Goal: Task Accomplishment & Management: Manage account settings

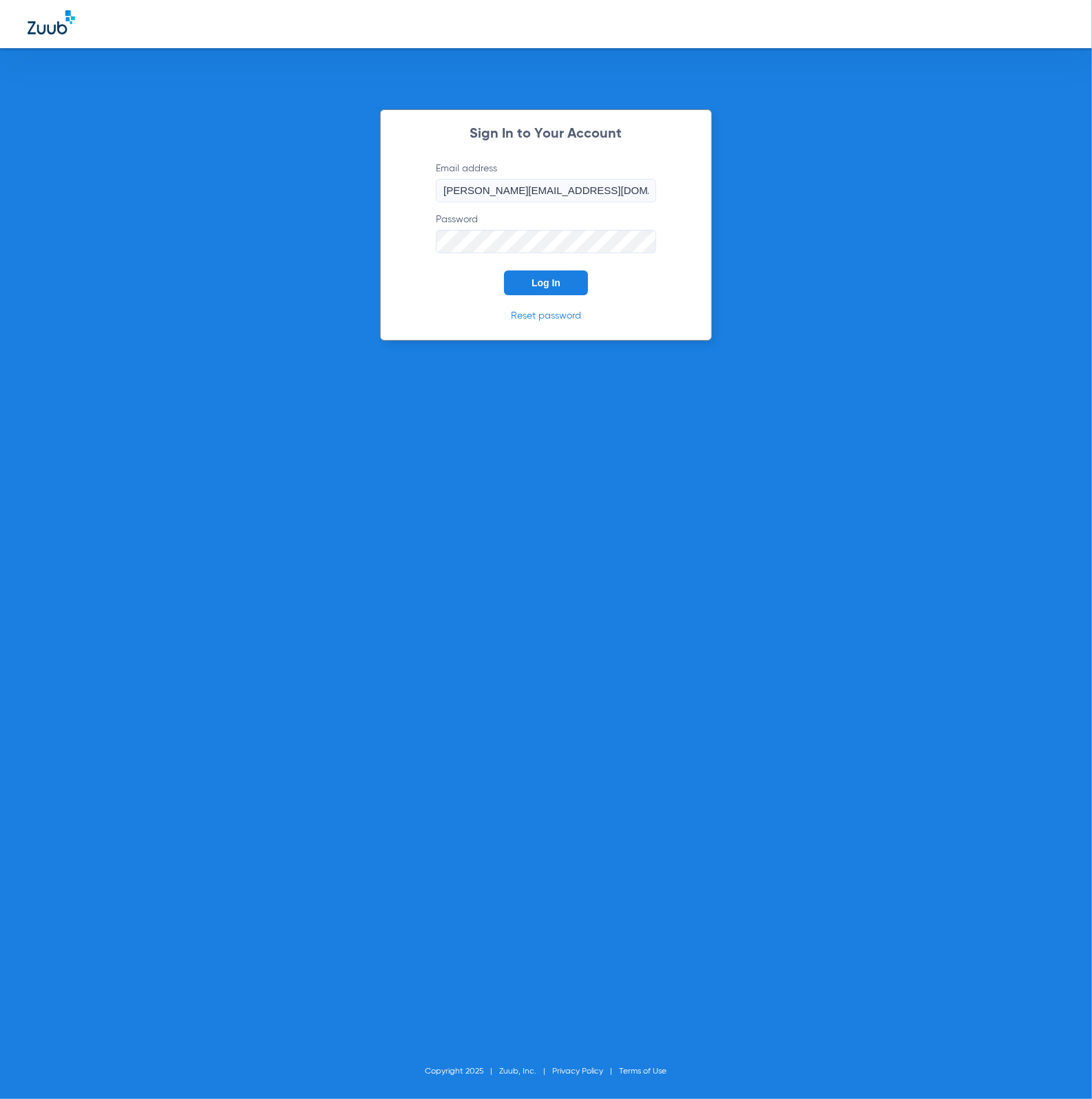
click at [547, 291] on button "Log In" at bounding box center [545, 282] width 84 height 24
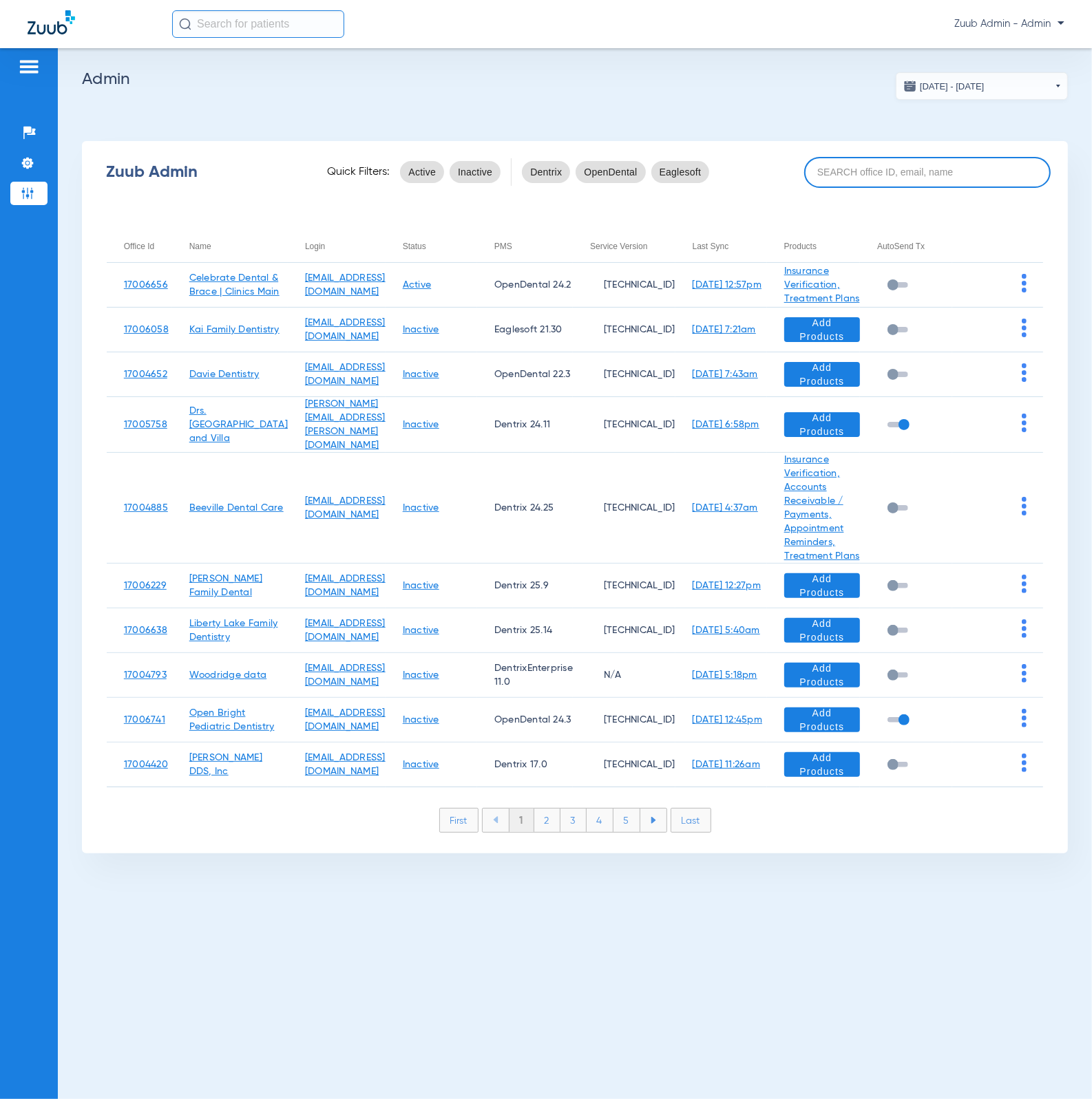
click at [883, 184] on input at bounding box center [927, 172] width 246 height 31
paste input "17007221"
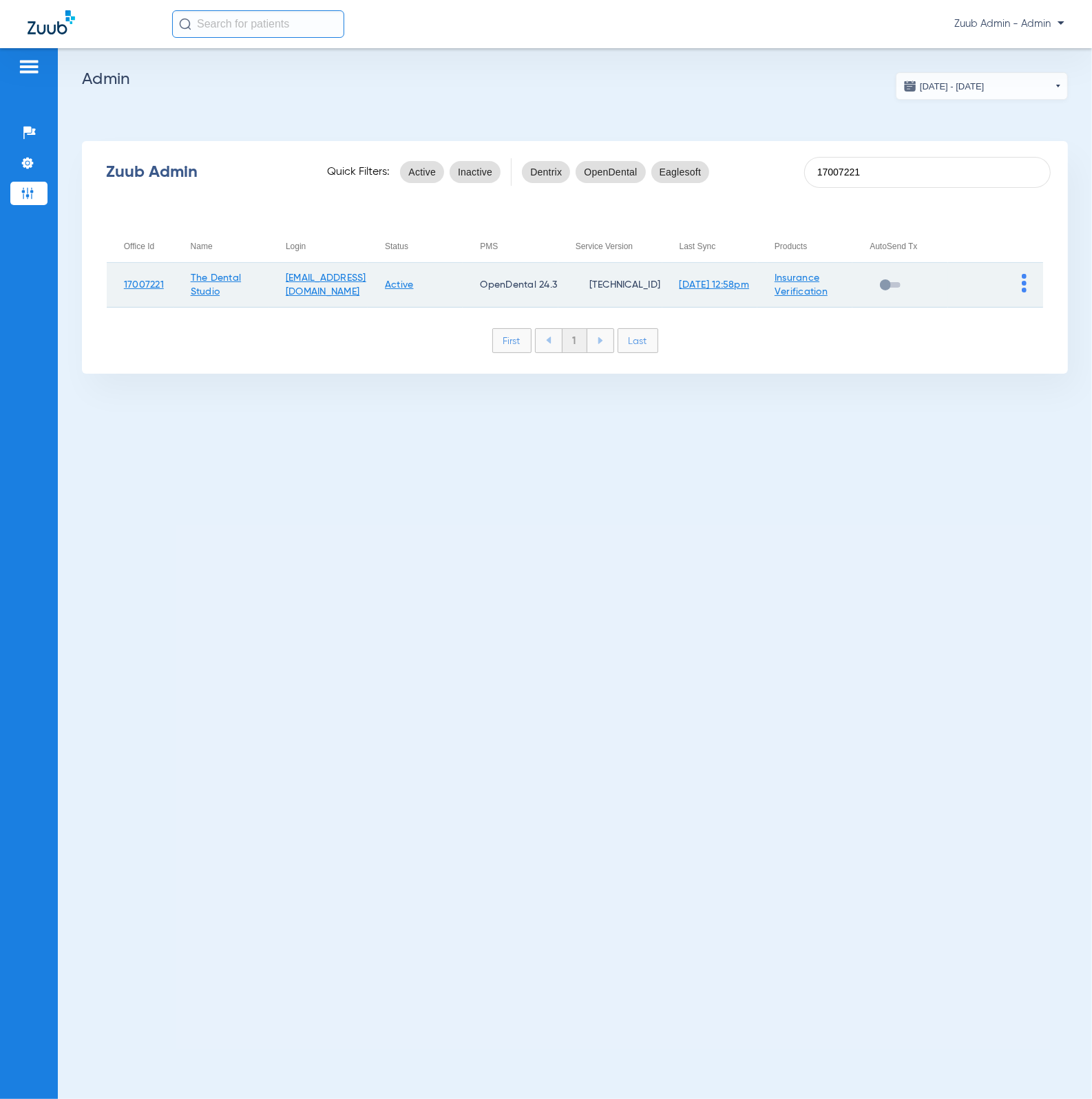
type input "17007221"
click at [1020, 285] on td at bounding box center [995, 284] width 95 height 44
click at [1023, 287] on img at bounding box center [1023, 283] width 5 height 19
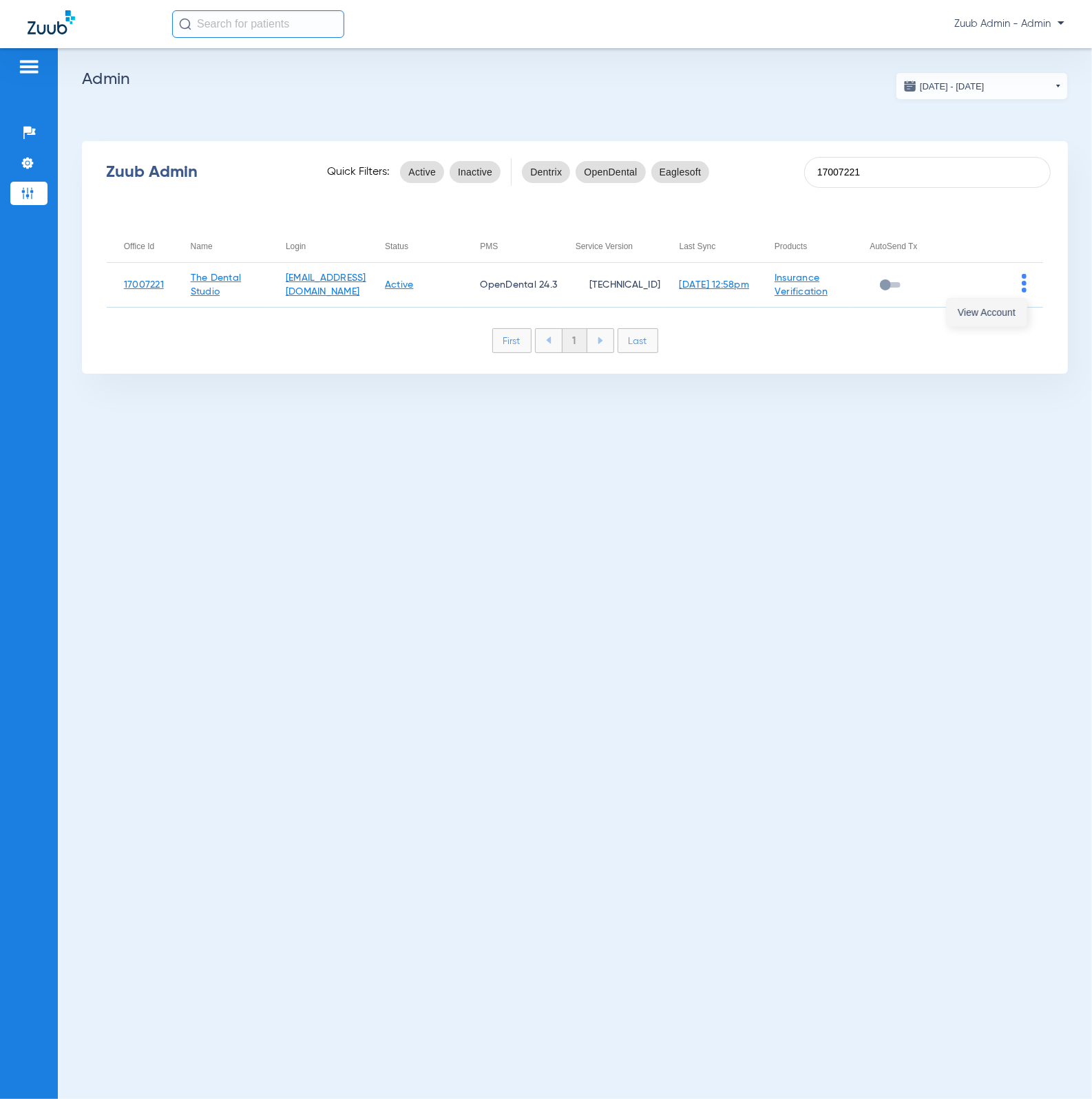
click at [1018, 311] on button "View Account" at bounding box center [986, 312] width 80 height 27
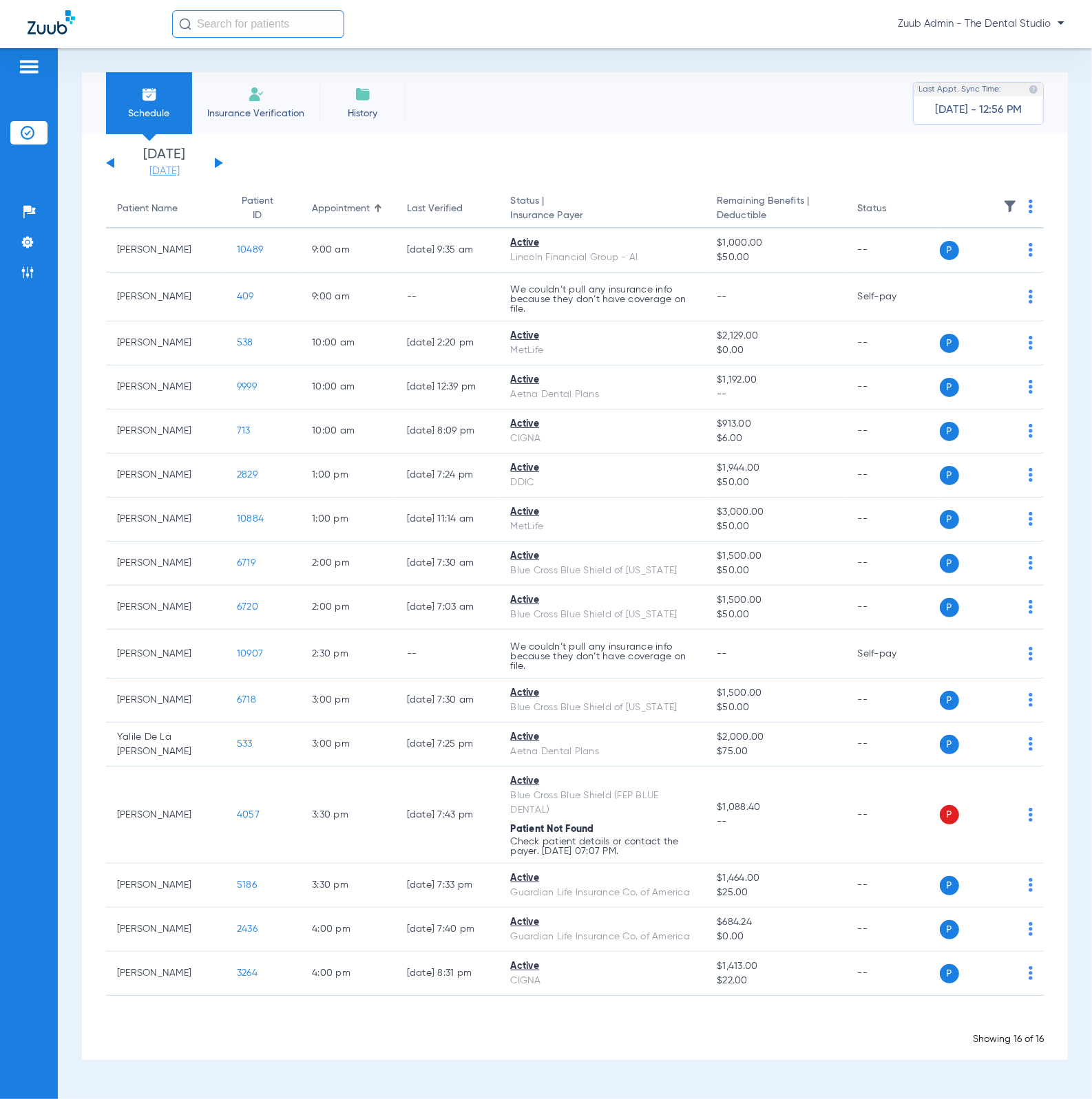
click at [189, 166] on link "[DATE]" at bounding box center [164, 171] width 82 height 14
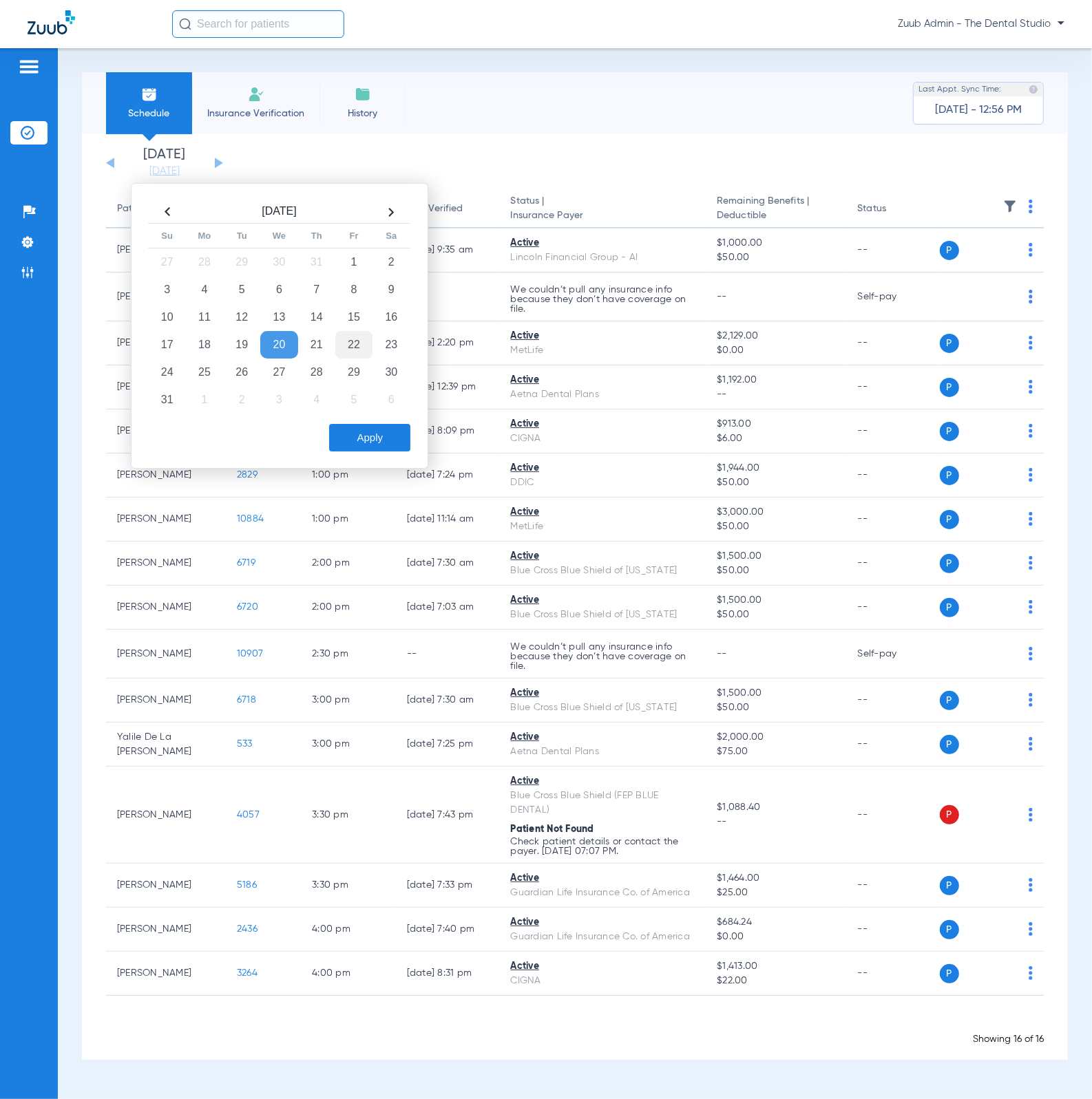
click at [340, 340] on td "22" at bounding box center [353, 345] width 37 height 27
click at [349, 424] on button "Apply" at bounding box center [369, 437] width 81 height 27
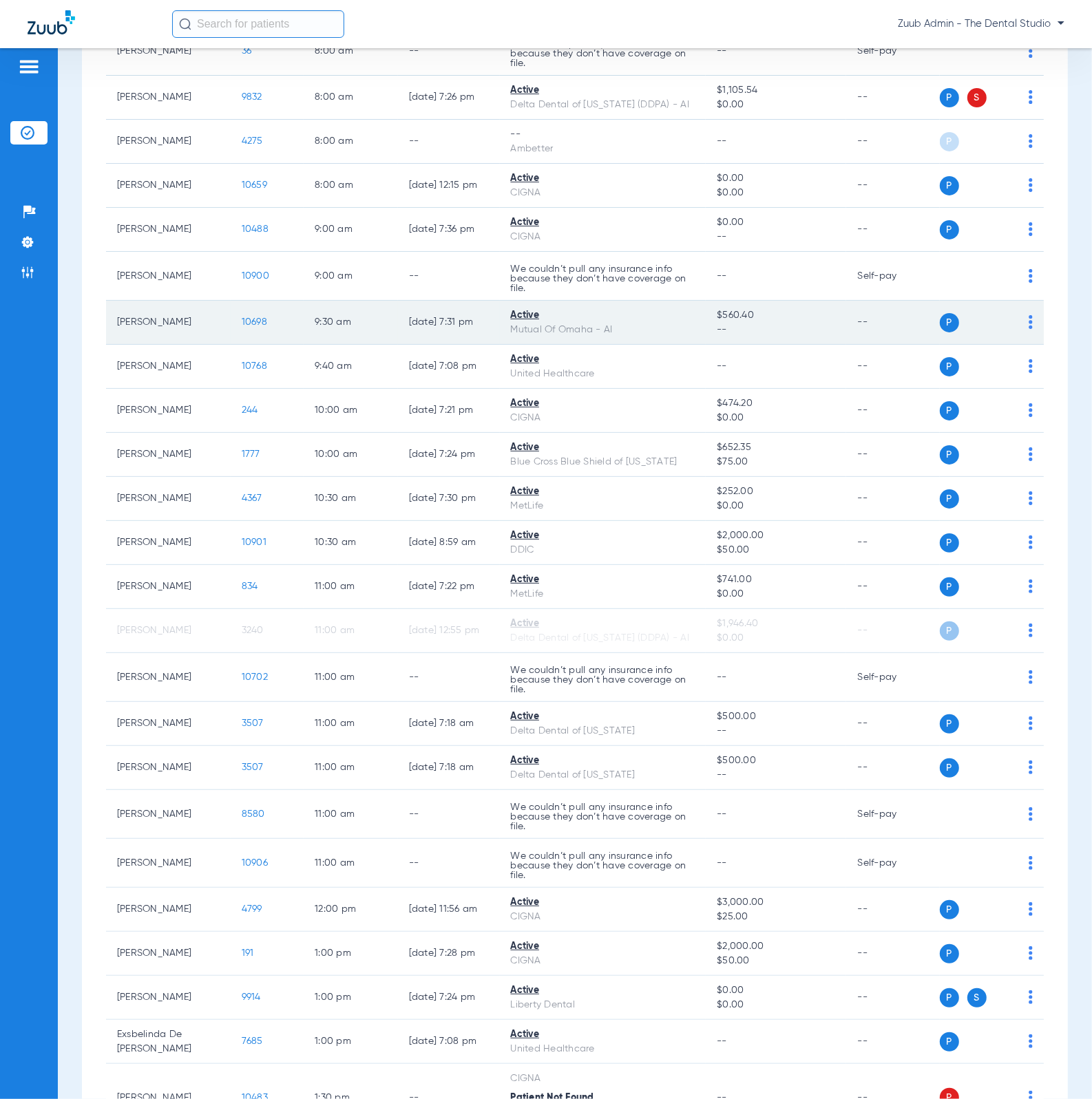
scroll to position [272, 0]
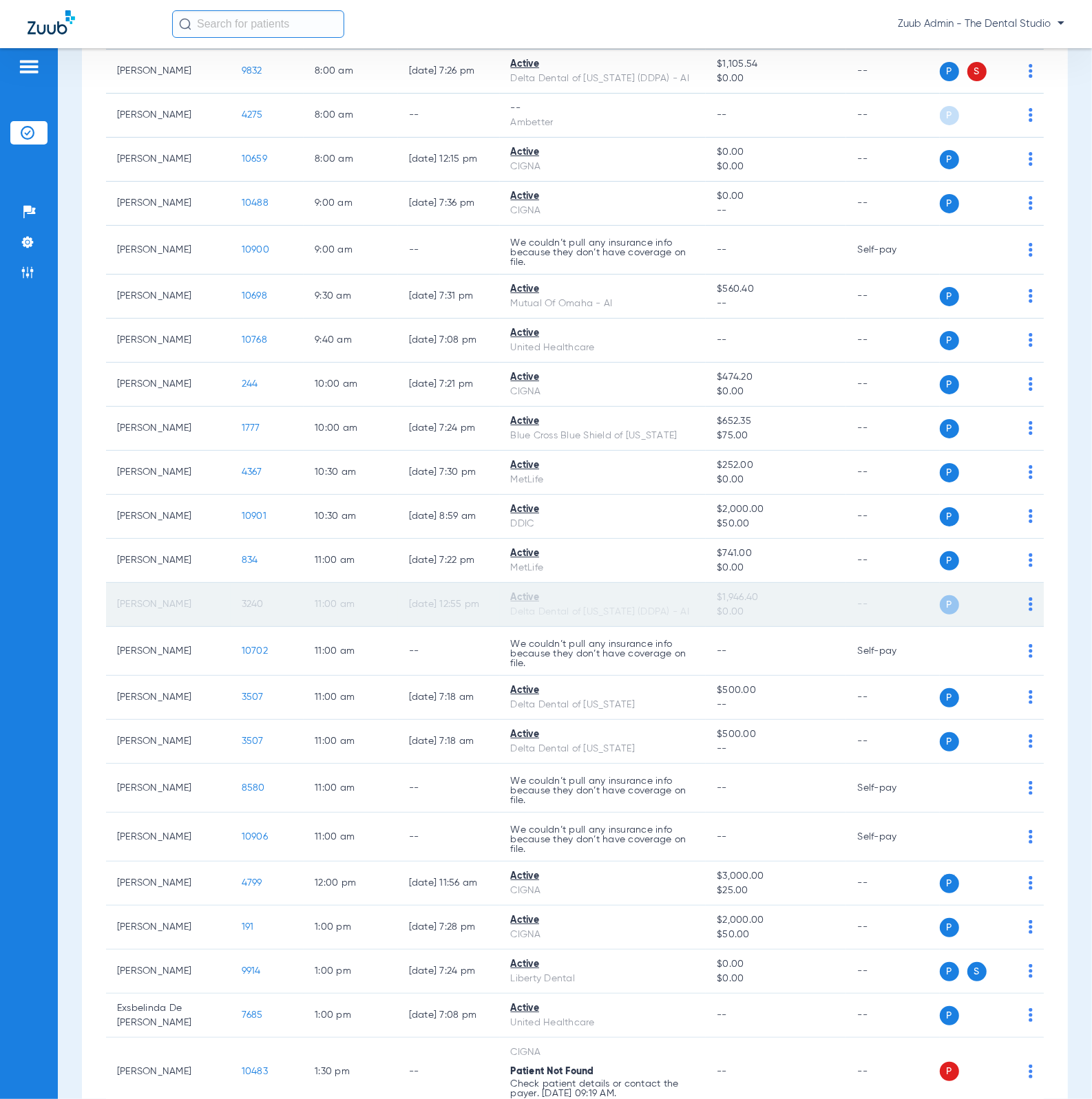
click at [249, 607] on span "3240" at bounding box center [253, 604] width 22 height 10
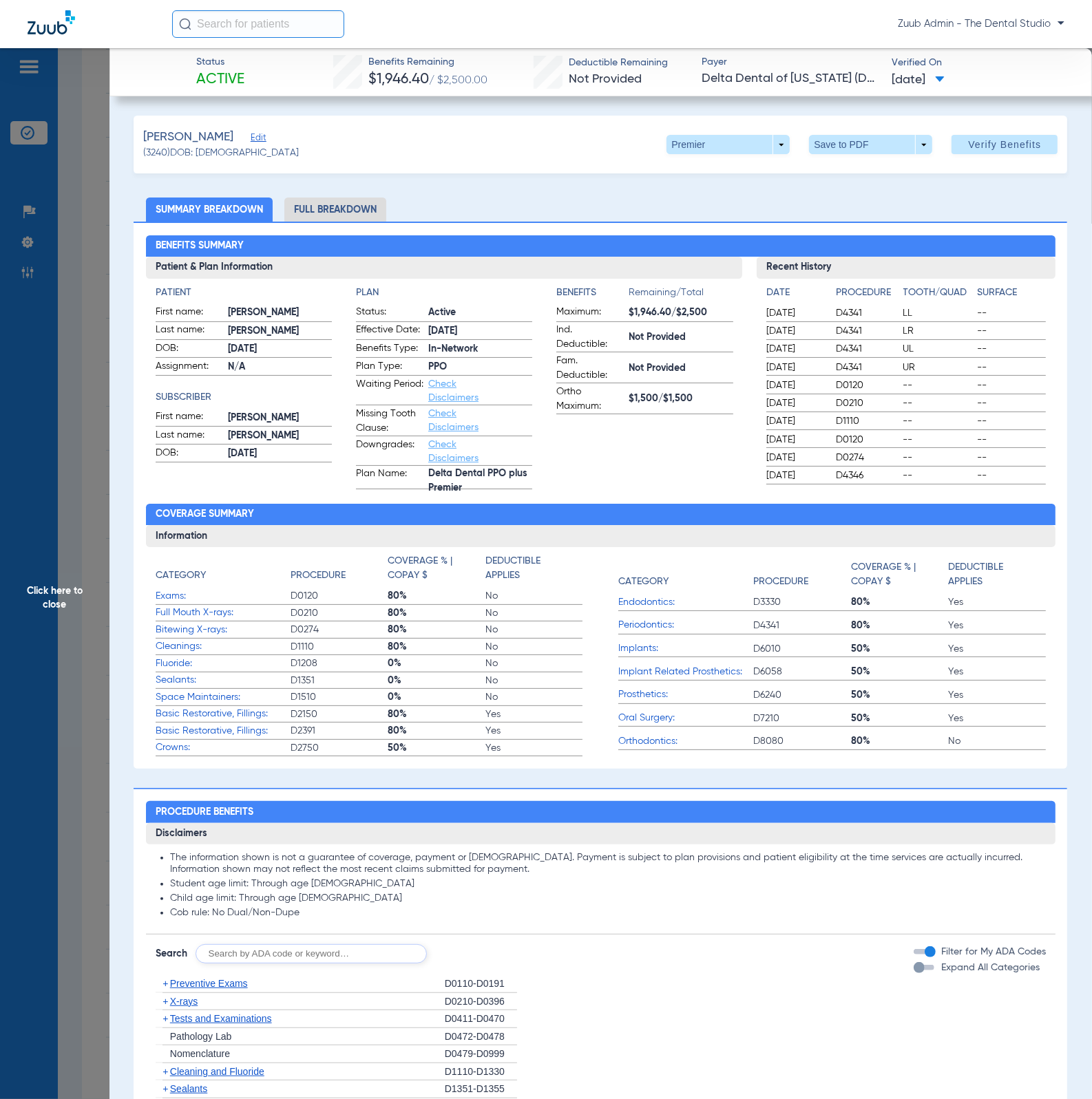
click at [260, 138] on div "Calles, Adriana Edit (3240) DOB: 05/25/1998 Premier arrow_drop_down Save to PDF…" at bounding box center [599, 145] width 934 height 58
click at [258, 139] on span "Edit" at bounding box center [257, 139] width 13 height 13
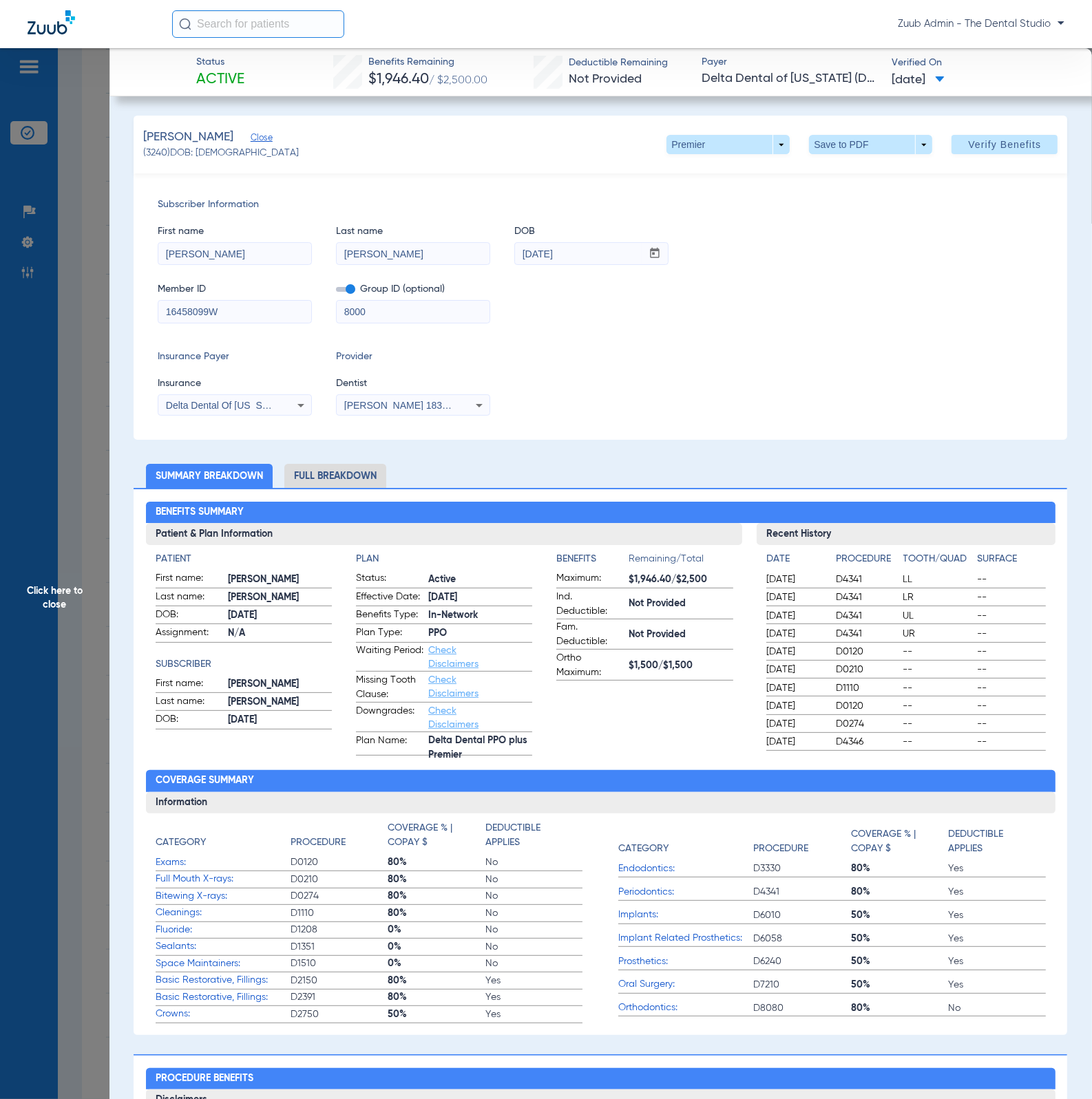
click at [665, 388] on div "Insurance Payer Insurance Delta Dental Of Arkansas (Ddpa) - Ai Provider Dentist…" at bounding box center [600, 382] width 886 height 66
click at [358, 472] on li "Full Breakdown" at bounding box center [335, 475] width 102 height 24
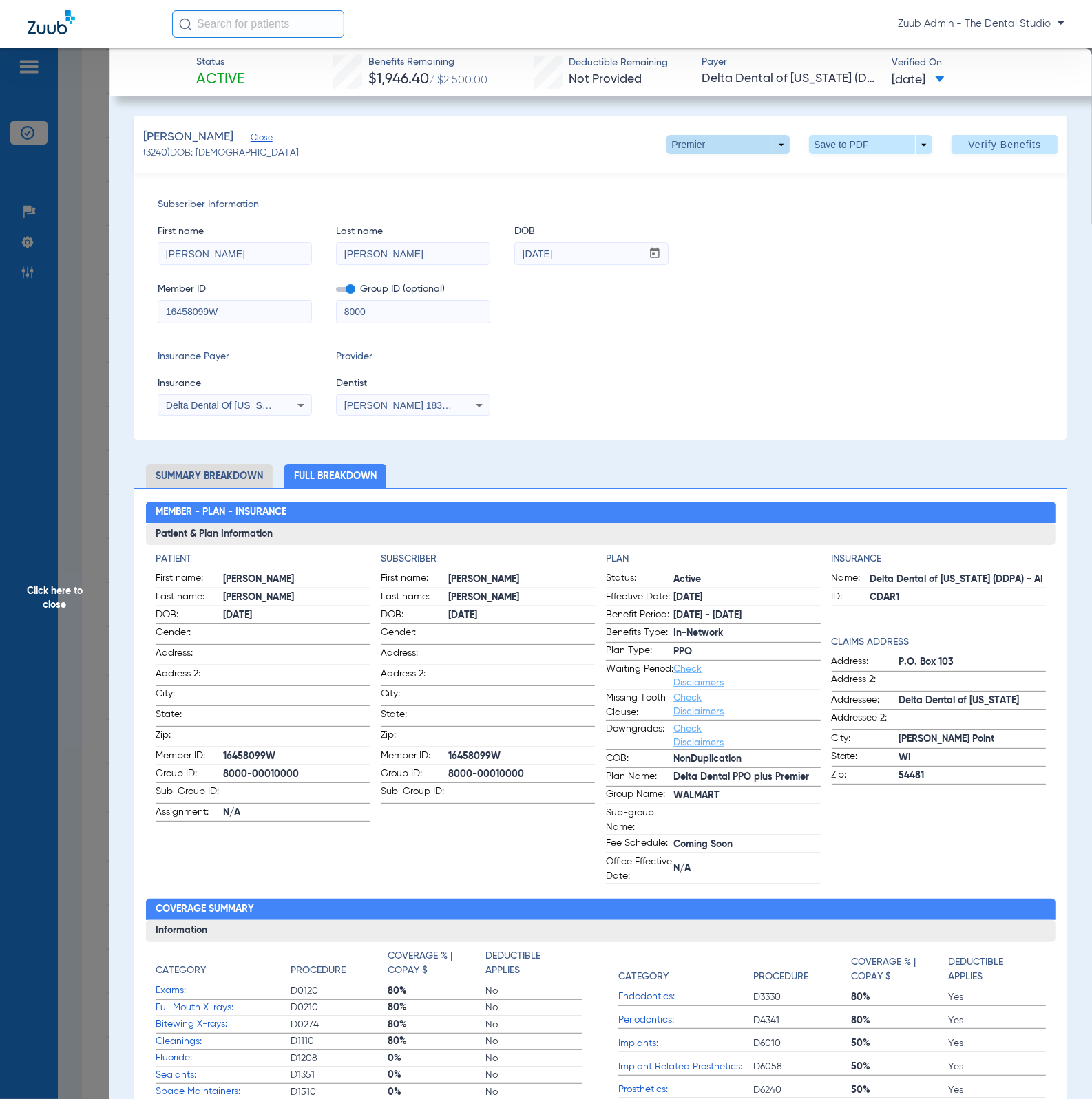
click at [678, 140] on span at bounding box center [728, 144] width 123 height 19
click at [706, 180] on button "Out of Network" at bounding box center [697, 172] width 86 height 27
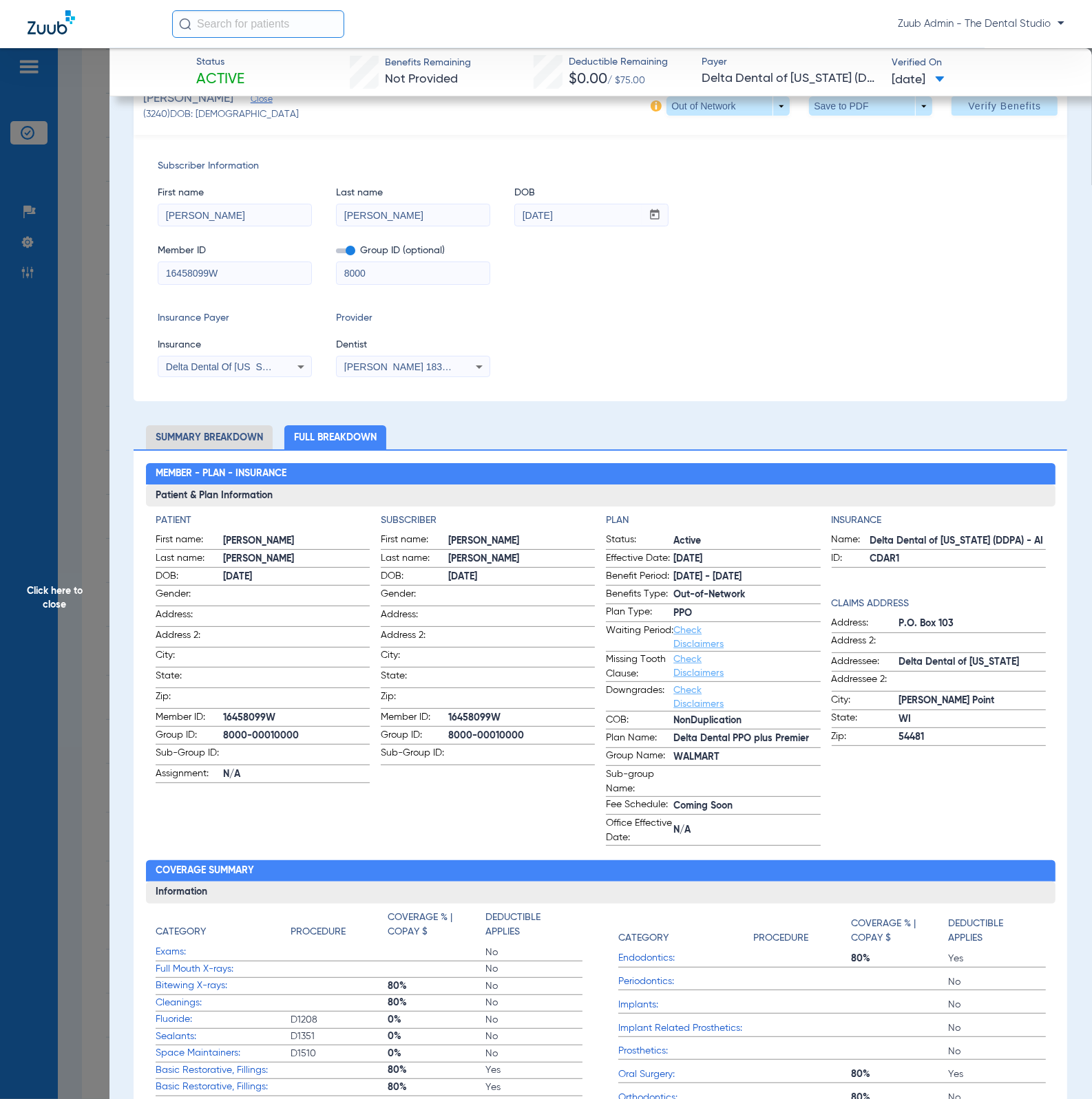
scroll to position [0, 0]
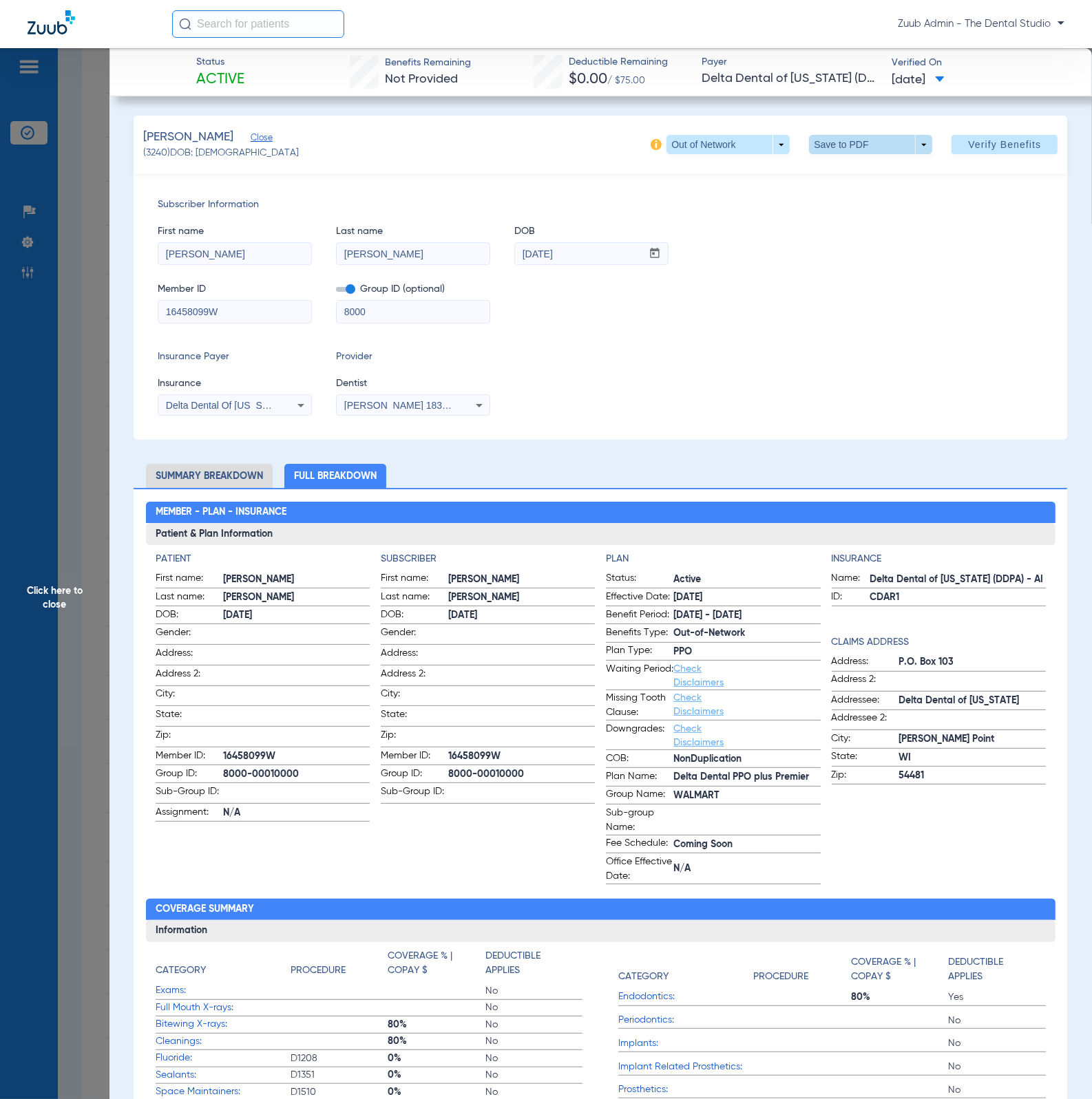
click at [840, 146] on span at bounding box center [870, 144] width 123 height 19
click at [840, 167] on span "Save to PDF" at bounding box center [863, 172] width 54 height 10
click at [736, 140] on span at bounding box center [728, 144] width 123 height 19
click at [712, 196] on span "PPO" at bounding box center [697, 199] width 64 height 10
click at [724, 142] on span at bounding box center [728, 144] width 33 height 33
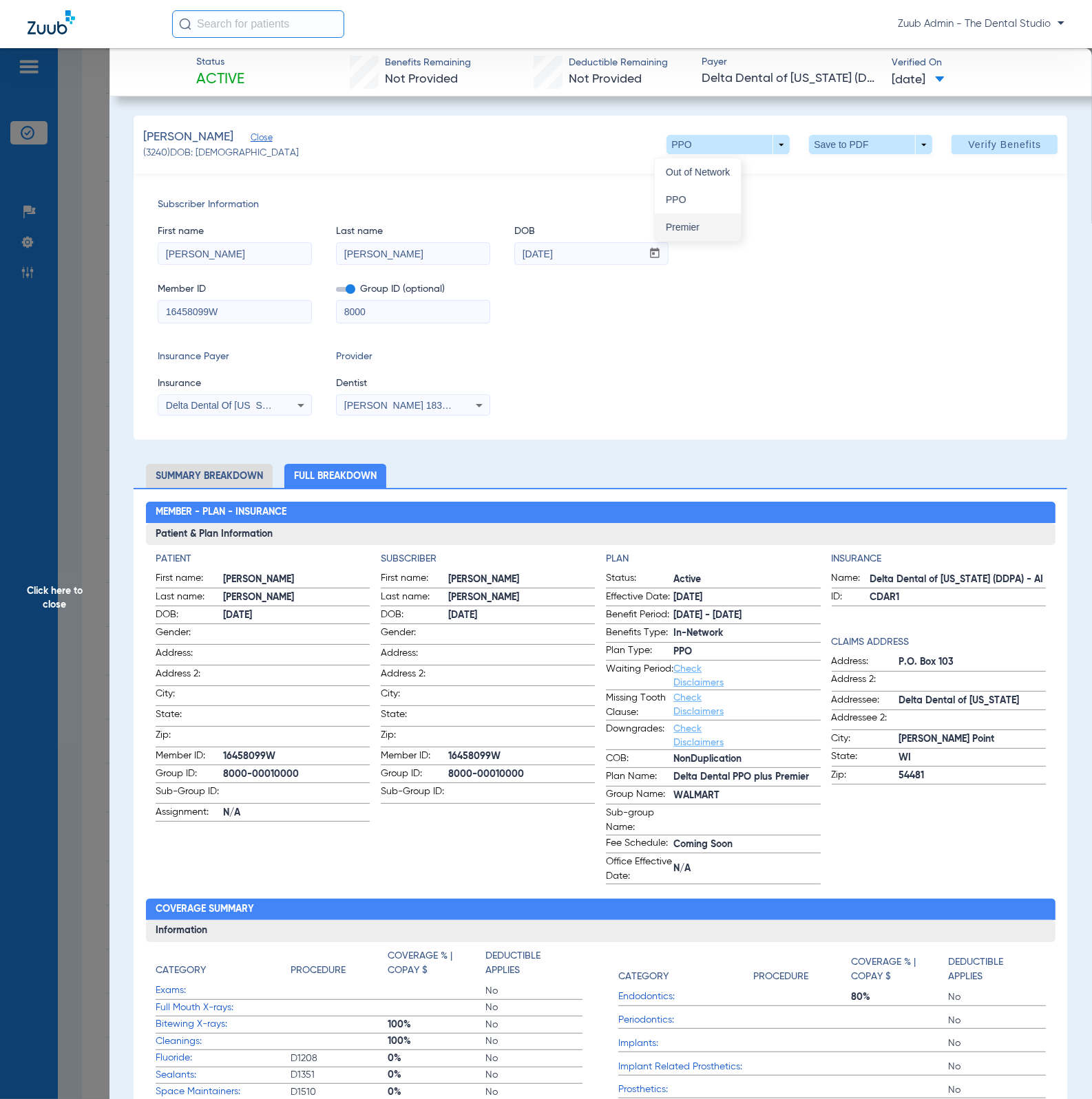
click at [714, 231] on span "Premier" at bounding box center [697, 227] width 64 height 10
click at [732, 159] on span at bounding box center [728, 144] width 33 height 33
click at [840, 230] on div "Out of Network PPO Premier" at bounding box center [769, 197] width 231 height 88
click at [551, 346] on div at bounding box center [546, 550] width 1092 height 1099
click at [712, 139] on span at bounding box center [728, 144] width 33 height 33
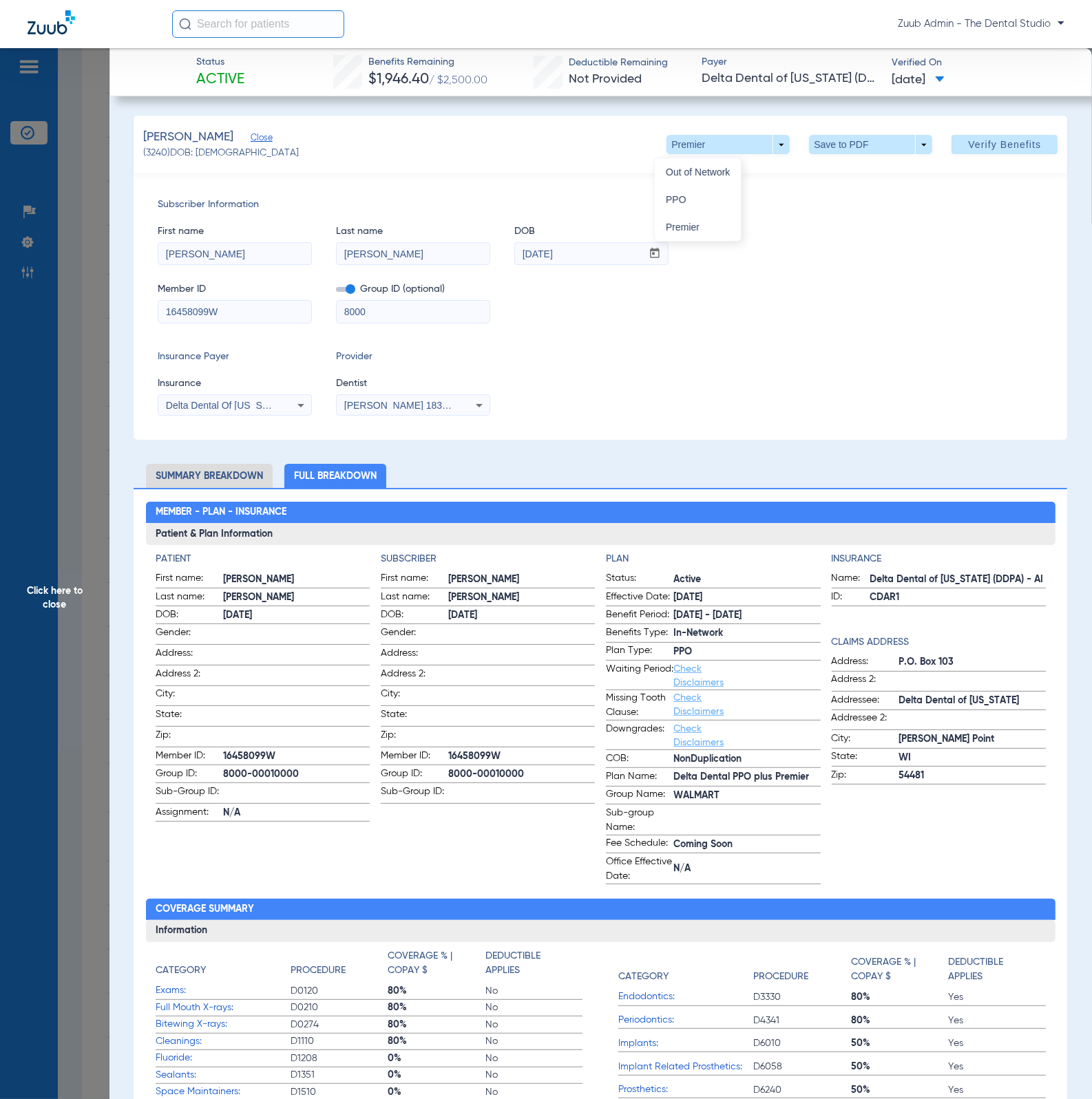
click at [750, 413] on div at bounding box center [546, 550] width 1092 height 1099
click at [81, 314] on span "Click here to close" at bounding box center [54, 597] width 110 height 1099
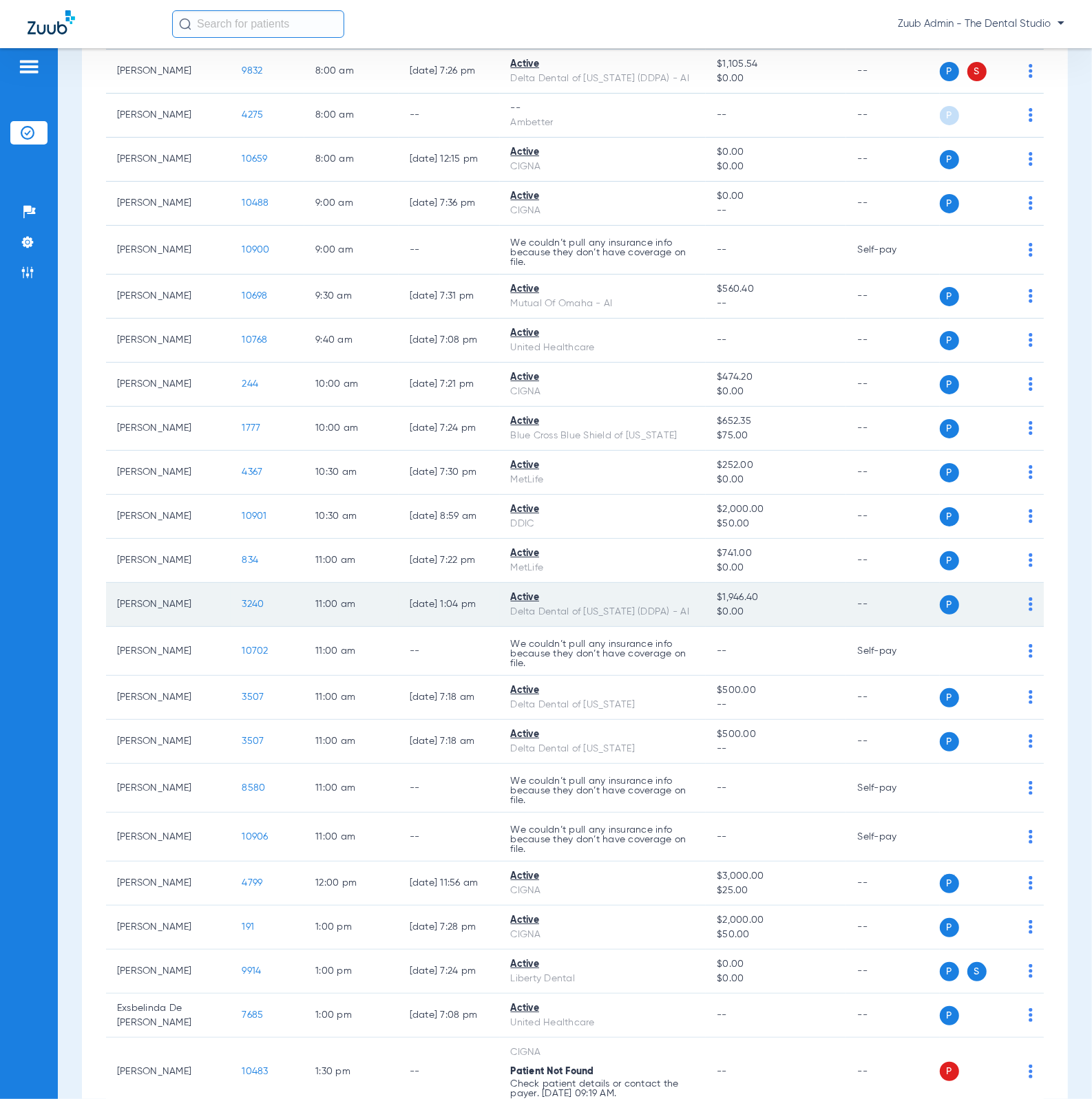
click at [250, 609] on span "3240" at bounding box center [253, 604] width 22 height 10
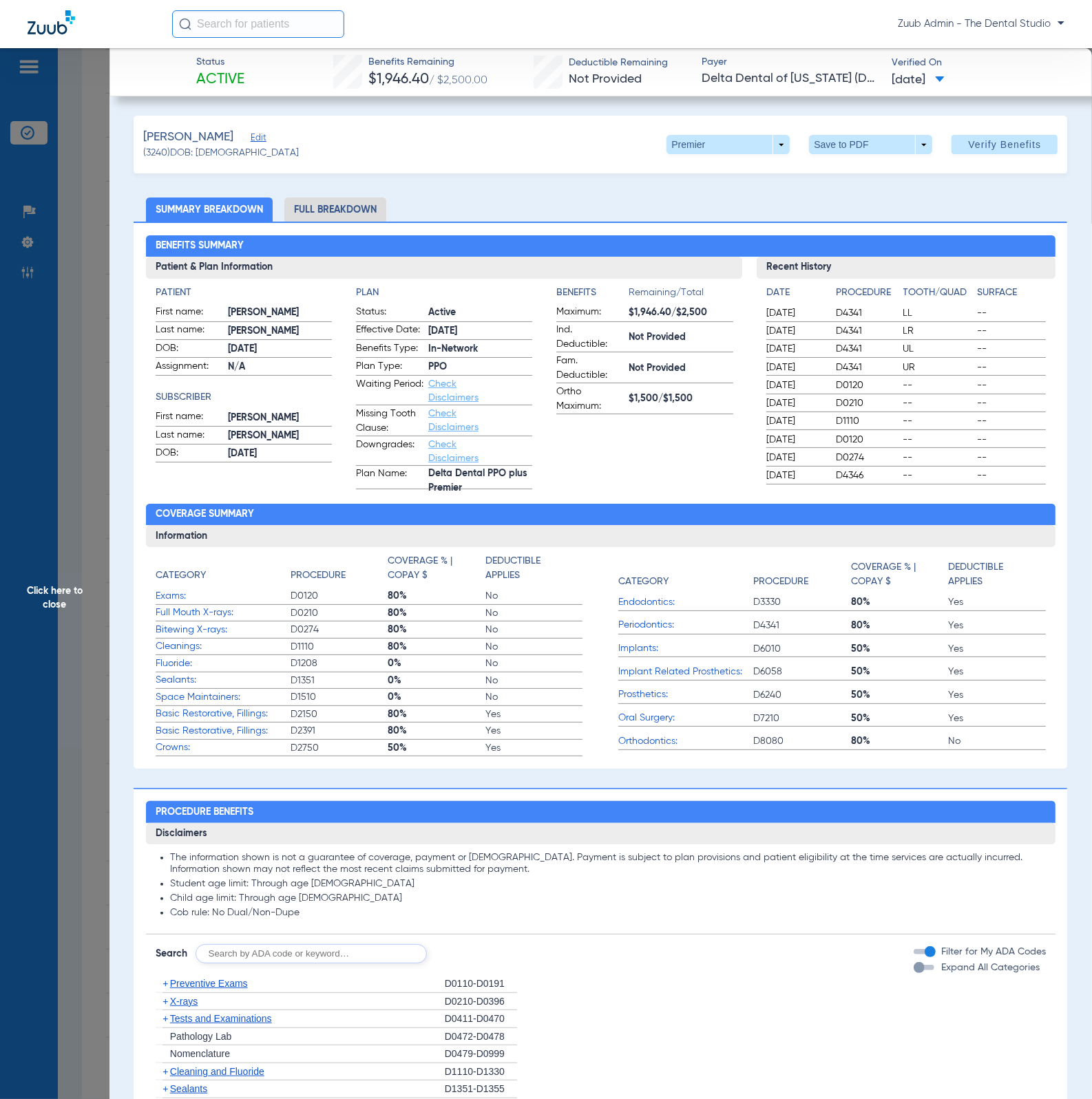
click at [337, 215] on li "Full Breakdown" at bounding box center [335, 209] width 102 height 24
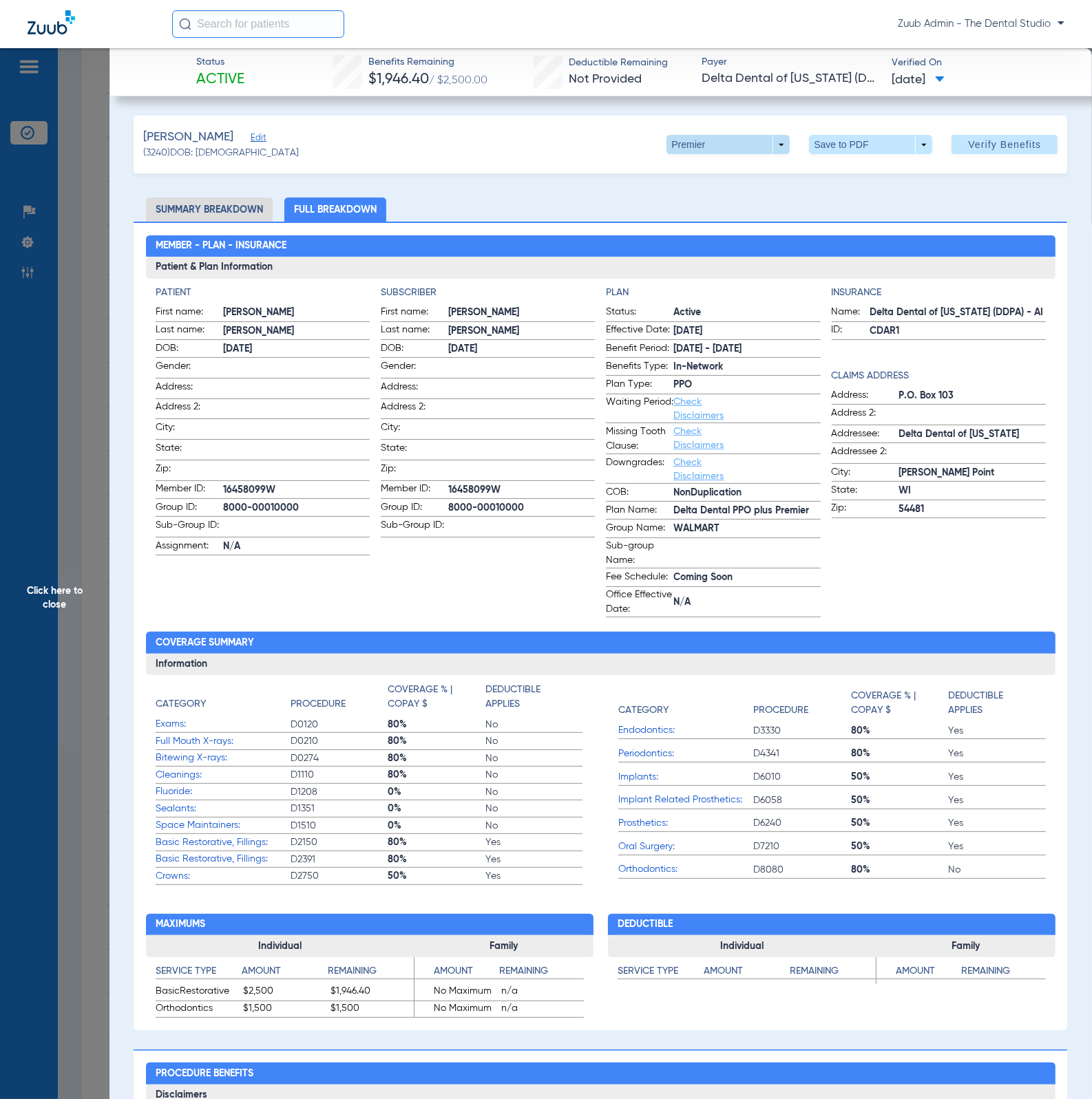
click at [712, 140] on span at bounding box center [728, 144] width 33 height 33
click at [687, 199] on span "PPO" at bounding box center [697, 199] width 64 height 10
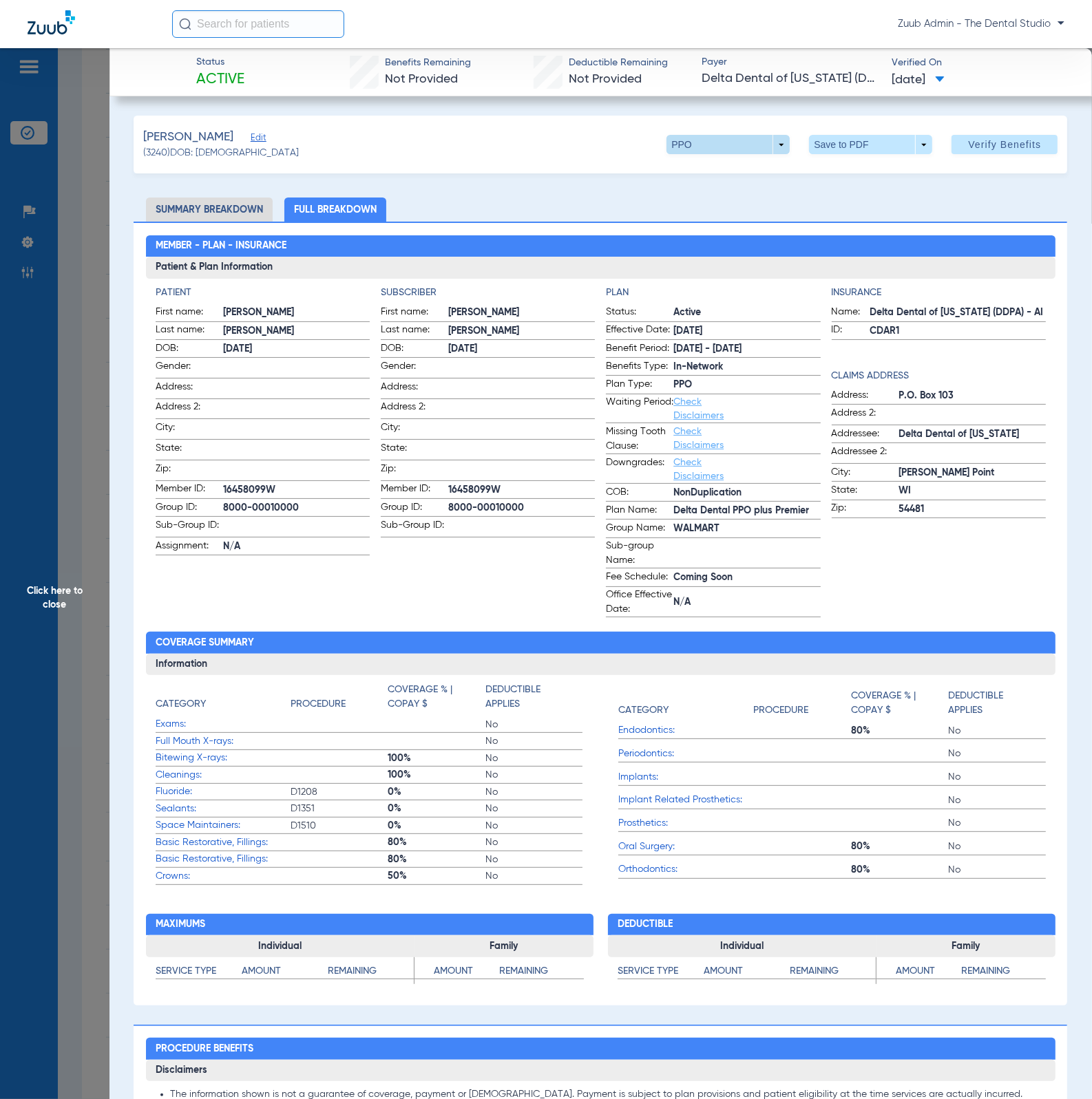
click at [741, 144] on span at bounding box center [728, 144] width 123 height 19
click at [716, 232] on button "Premier" at bounding box center [697, 227] width 86 height 27
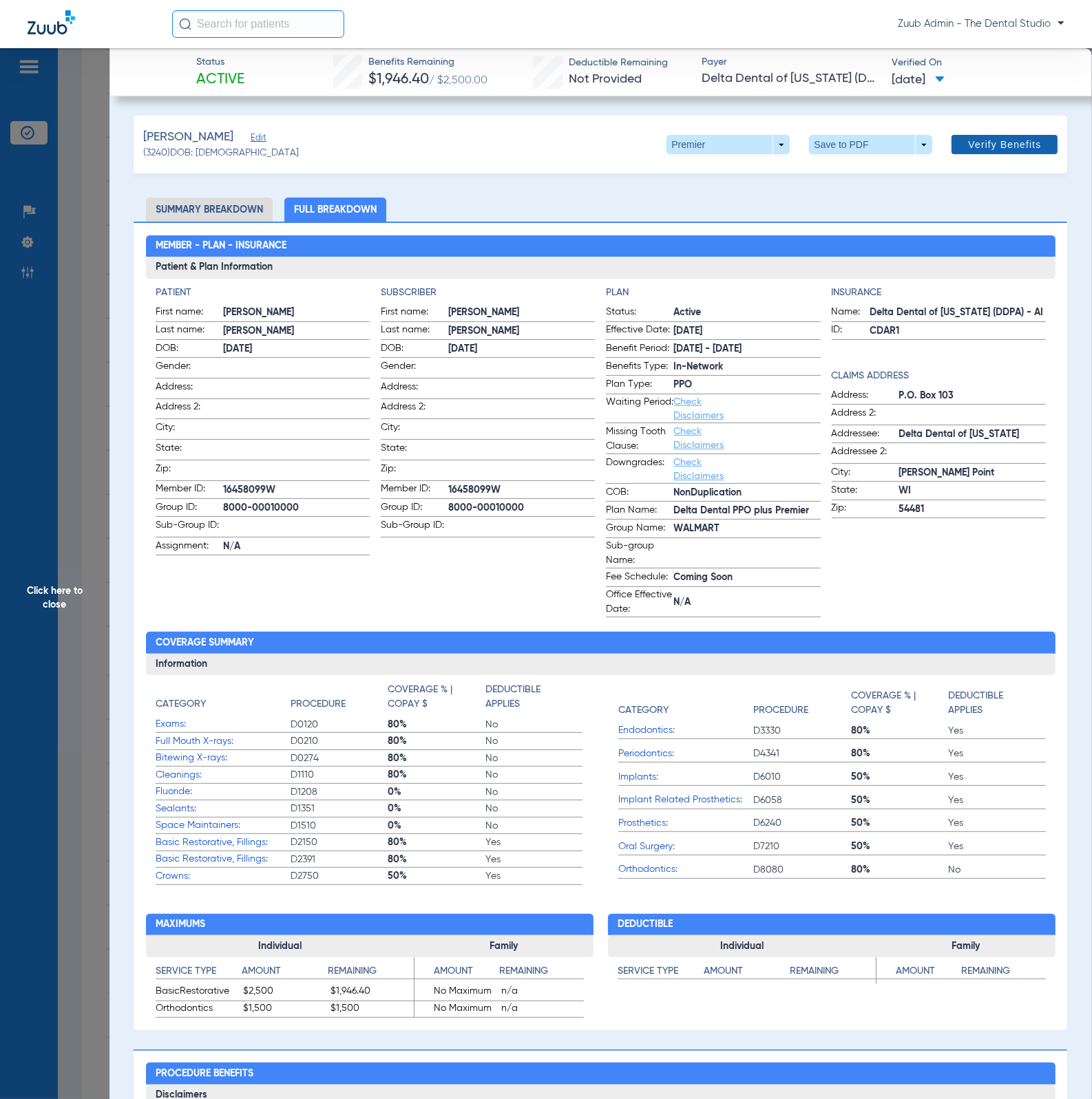
click at [953, 130] on span at bounding box center [1004, 144] width 106 height 33
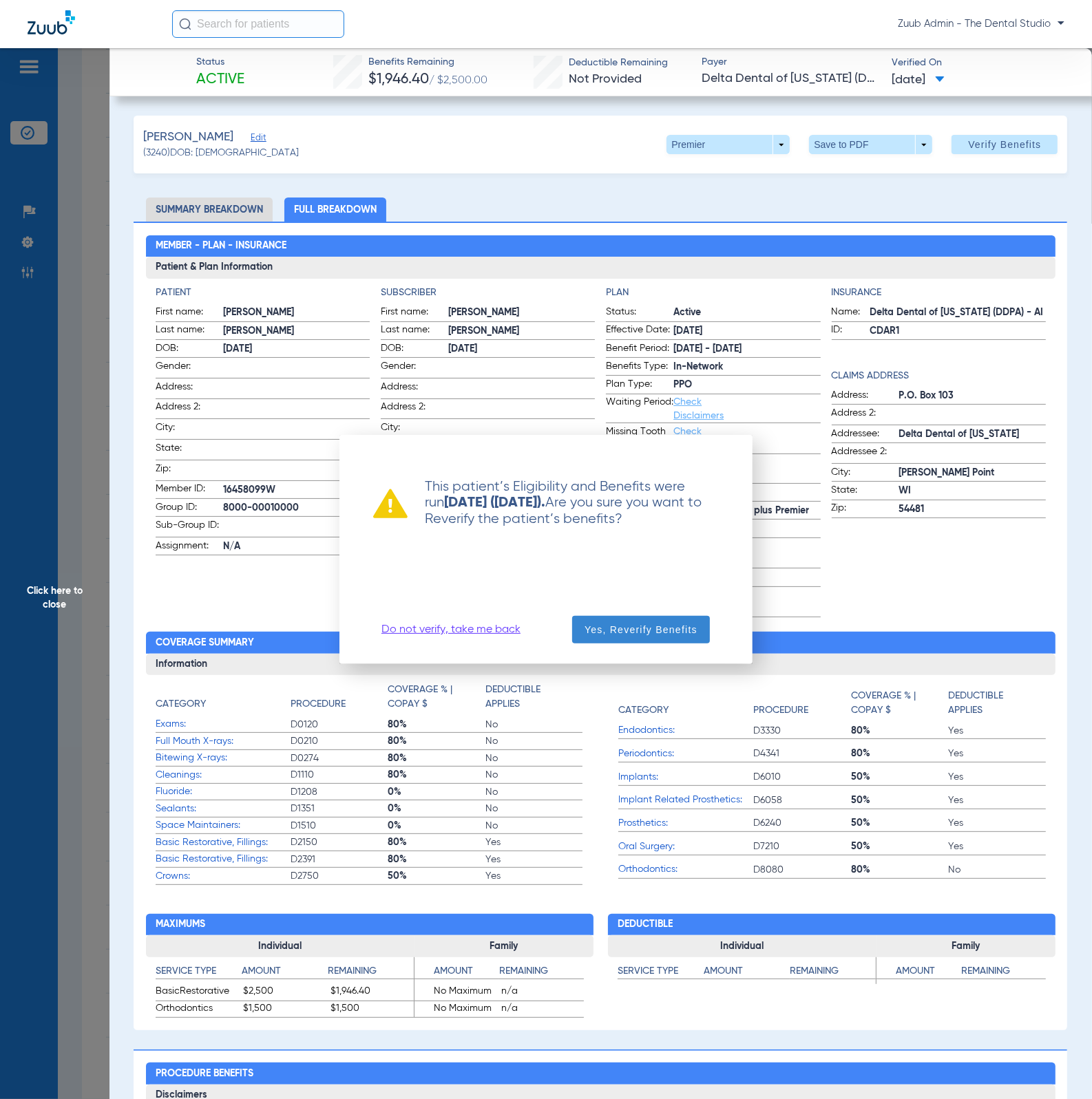
click at [658, 623] on span "Yes, Reverify Benefits" at bounding box center [640, 629] width 113 height 14
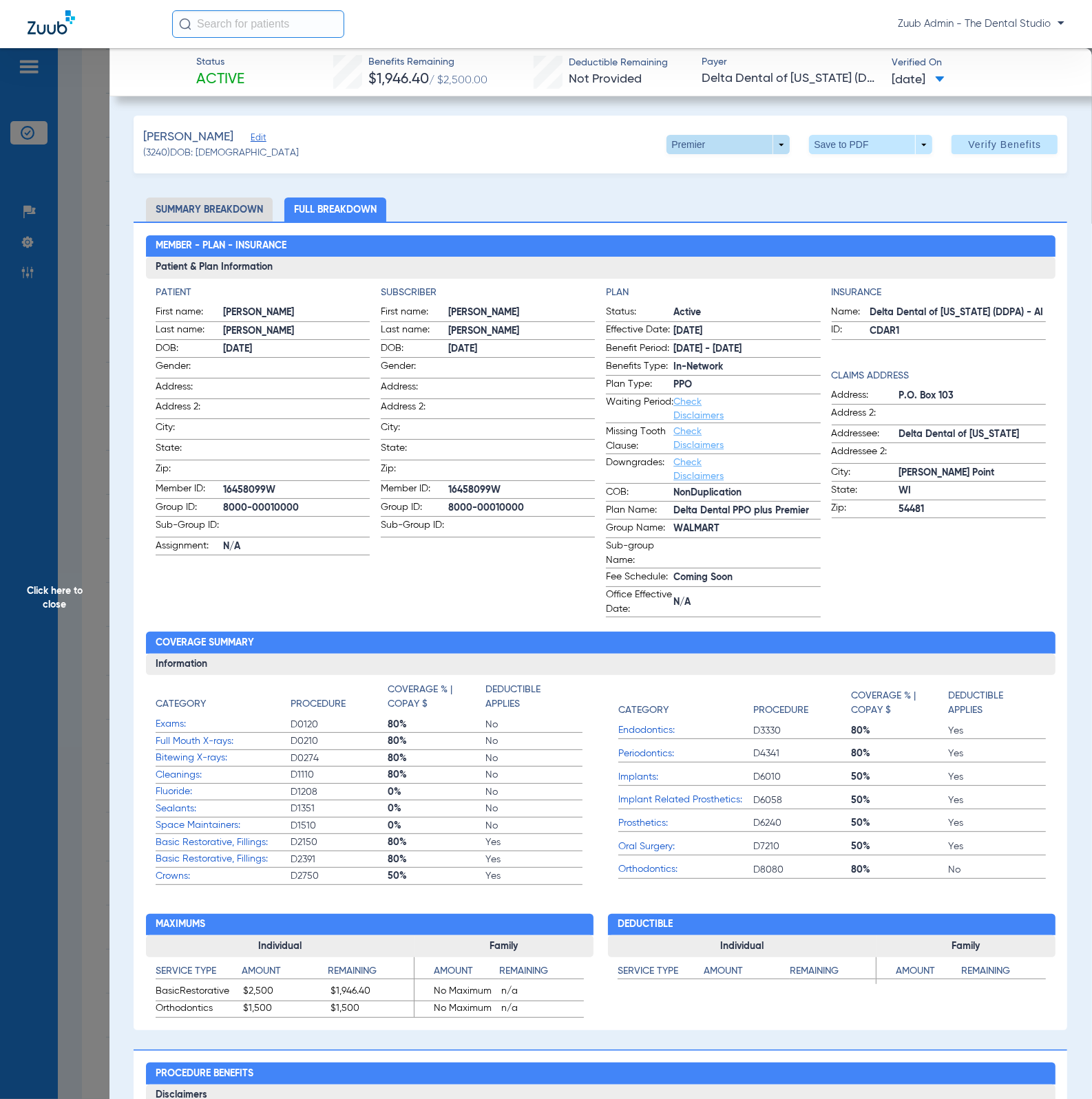
click at [675, 142] on span at bounding box center [728, 144] width 123 height 19
click at [694, 192] on button "PPO" at bounding box center [697, 199] width 86 height 27
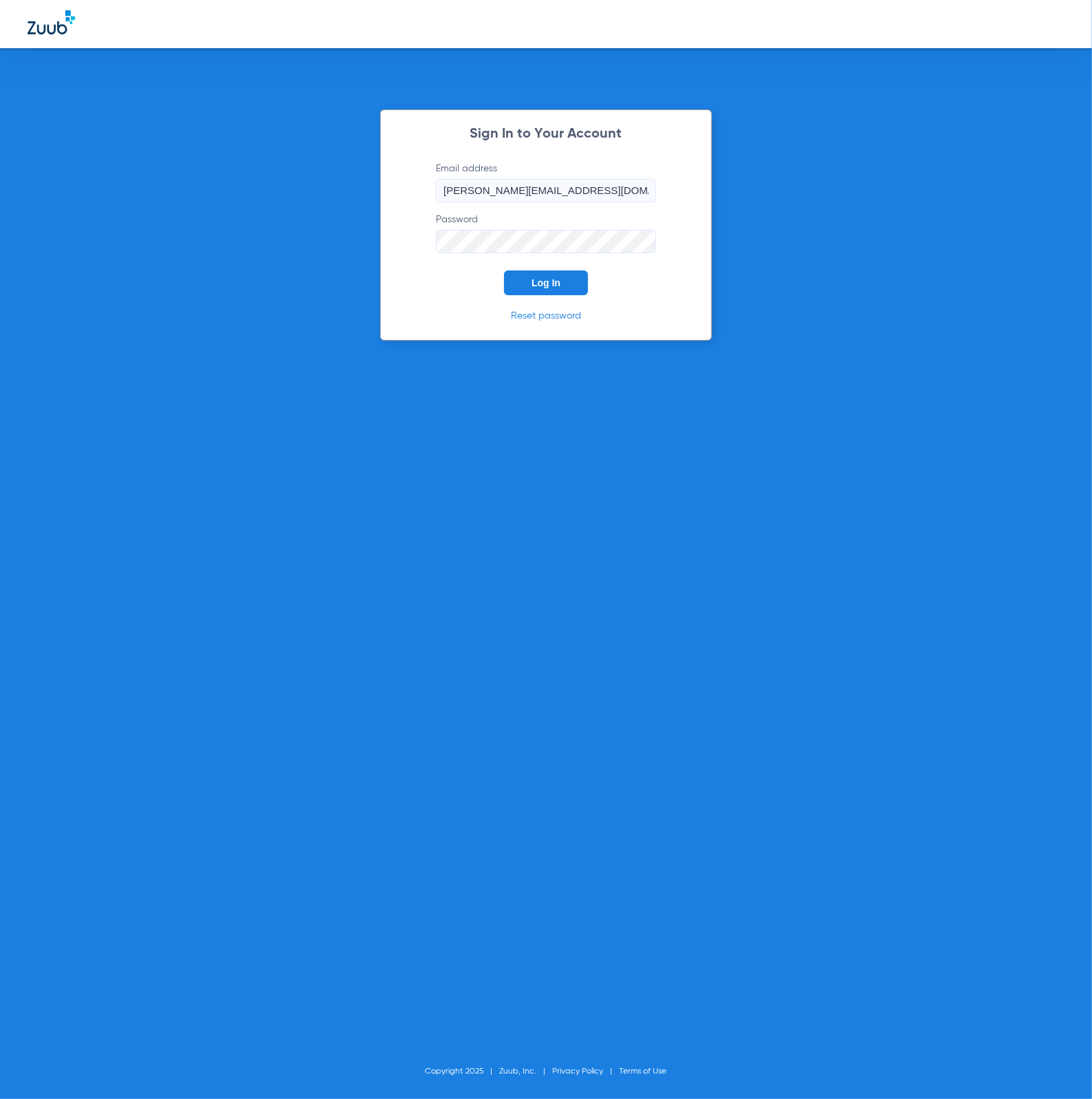
click at [551, 275] on button "Log In" at bounding box center [545, 282] width 84 height 24
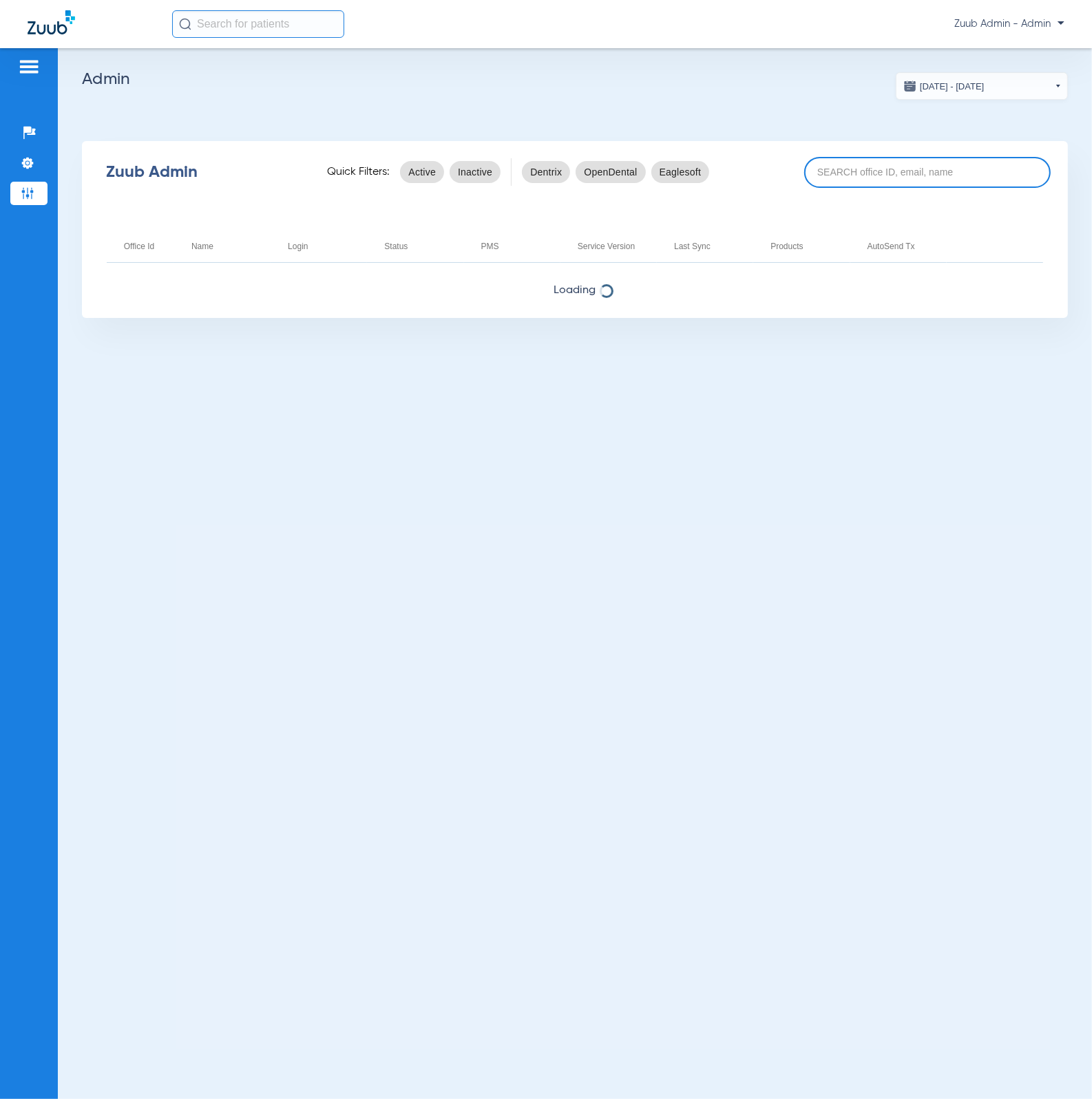
click at [857, 167] on input at bounding box center [927, 172] width 246 height 31
paste input "17006221"
type input "17006221"
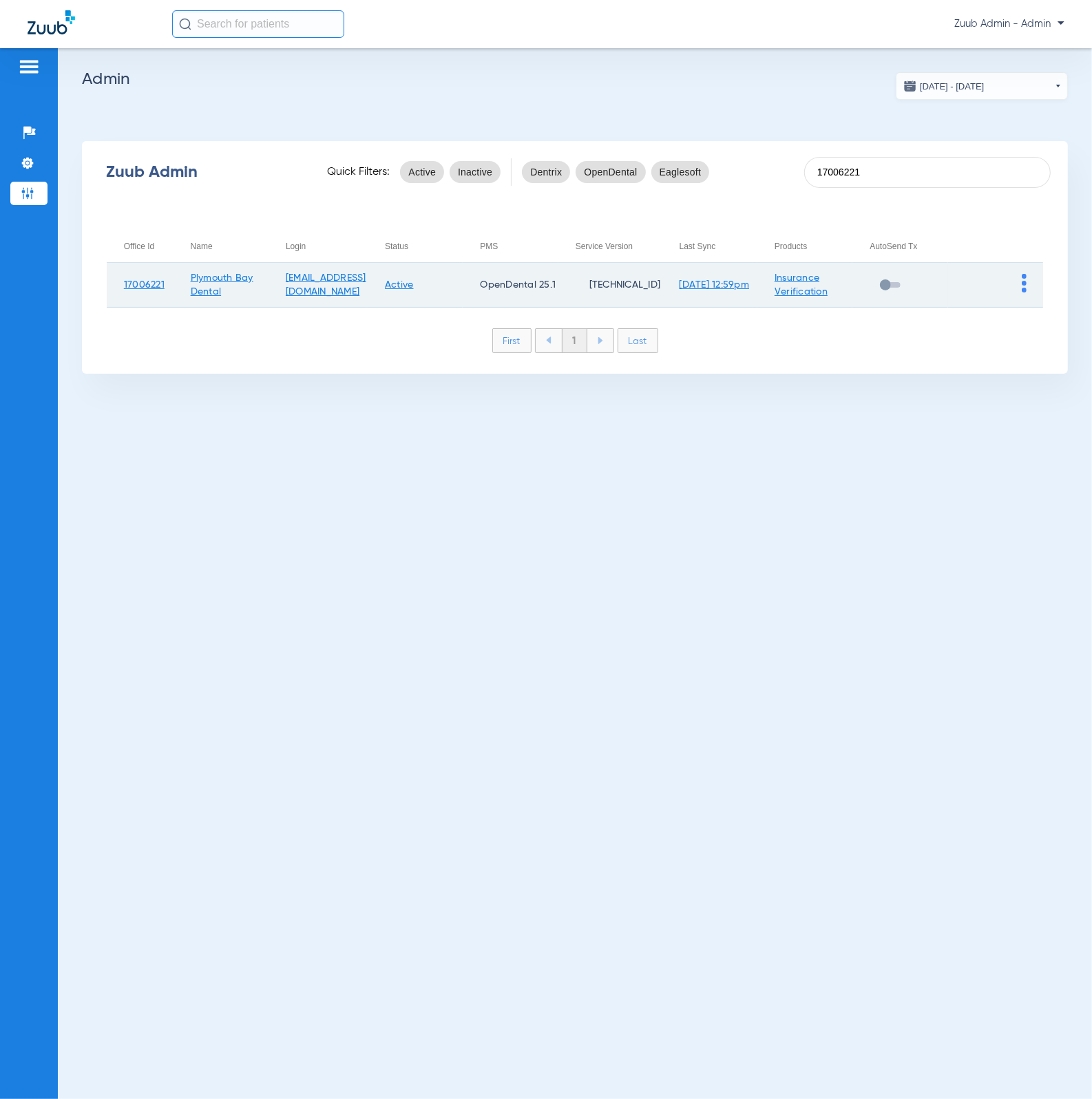
click at [1023, 284] on img at bounding box center [1023, 283] width 5 height 19
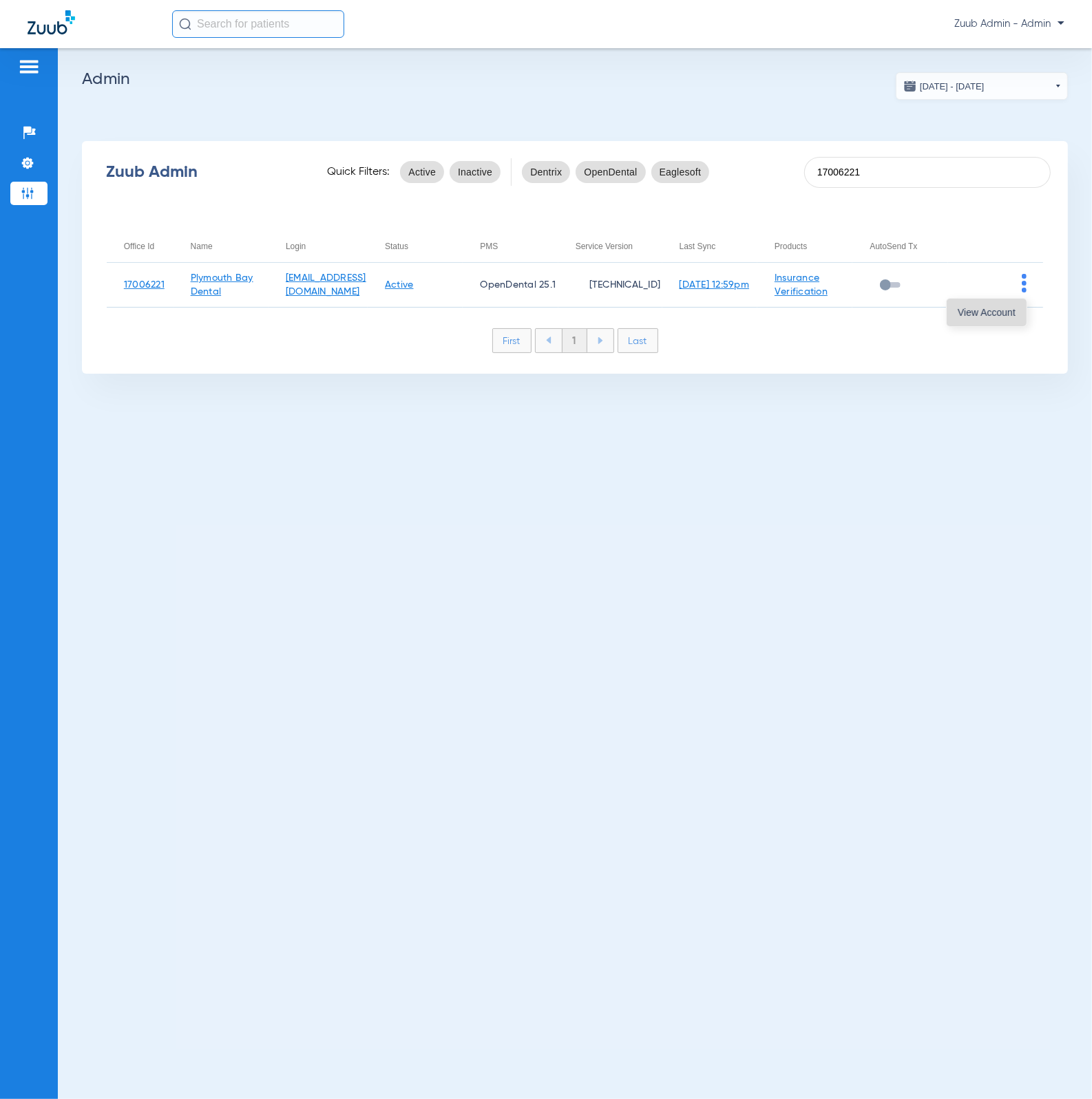
click at [1002, 308] on span "View Account" at bounding box center [986, 312] width 58 height 10
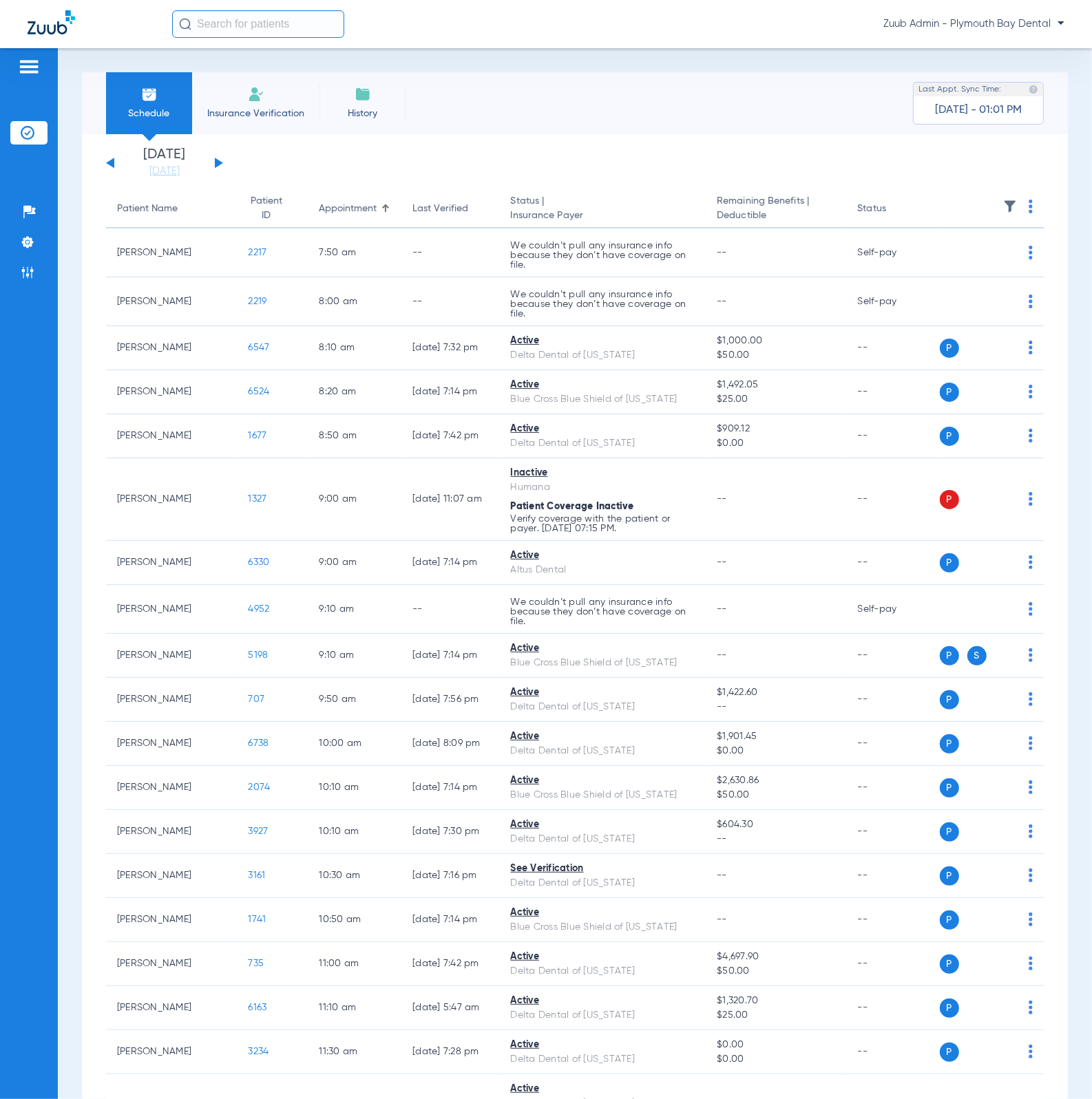
drag, startPoint x: 951, startPoint y: 25, endPoint x: 1023, endPoint y: 33, distance: 72.4
click at [1024, 33] on div "Zuub Admin - Plymouth Bay Dental" at bounding box center [618, 24] width 892 height 27
click at [16, 245] on li "Settings" at bounding box center [28, 243] width 37 height 24
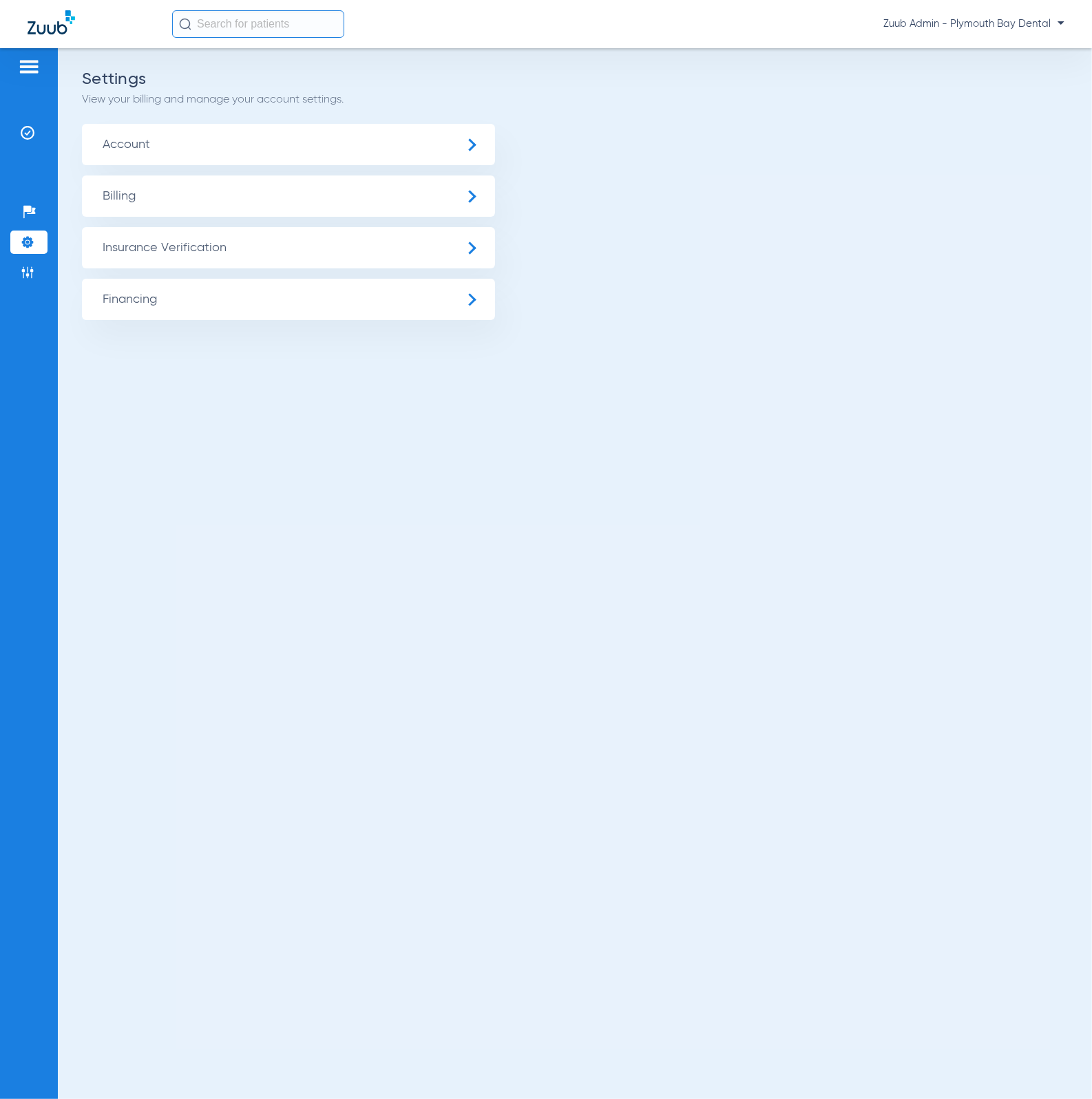
click at [173, 252] on span "Insurance Verification" at bounding box center [288, 248] width 413 height 42
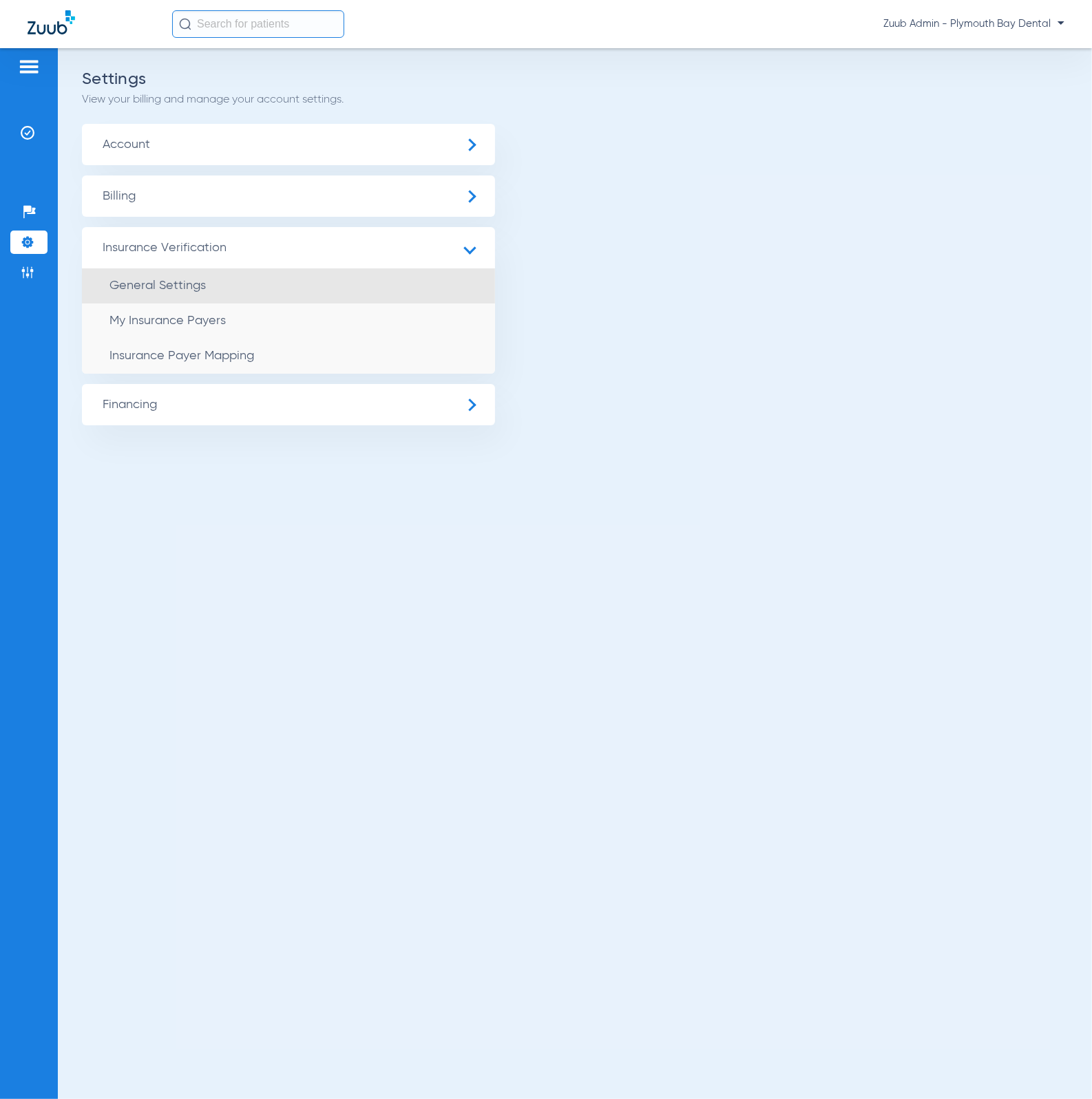
click at [196, 291] on li "General Settings" at bounding box center [288, 285] width 413 height 35
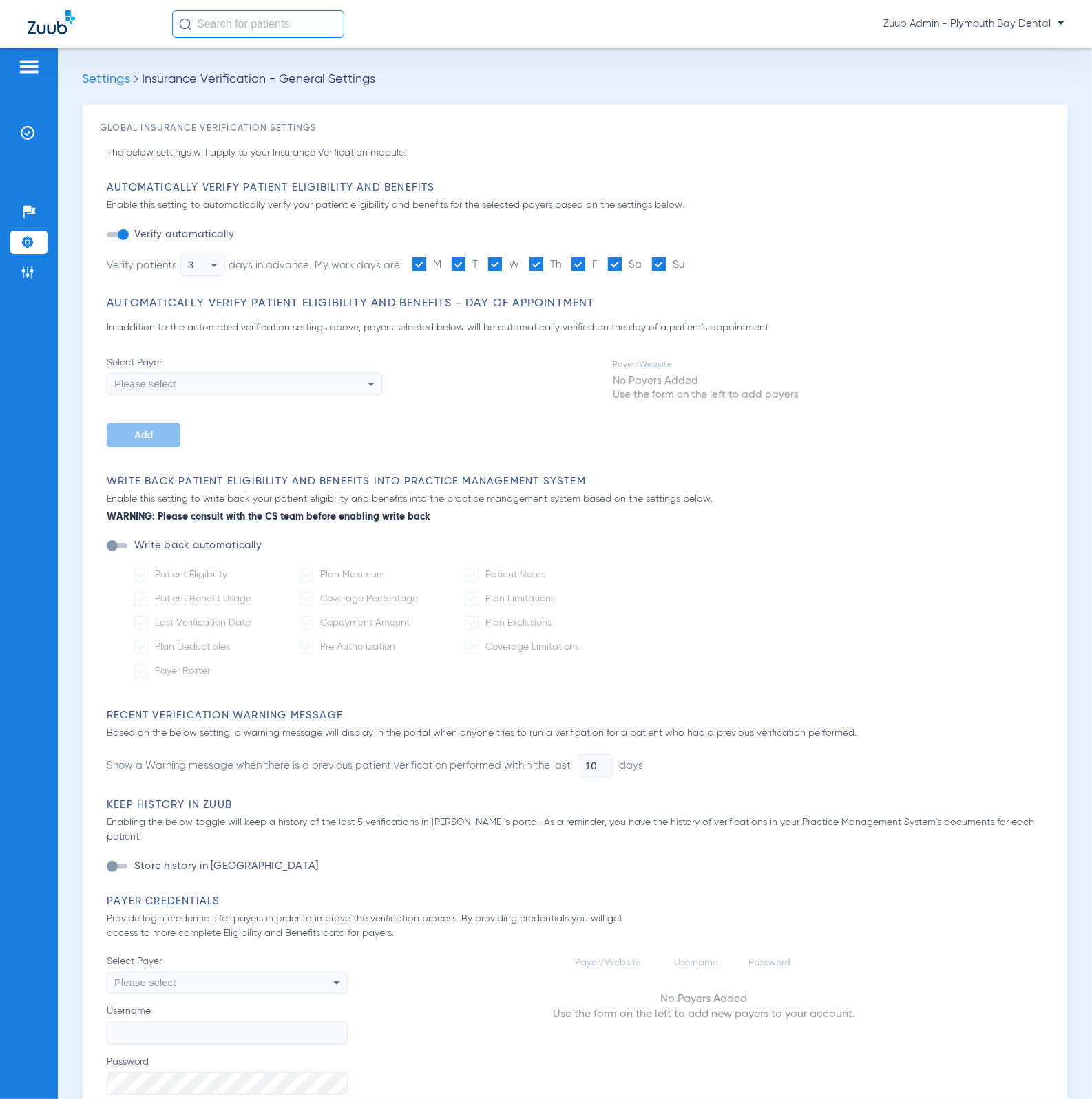
type input "7"
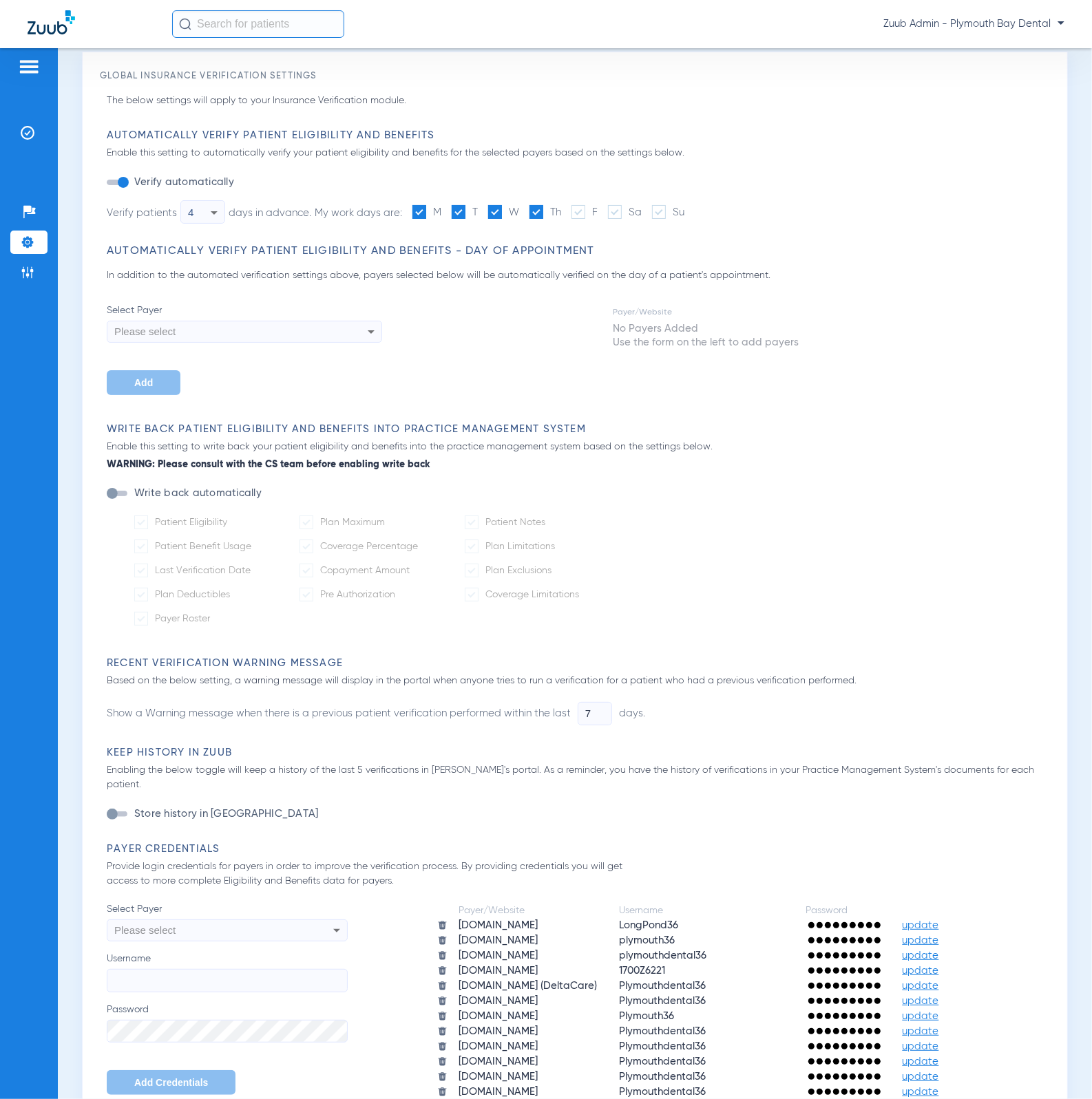
scroll to position [283, 0]
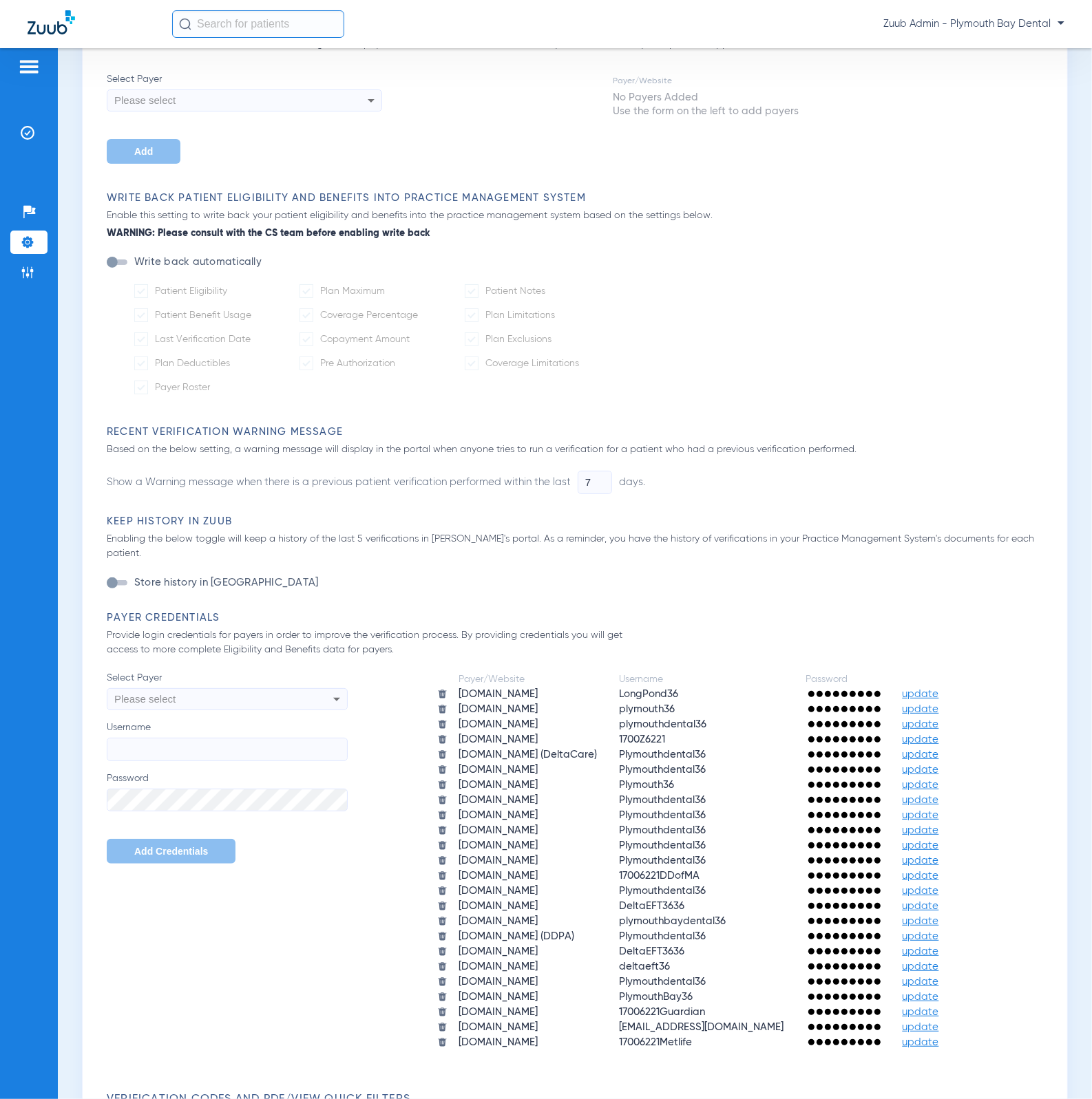
click at [236, 687] on div "Please select" at bounding box center [204, 699] width 180 height 24
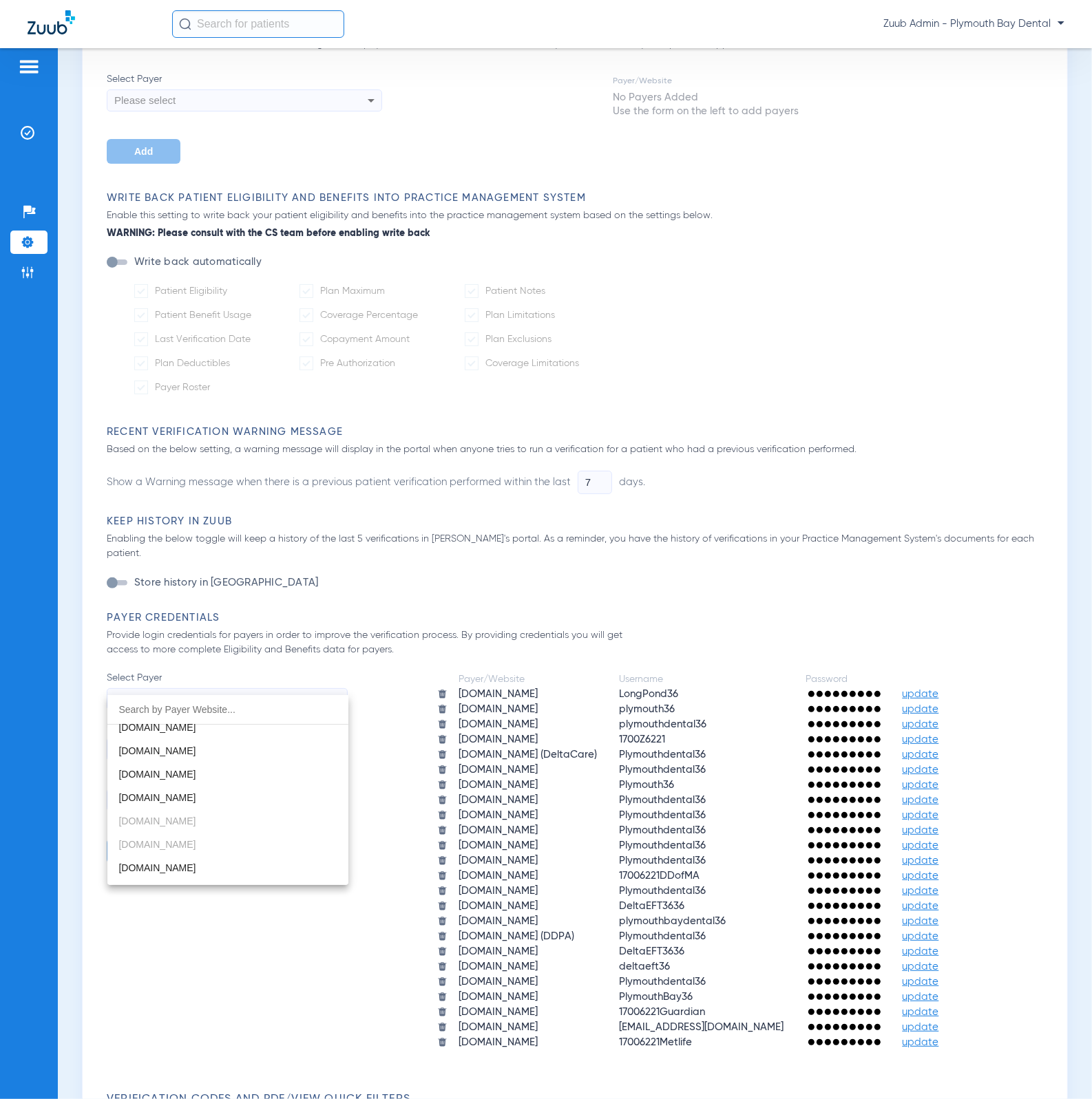
scroll to position [81, 0]
click at [34, 237] on div at bounding box center [546, 550] width 1092 height 1099
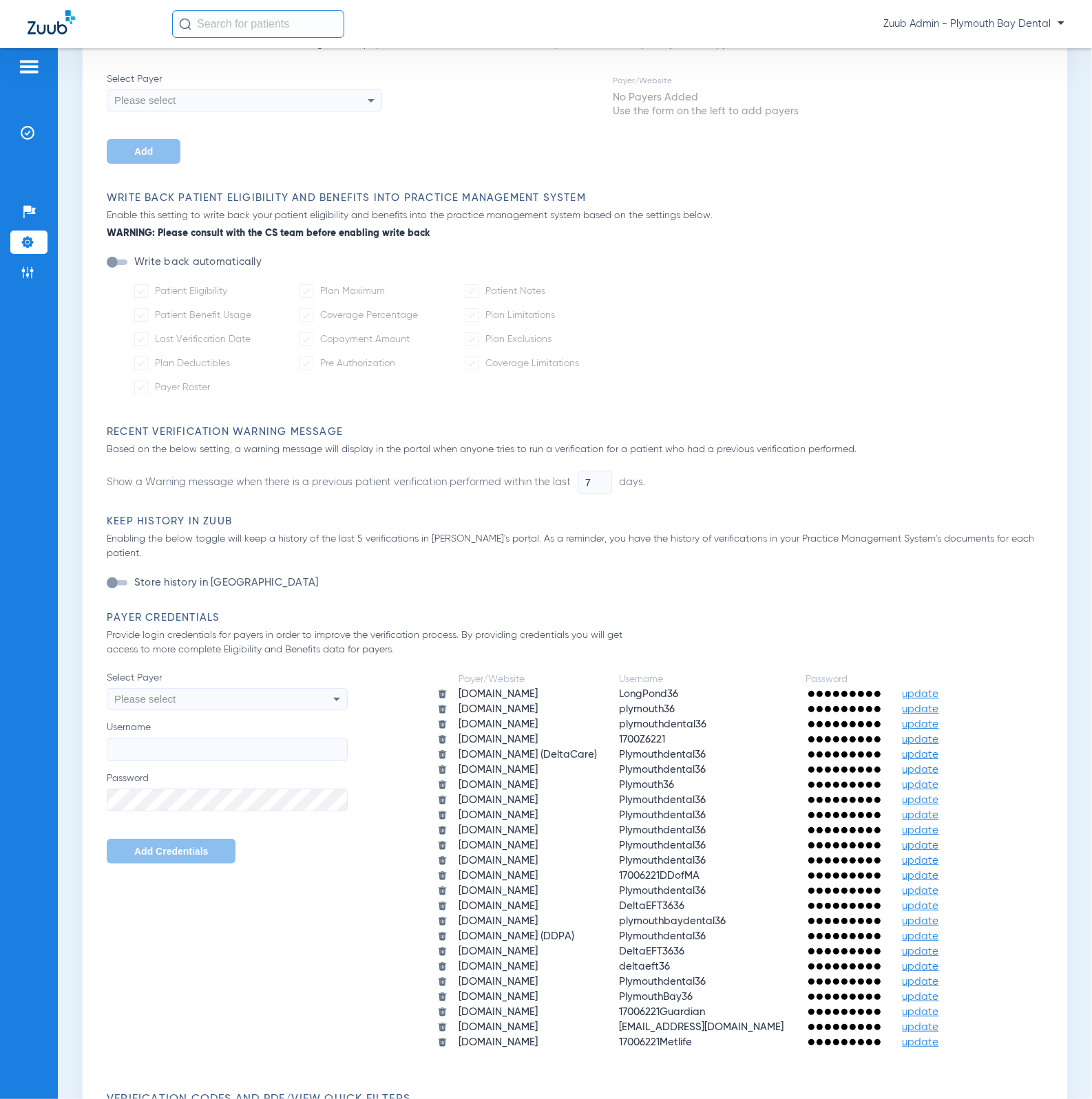
click at [32, 240] on img at bounding box center [27, 242] width 14 height 14
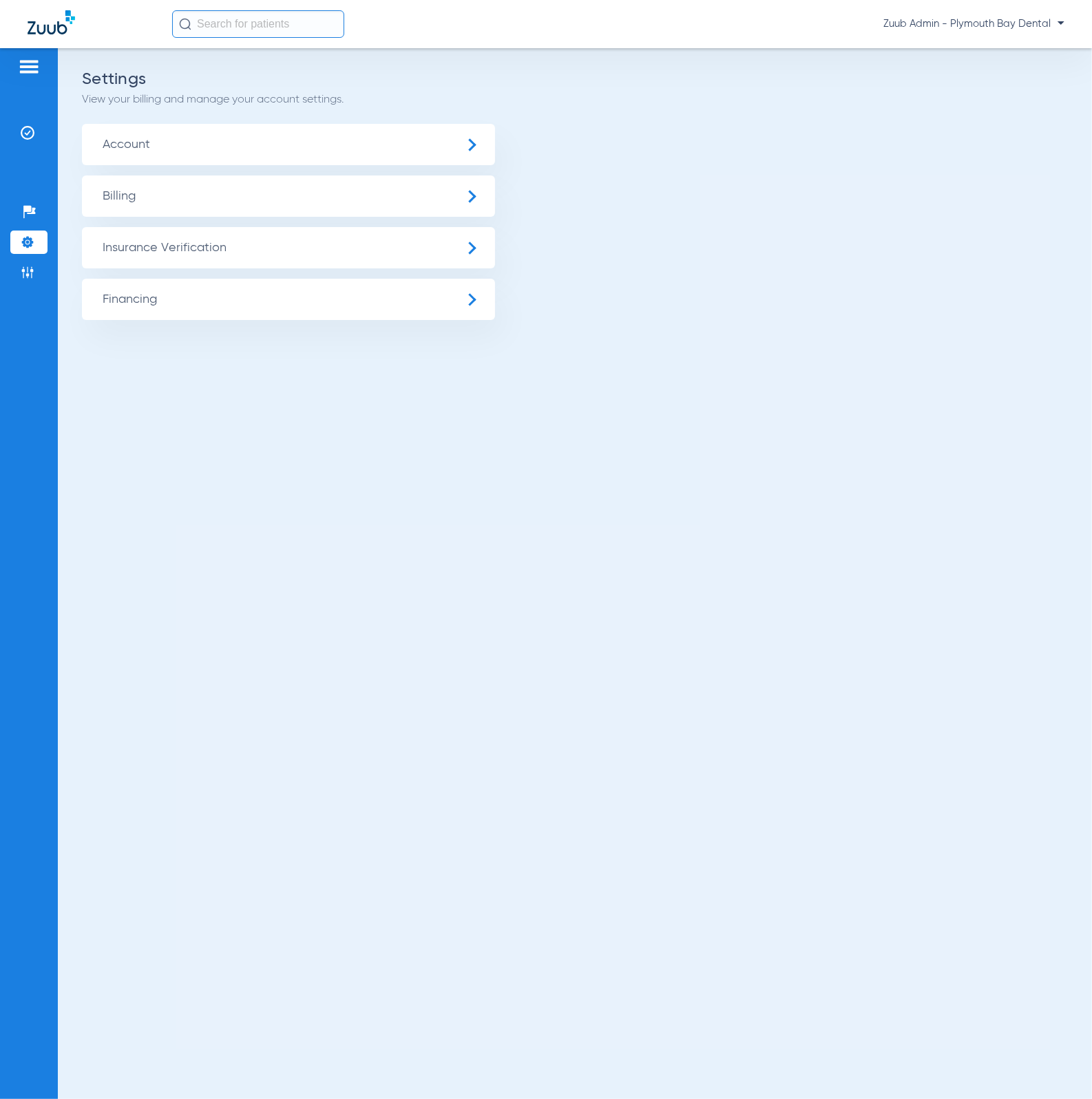
click at [196, 240] on span "Insurance Verification" at bounding box center [288, 248] width 413 height 42
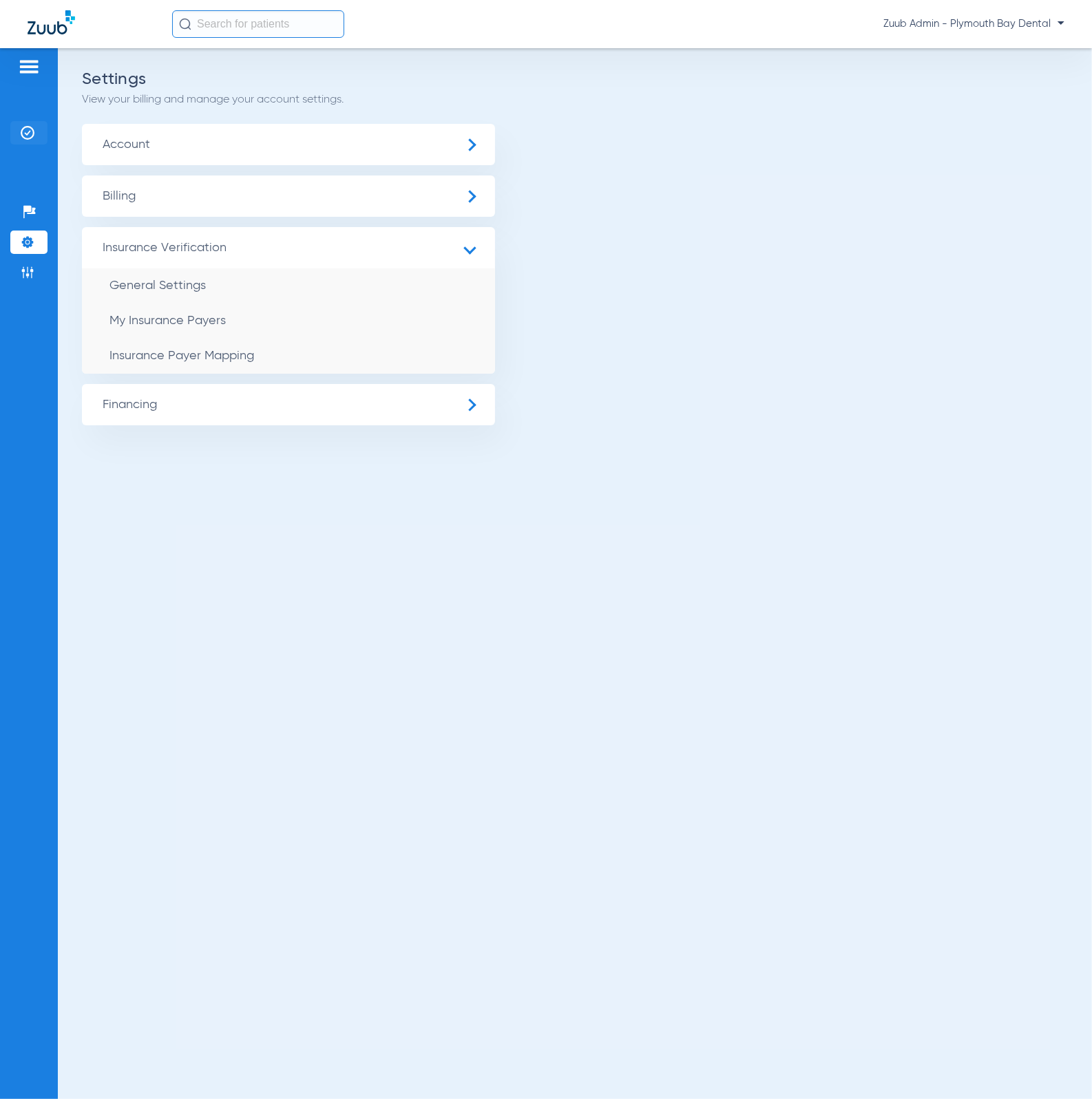
click at [34, 139] on img at bounding box center [27, 132] width 14 height 14
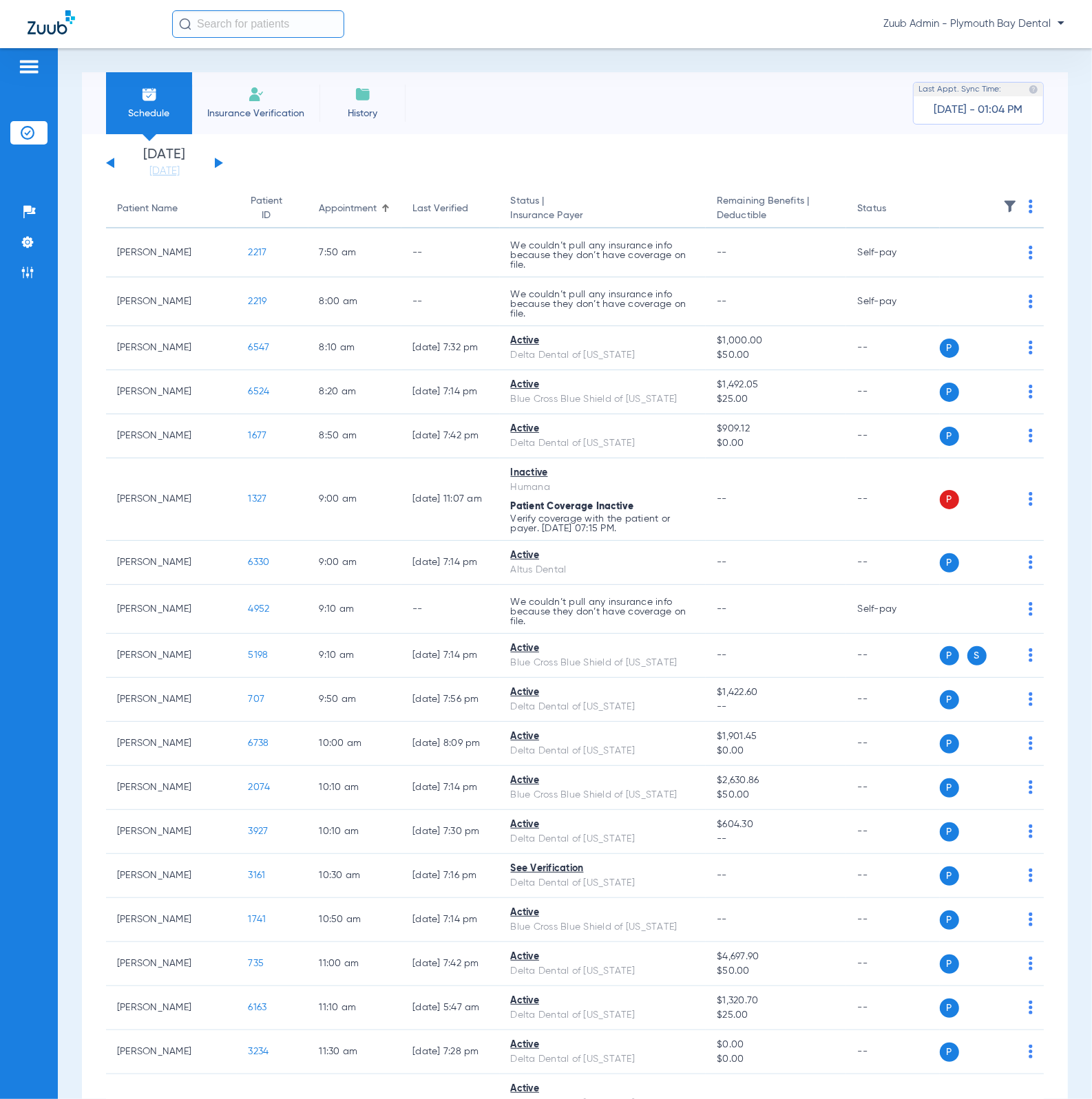
click at [1003, 206] on img at bounding box center [1010, 205] width 14 height 14
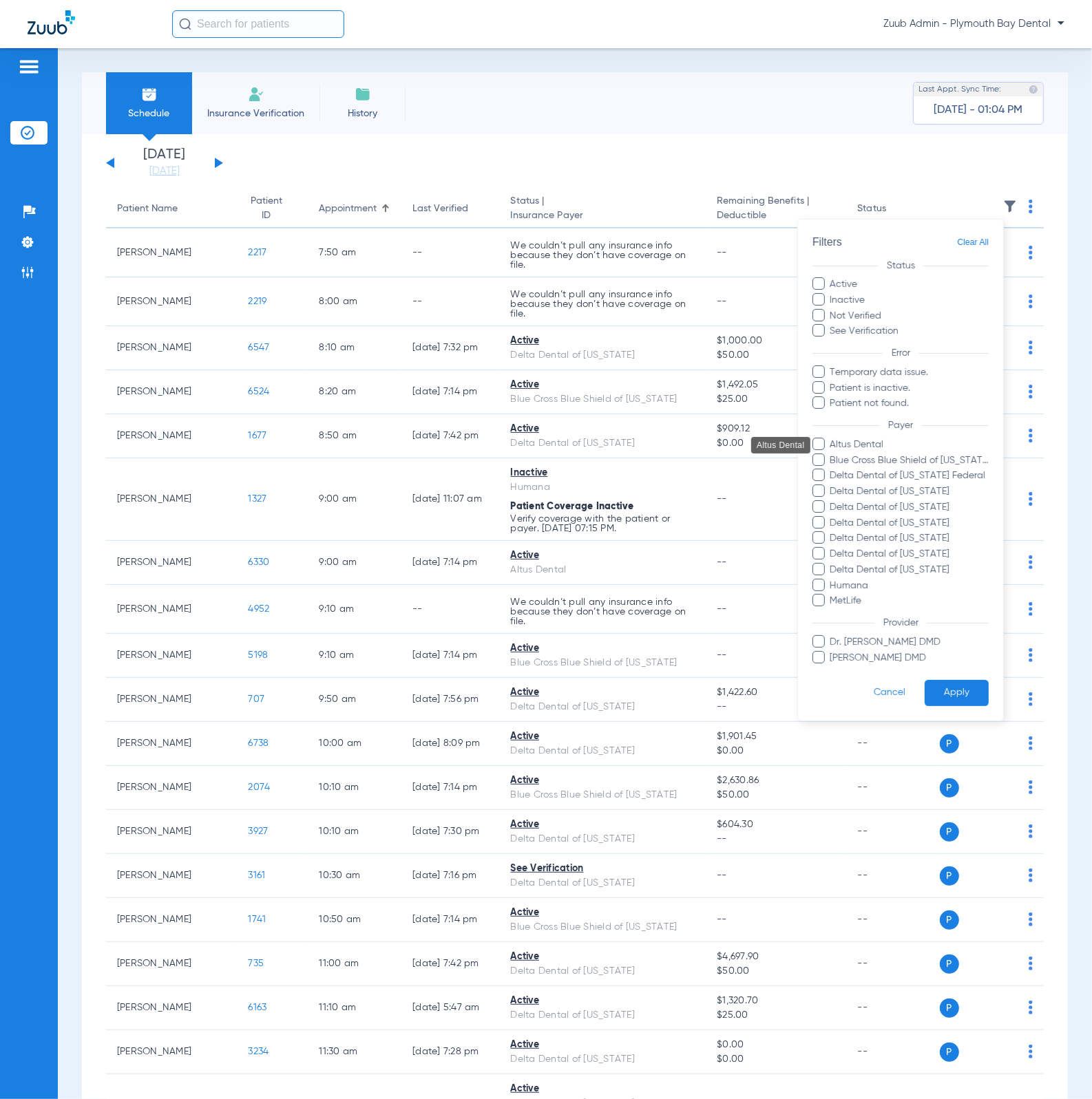
click at [872, 442] on span "Altus Dental" at bounding box center [909, 444] width 159 height 14
click at [832, 454] on input "Altus Dental" at bounding box center [832, 454] width 0 height 0
click at [963, 688] on button "Apply" at bounding box center [956, 693] width 64 height 27
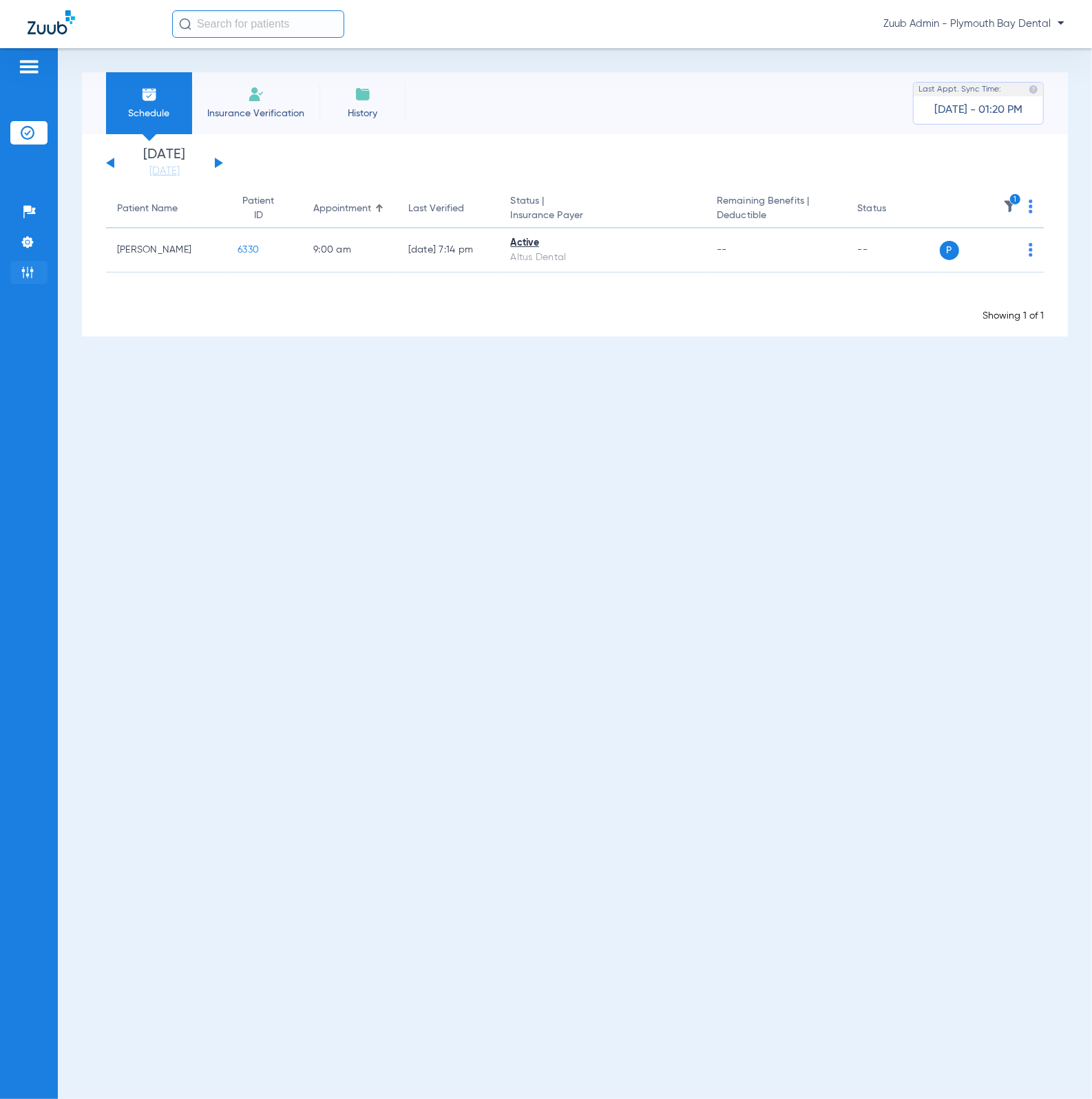
click at [17, 271] on li "Admin" at bounding box center [28, 272] width 37 height 24
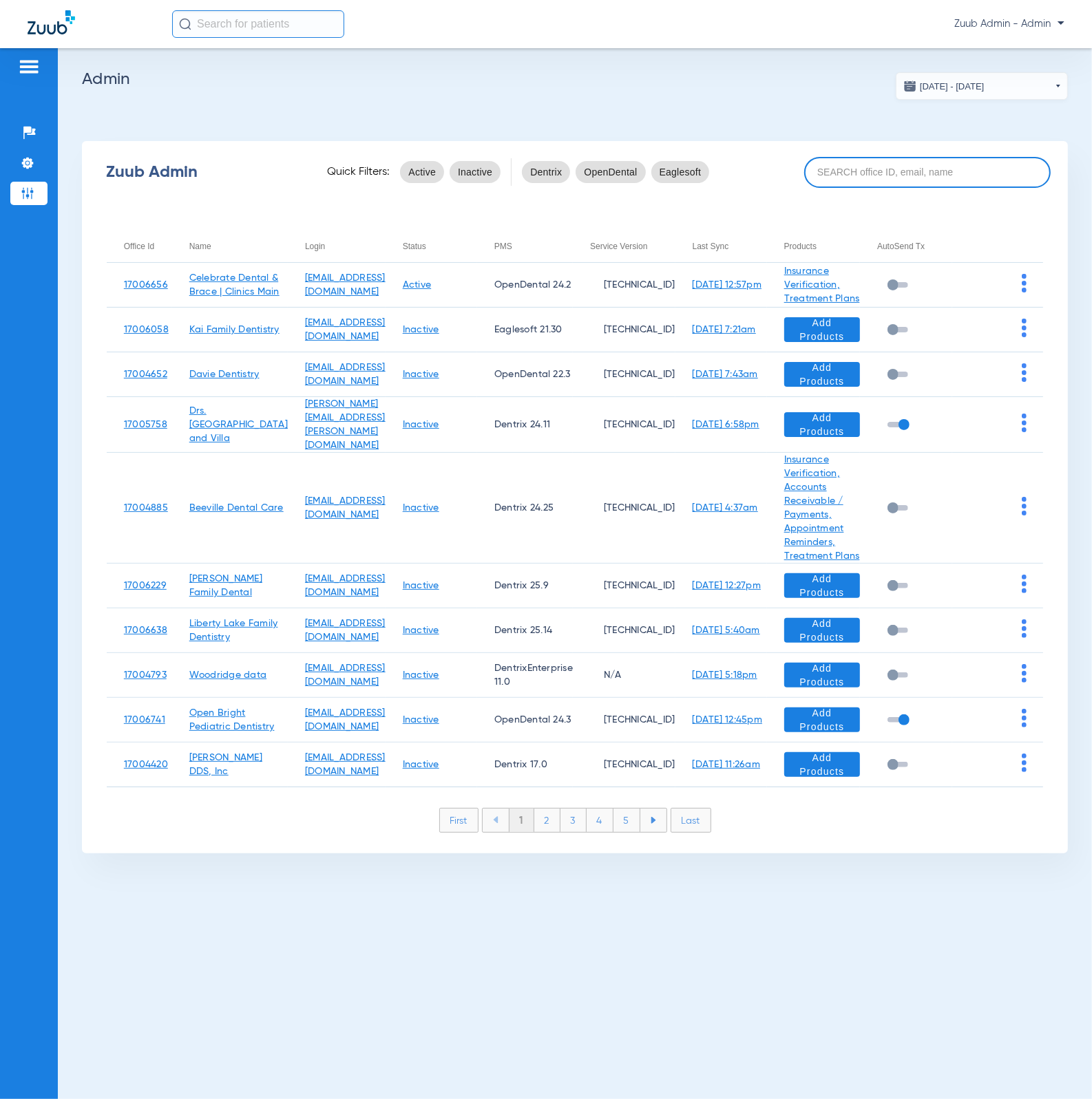
click at [942, 167] on input at bounding box center [927, 172] width 246 height 31
paste input "17005624"
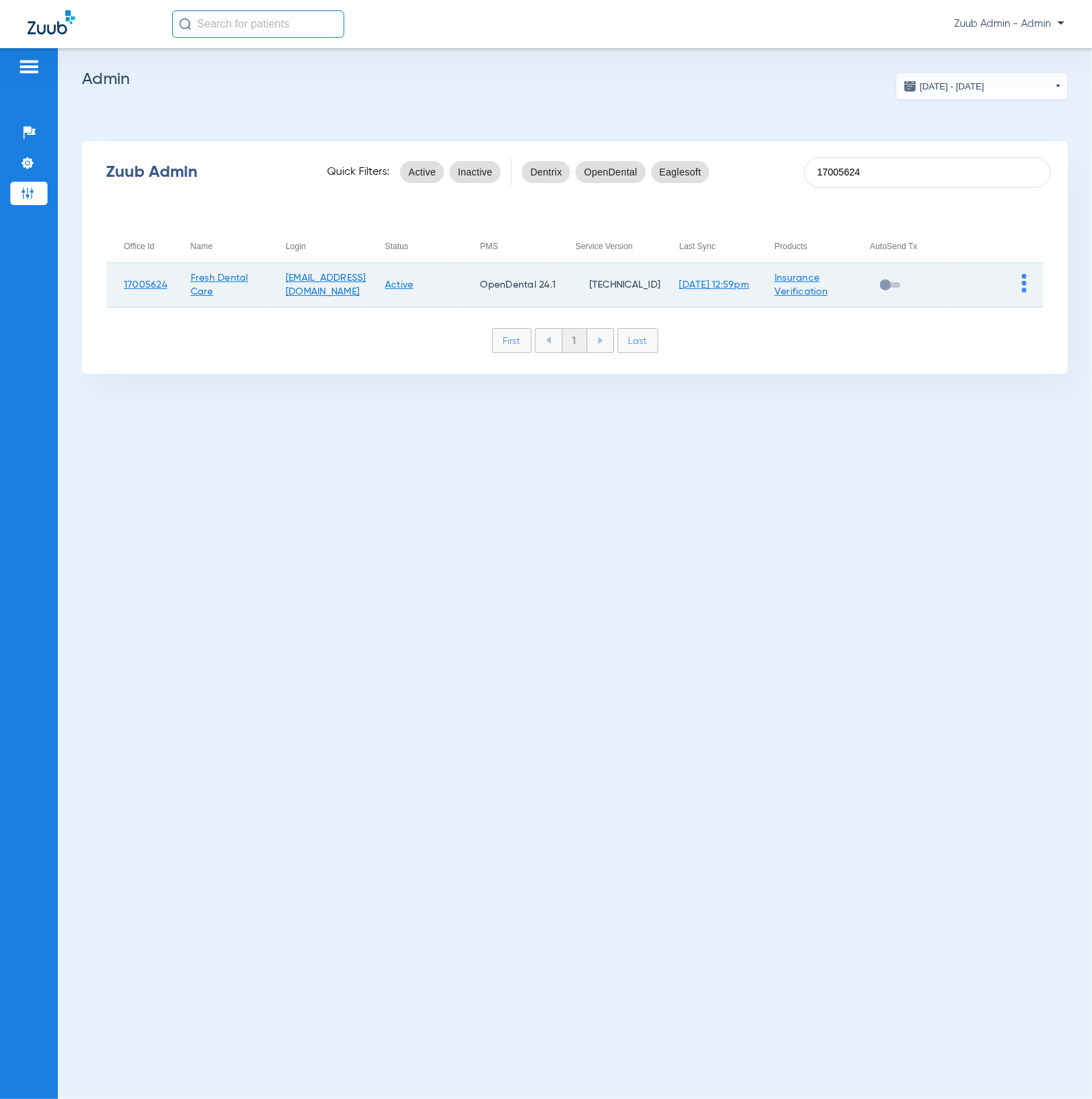
type input "17005624"
click at [1022, 281] on img at bounding box center [1023, 283] width 5 height 19
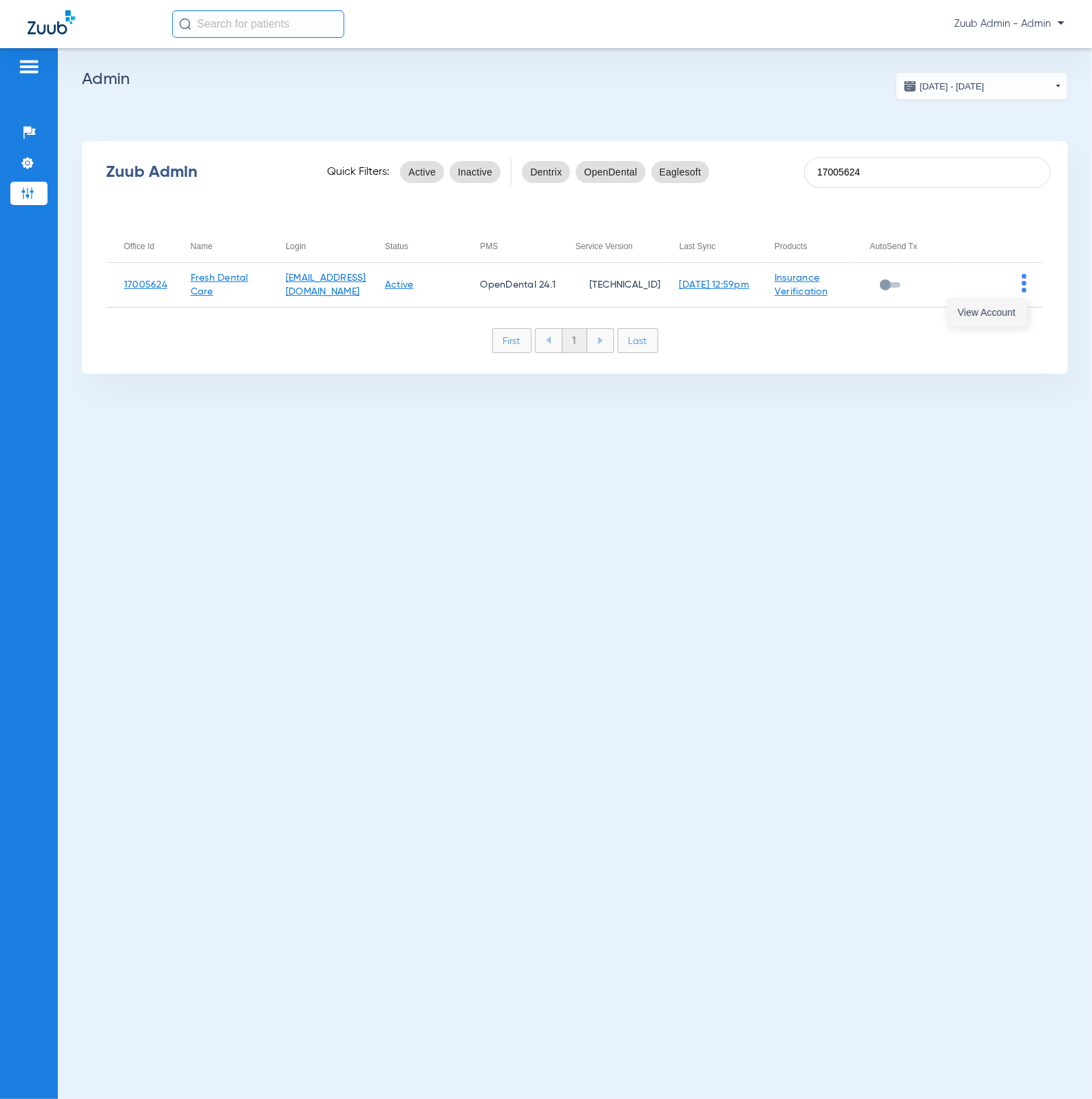
click at [1006, 308] on span "View Account" at bounding box center [986, 312] width 58 height 10
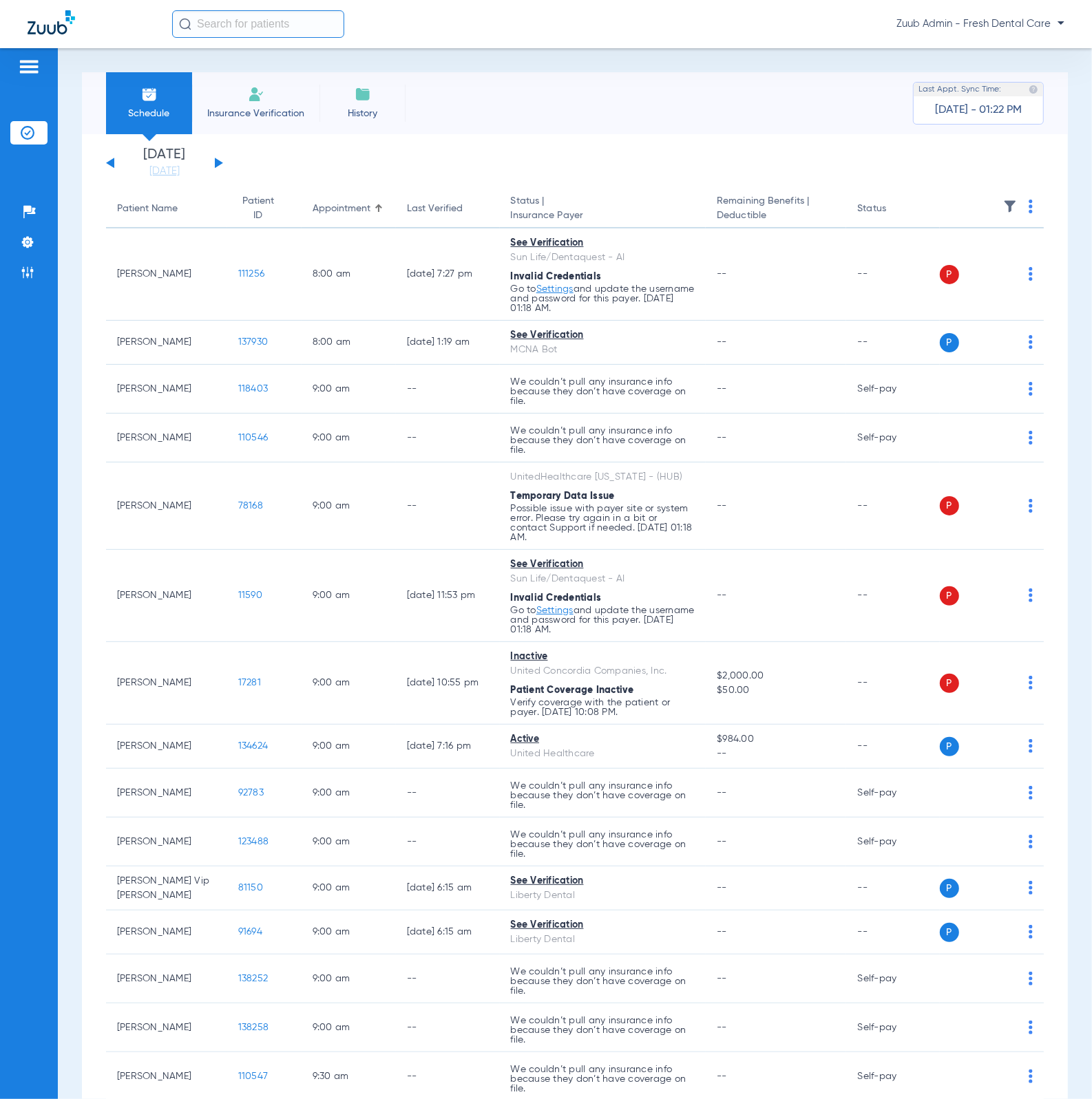
click at [1003, 205] on img at bounding box center [1010, 205] width 14 height 14
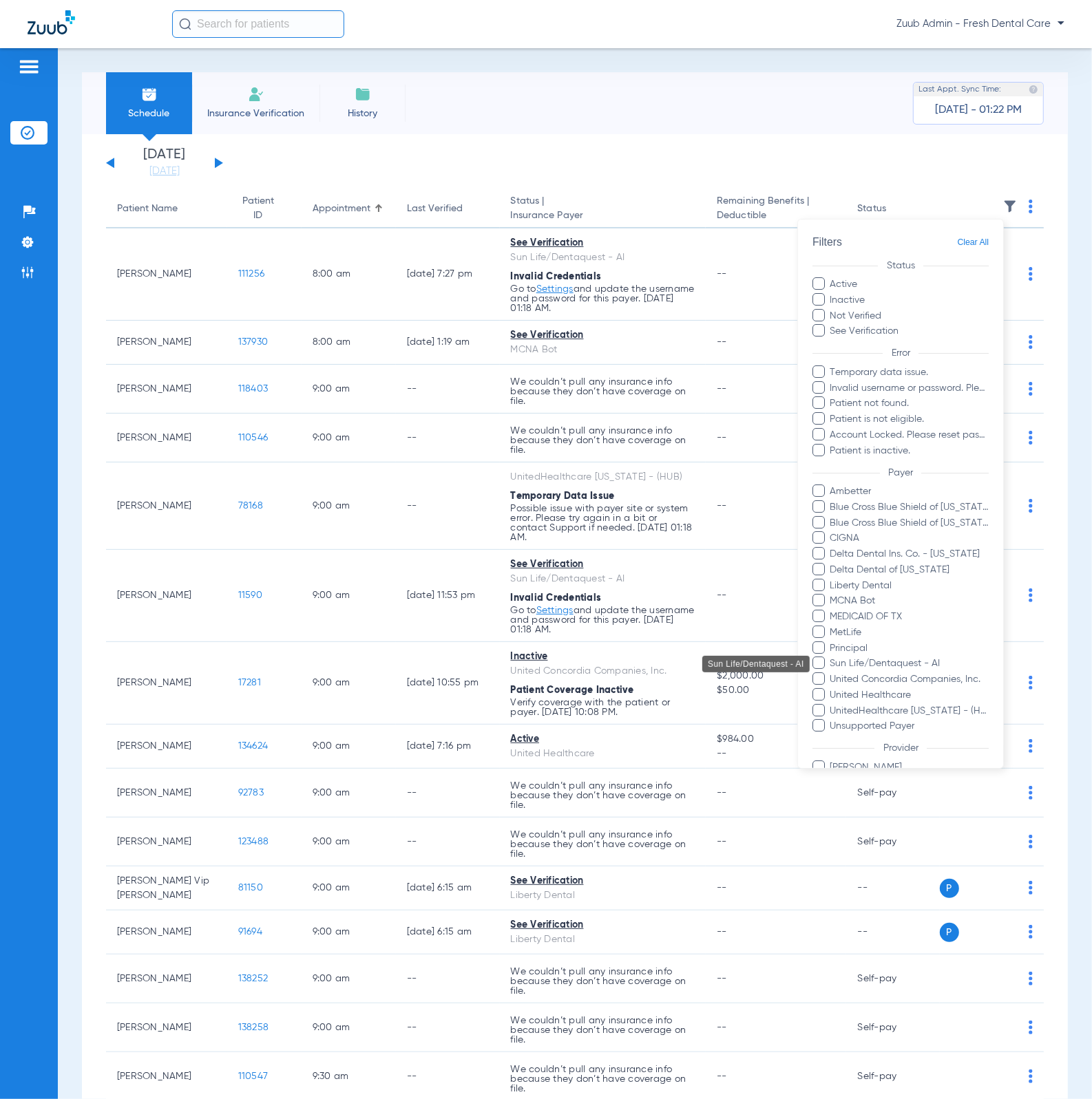
click at [900, 662] on span "Sun Life/Dentaquest - AI" at bounding box center [909, 664] width 159 height 14
click at [832, 674] on input "Sun Life/Dentaquest - AI" at bounding box center [832, 674] width 0 height 0
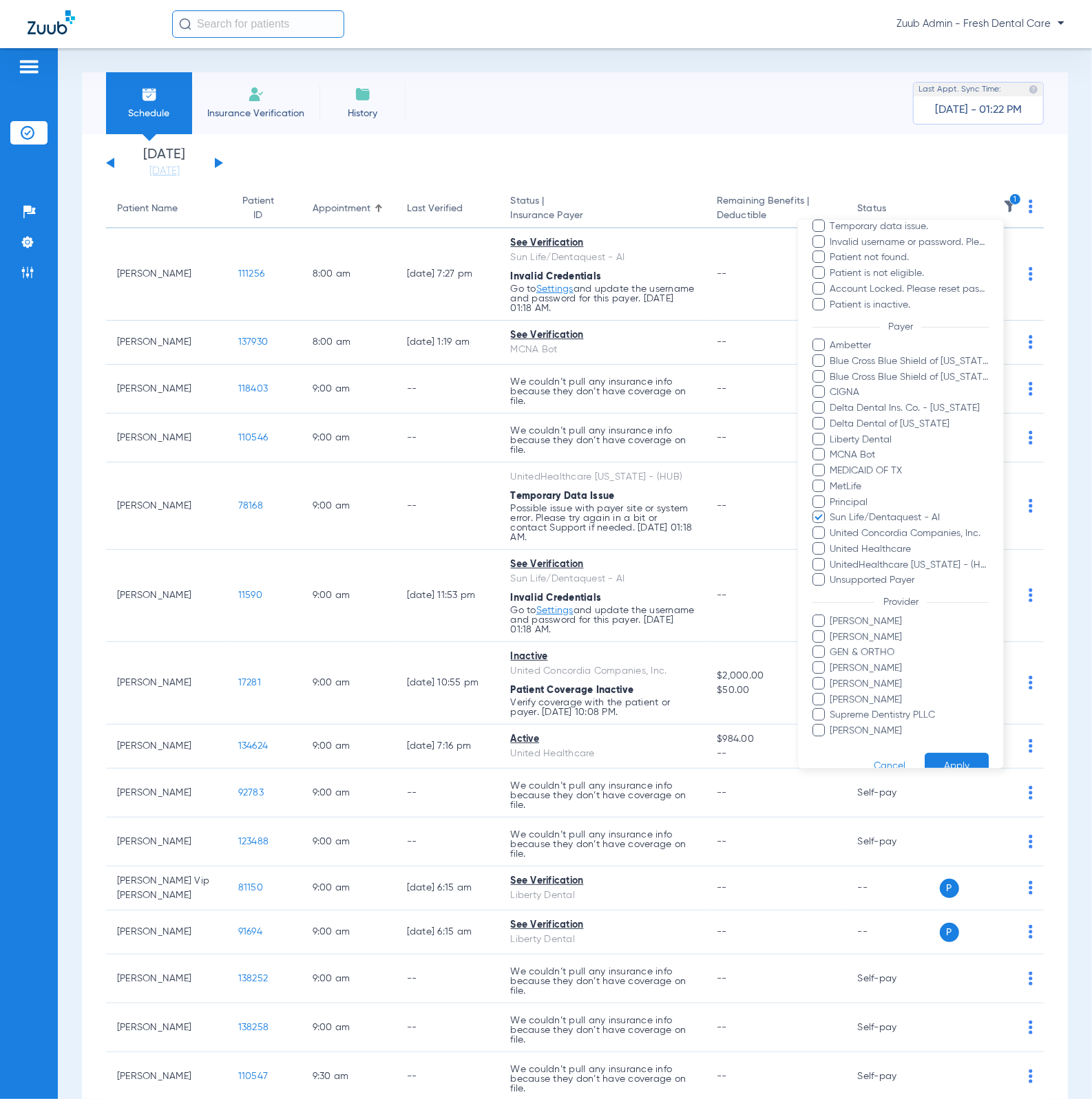
scroll to position [185, 0]
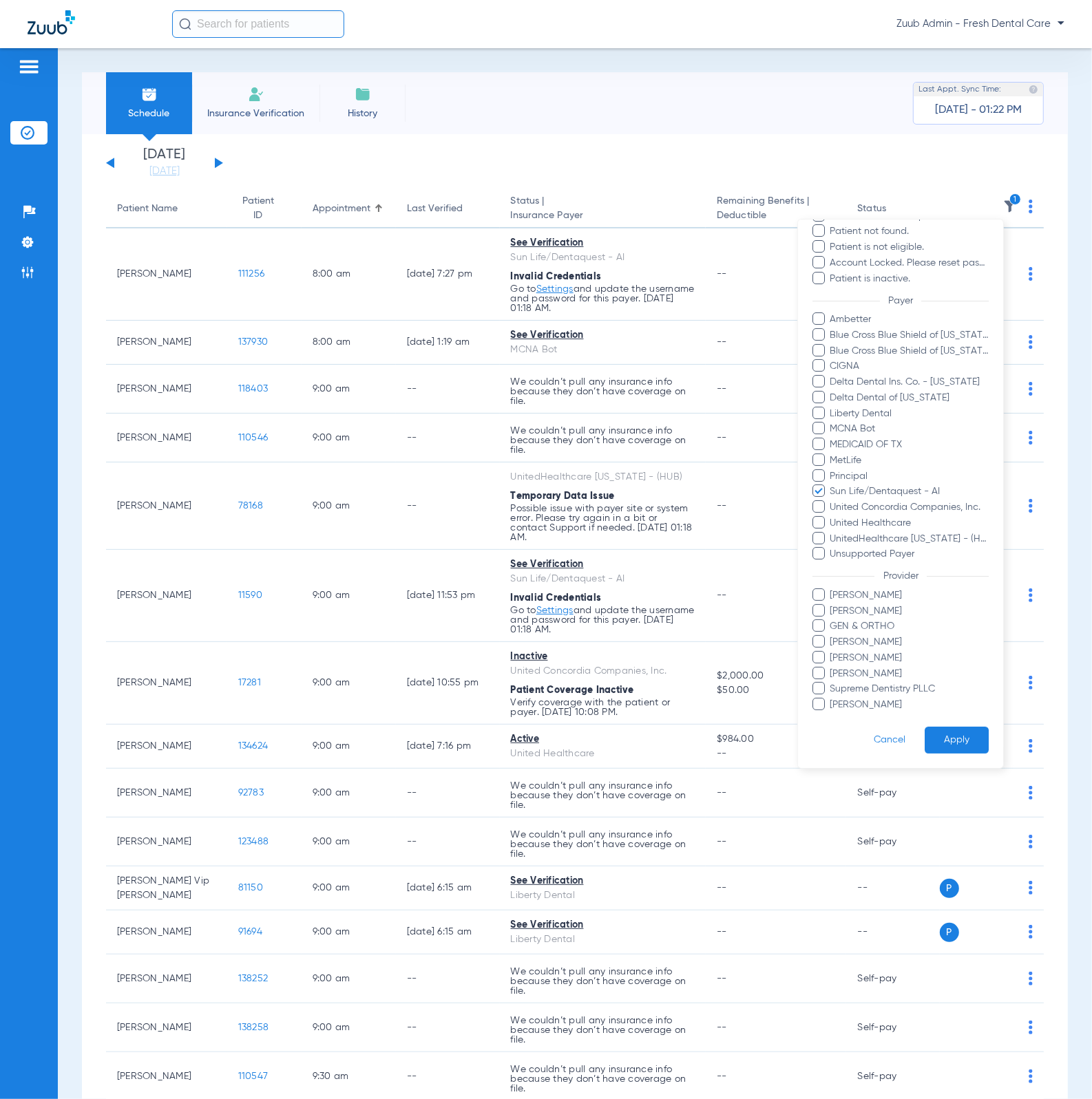
click at [963, 738] on button "Apply" at bounding box center [956, 741] width 64 height 27
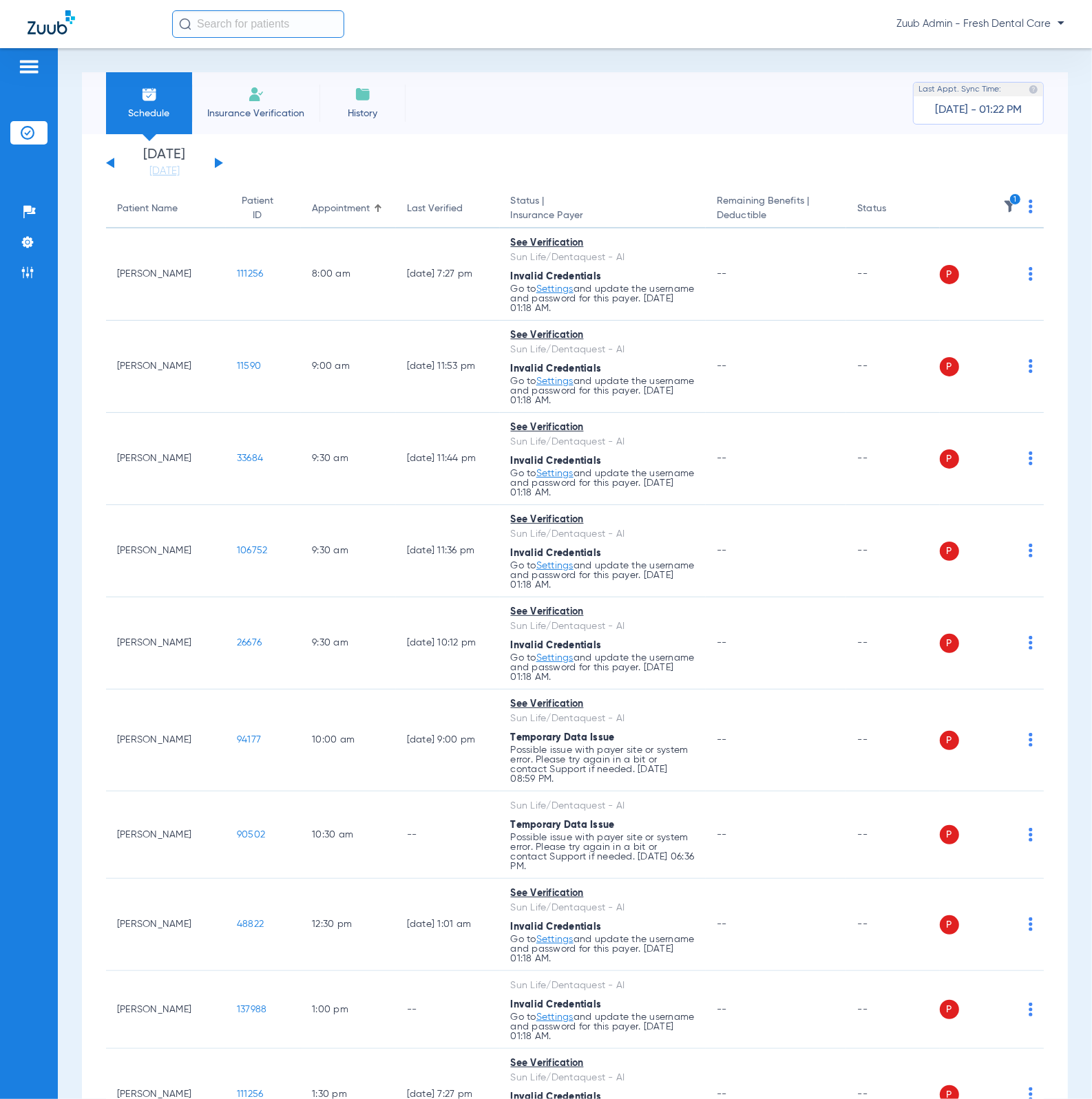
click at [1029, 205] on img at bounding box center [1030, 205] width 5 height 14
click at [988, 250] on button "Verify All" at bounding box center [967, 261] width 105 height 27
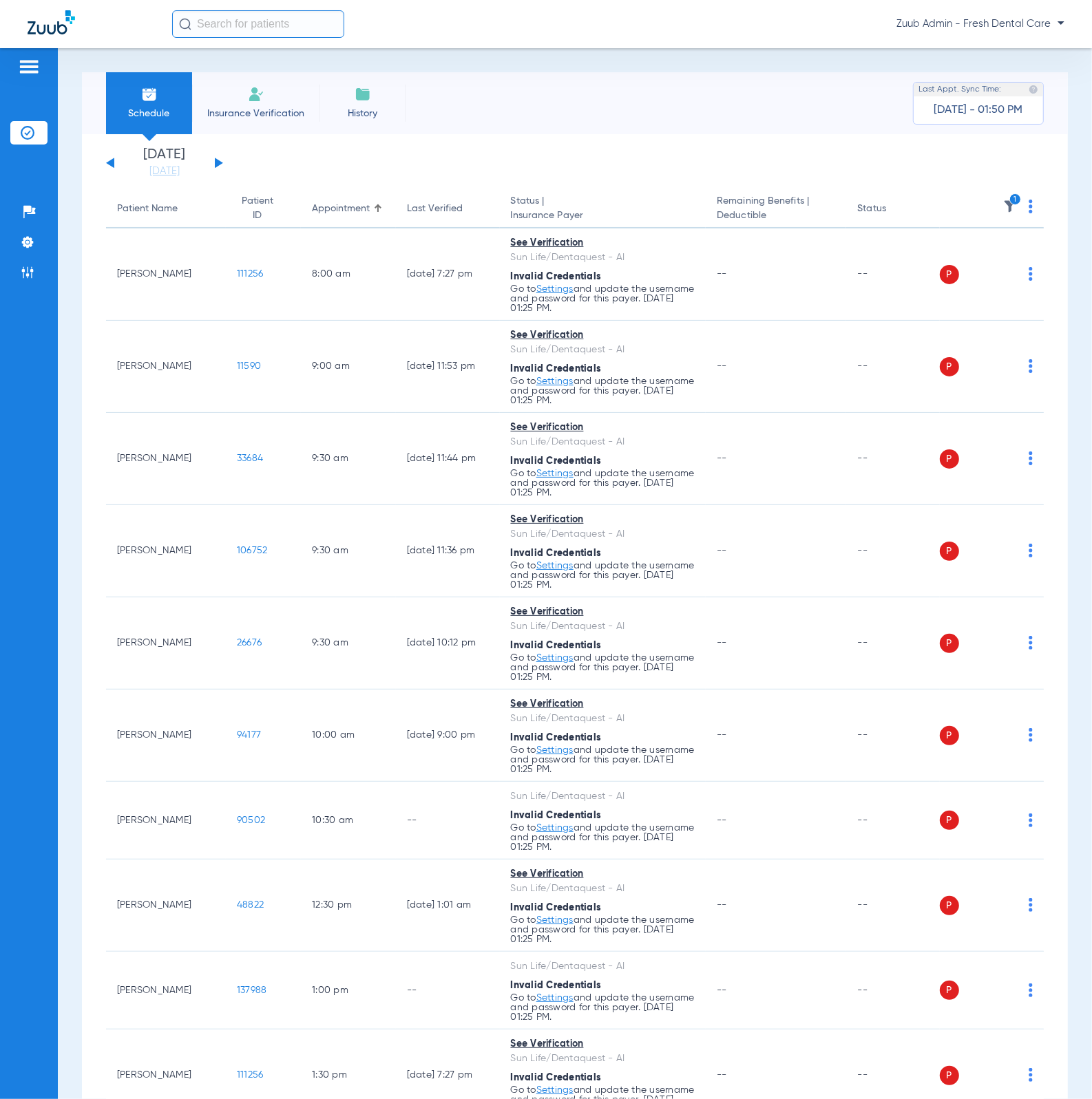
click at [1029, 202] on img at bounding box center [1030, 205] width 5 height 14
click at [1000, 261] on span "Verify All" at bounding box center [966, 261] width 82 height 10
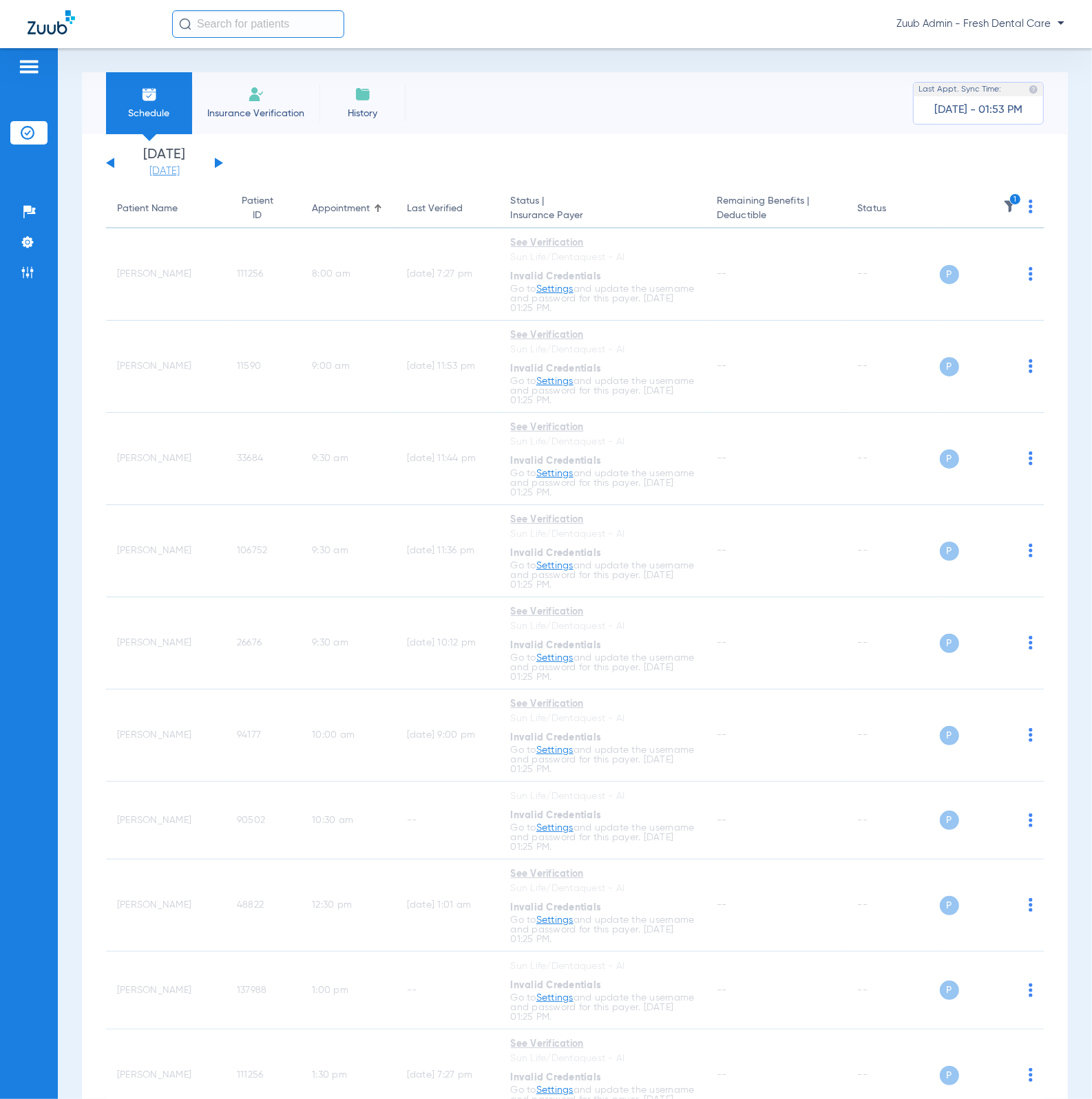
click at [159, 167] on link "[DATE]" at bounding box center [164, 171] width 82 height 14
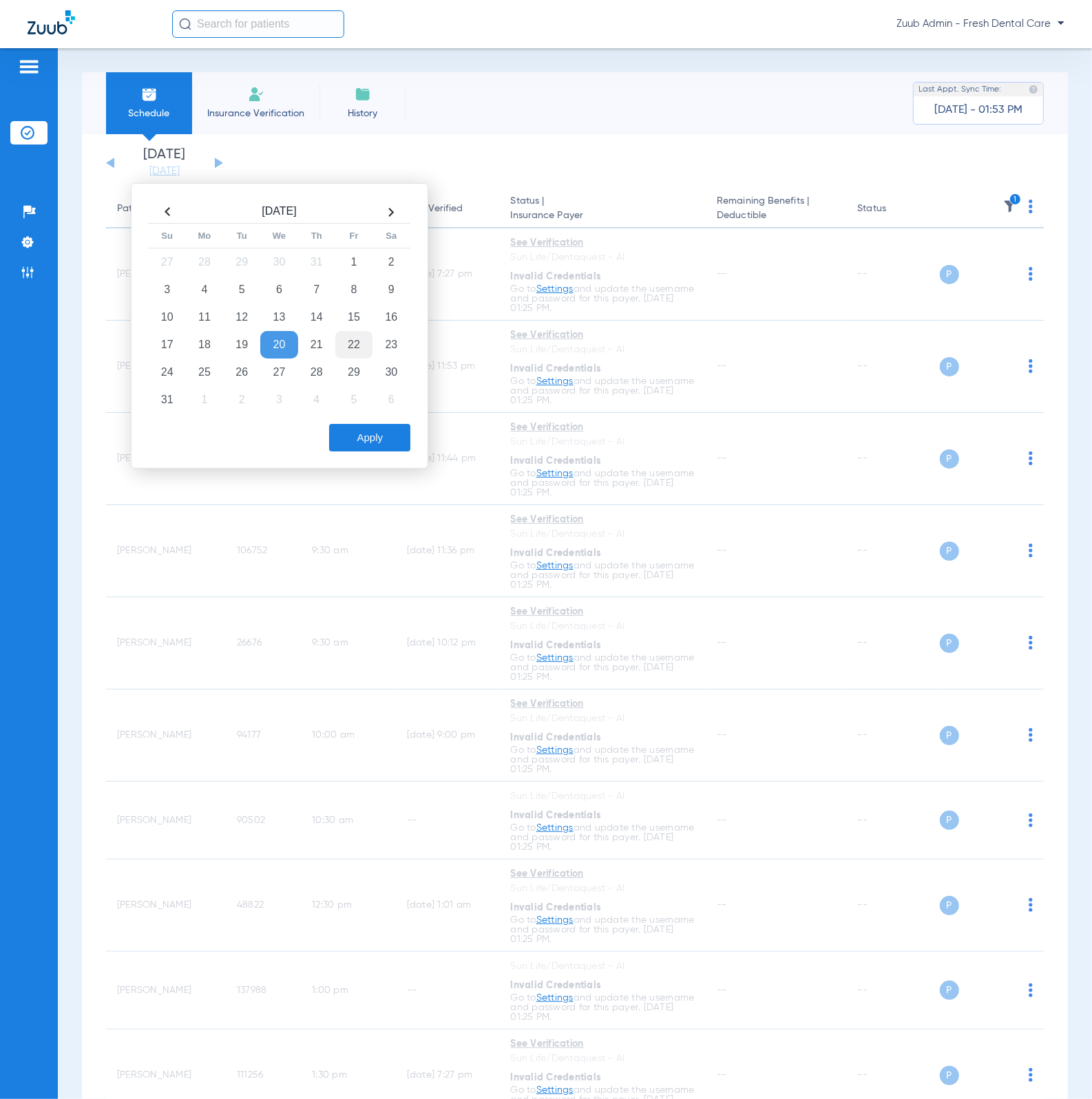
click at [350, 337] on td "22" at bounding box center [353, 345] width 37 height 27
click at [380, 441] on button "Apply" at bounding box center [369, 437] width 81 height 27
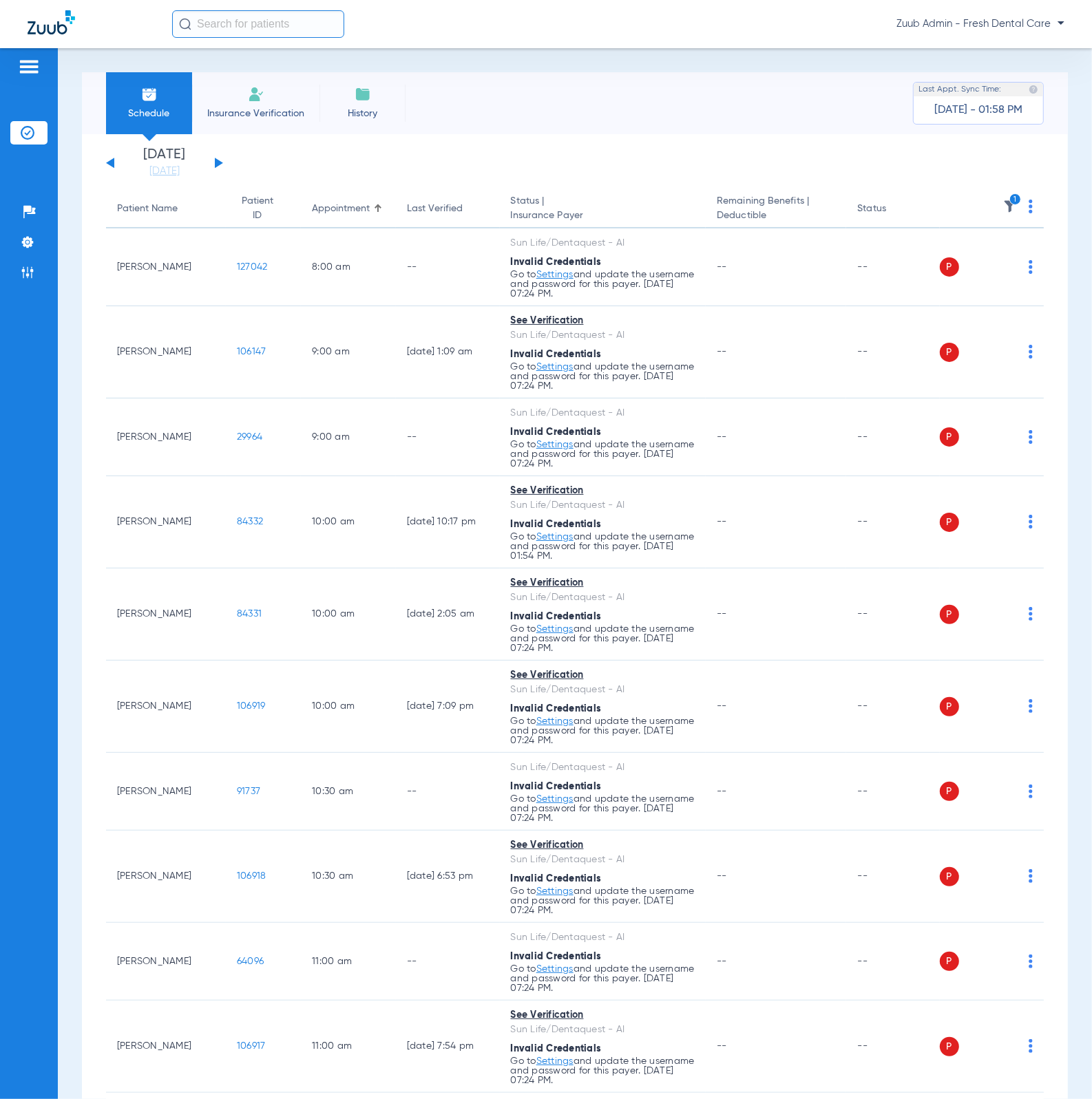
click at [216, 162] on button at bounding box center [218, 162] width 8 height 10
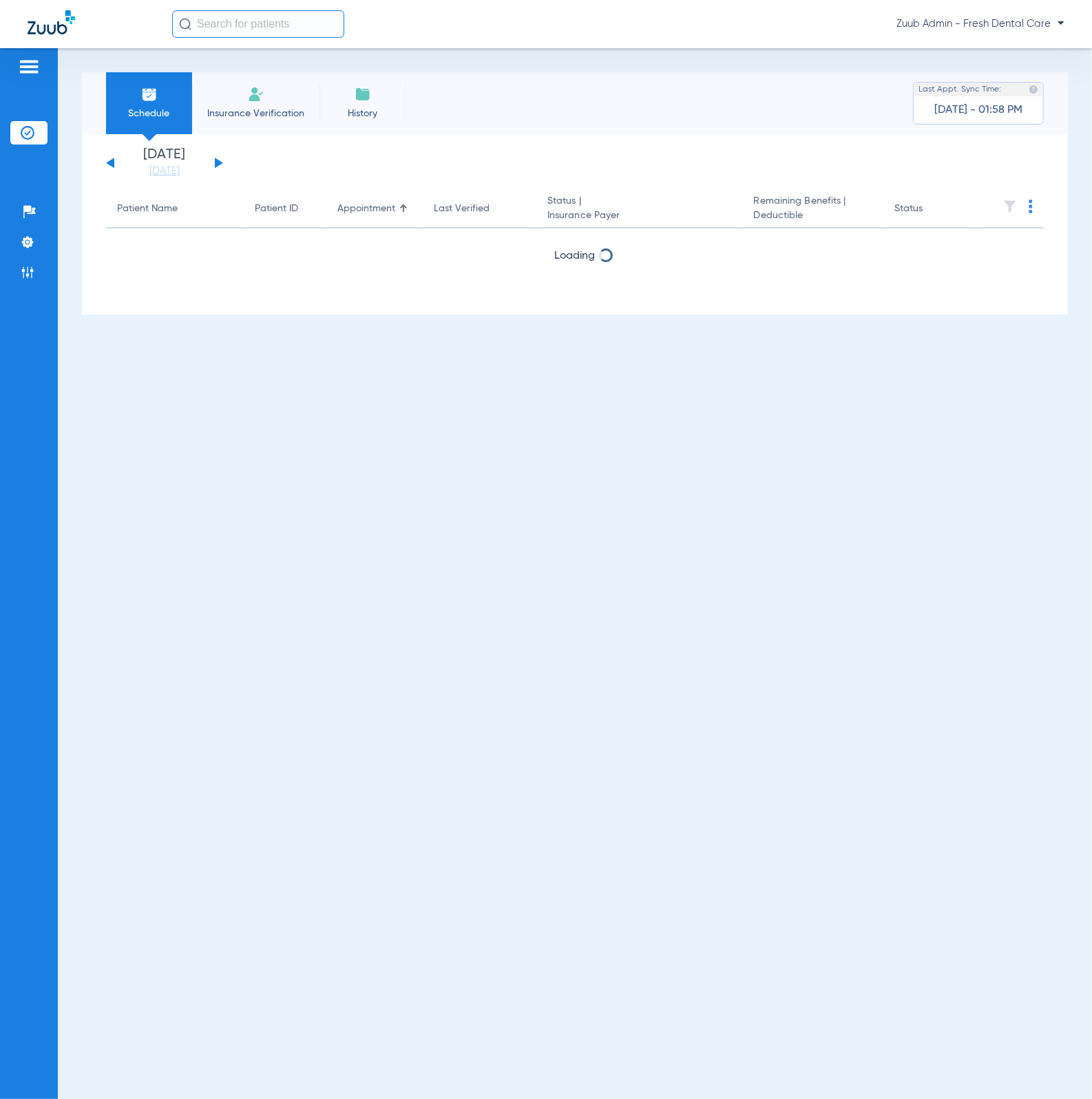
click at [110, 163] on button at bounding box center [110, 162] width 8 height 10
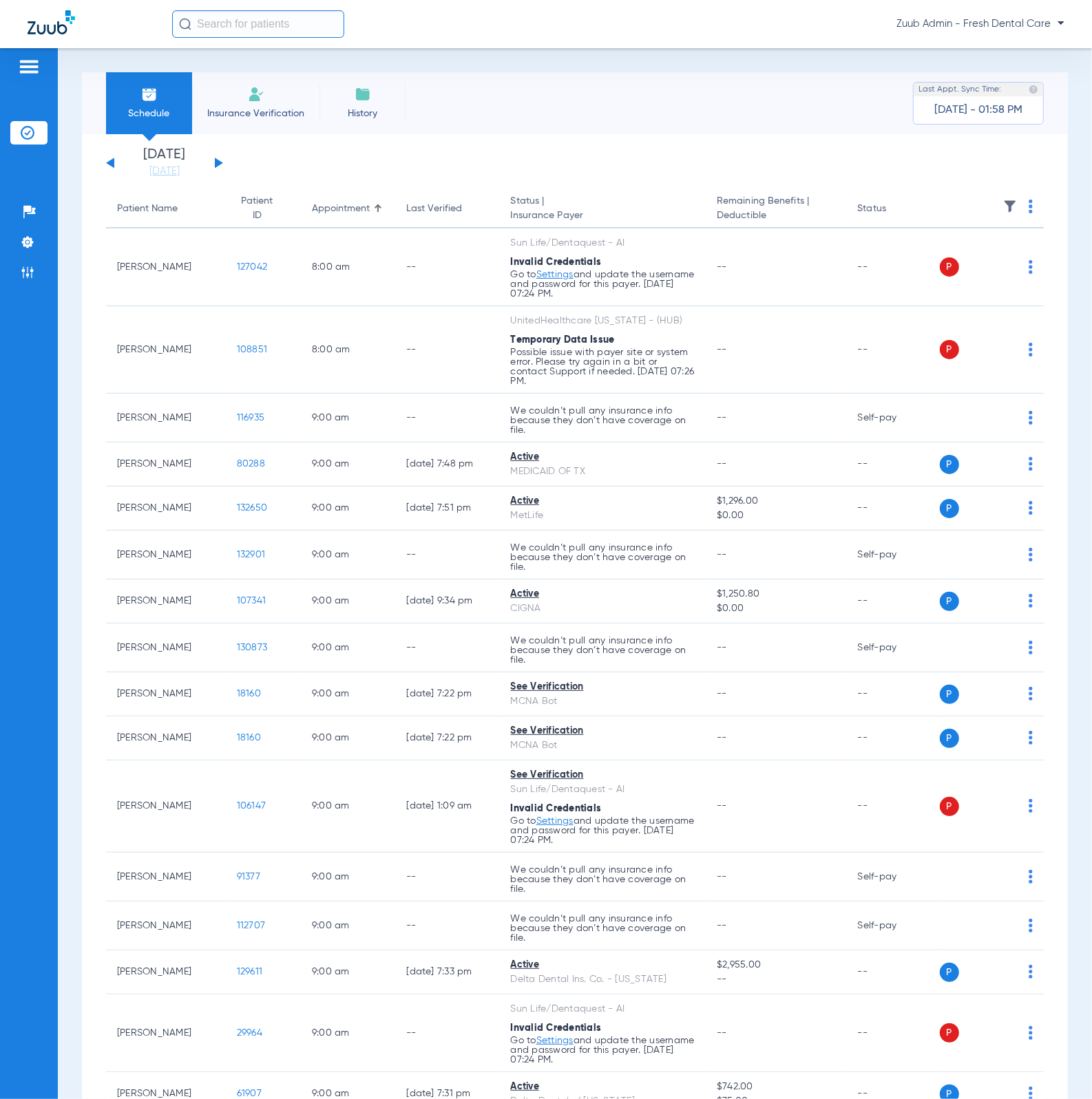
click at [1003, 205] on img at bounding box center [1010, 205] width 14 height 14
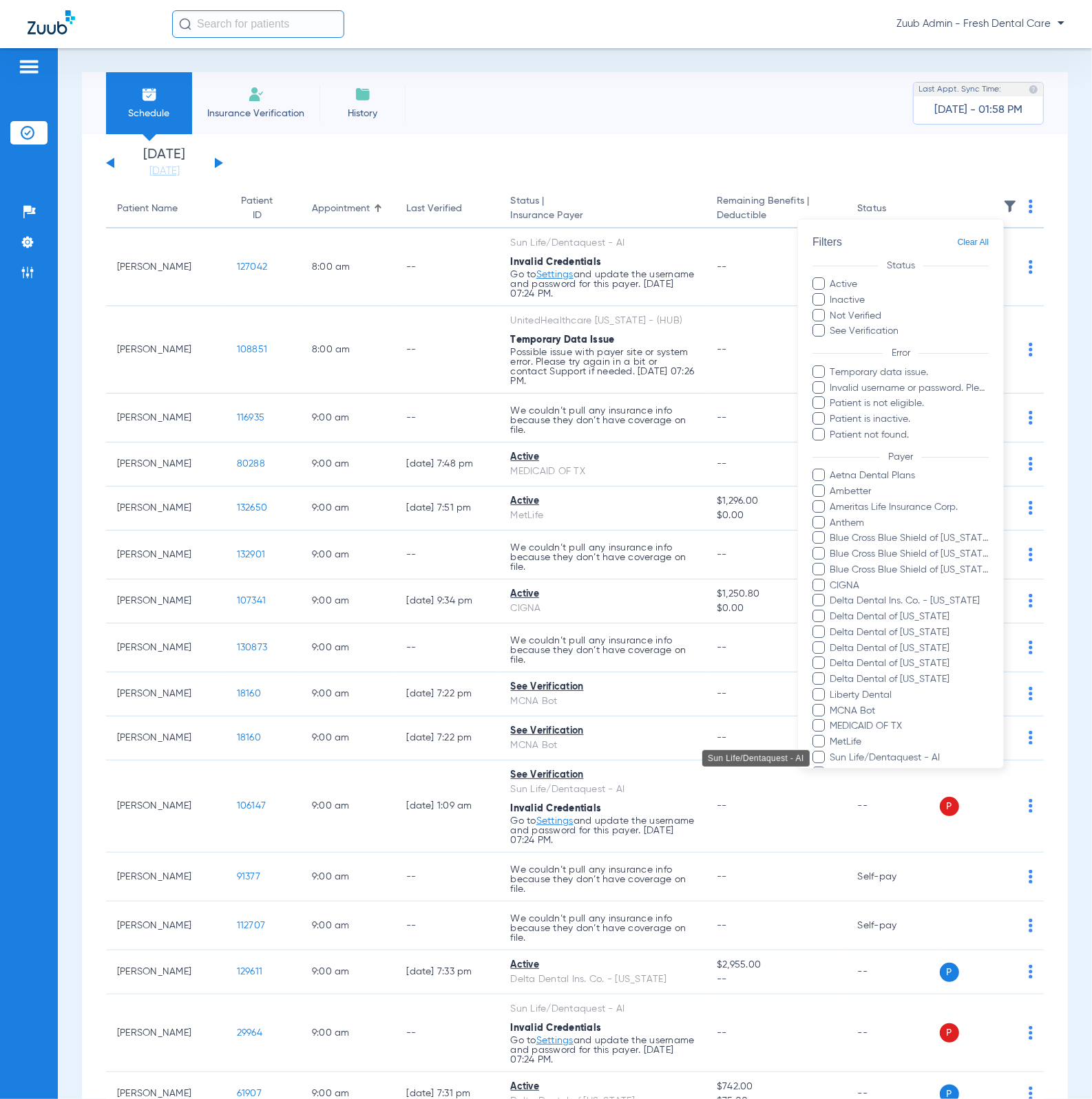
click at [906, 752] on span "Sun Life/Dentaquest - AI" at bounding box center [909, 758] width 159 height 14
click at [832, 768] on input "Sun Life/Dentaquest - AI" at bounding box center [832, 768] width 0 height 0
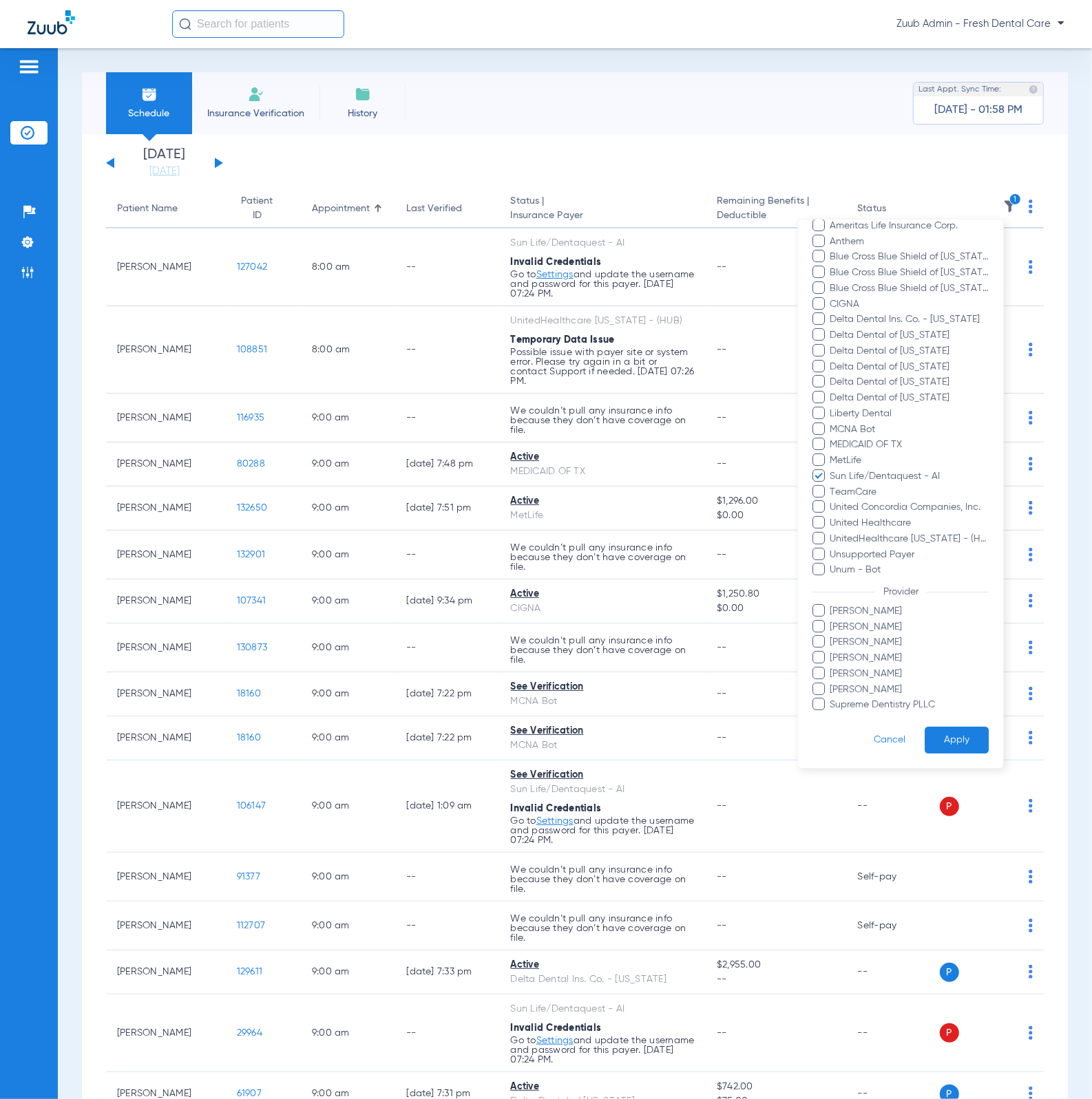
click at [931, 728] on button "Apply" at bounding box center [956, 741] width 64 height 27
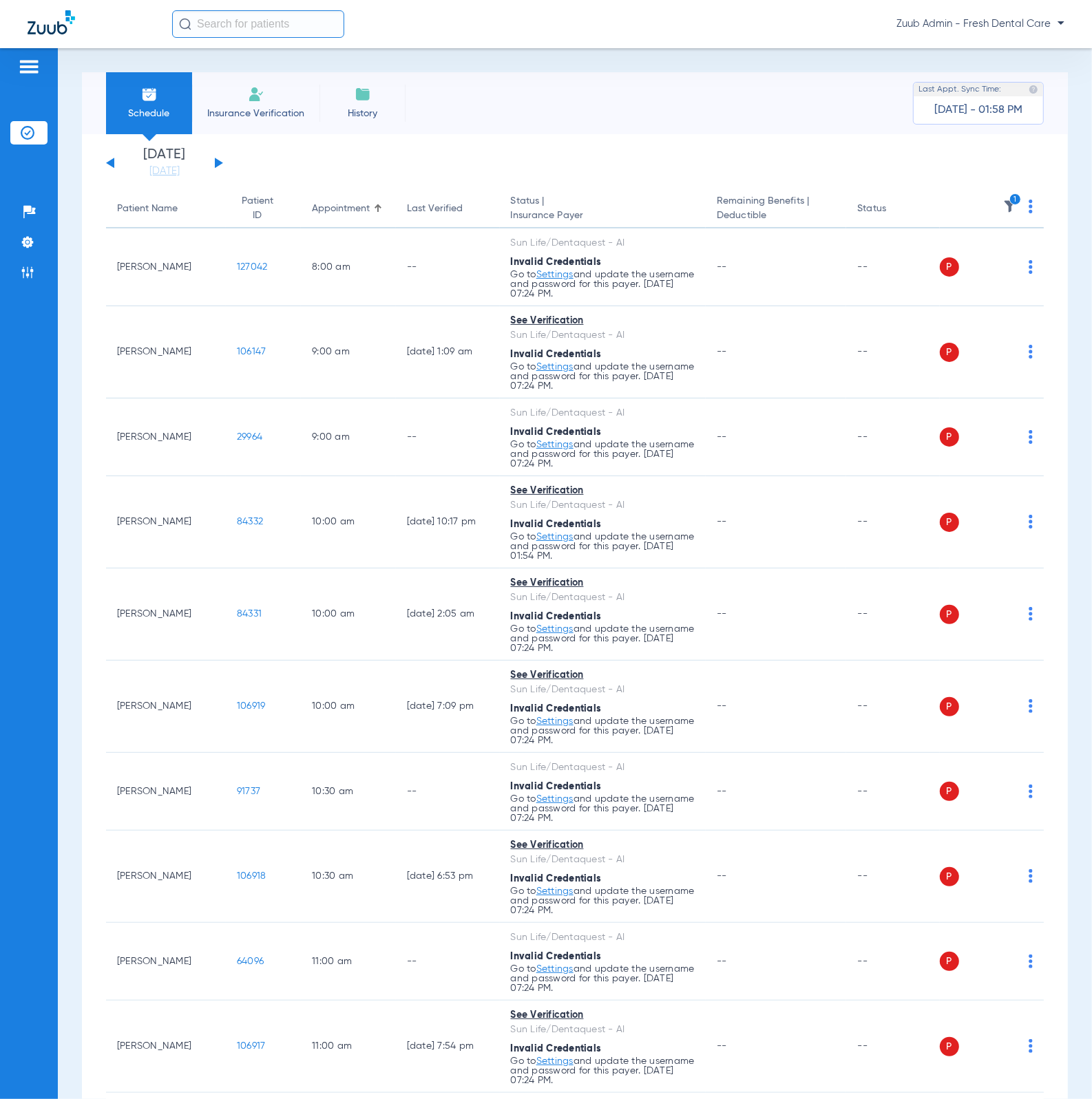
click at [1029, 204] on img at bounding box center [1030, 205] width 5 height 14
click at [968, 267] on button "Verify All" at bounding box center [967, 261] width 105 height 27
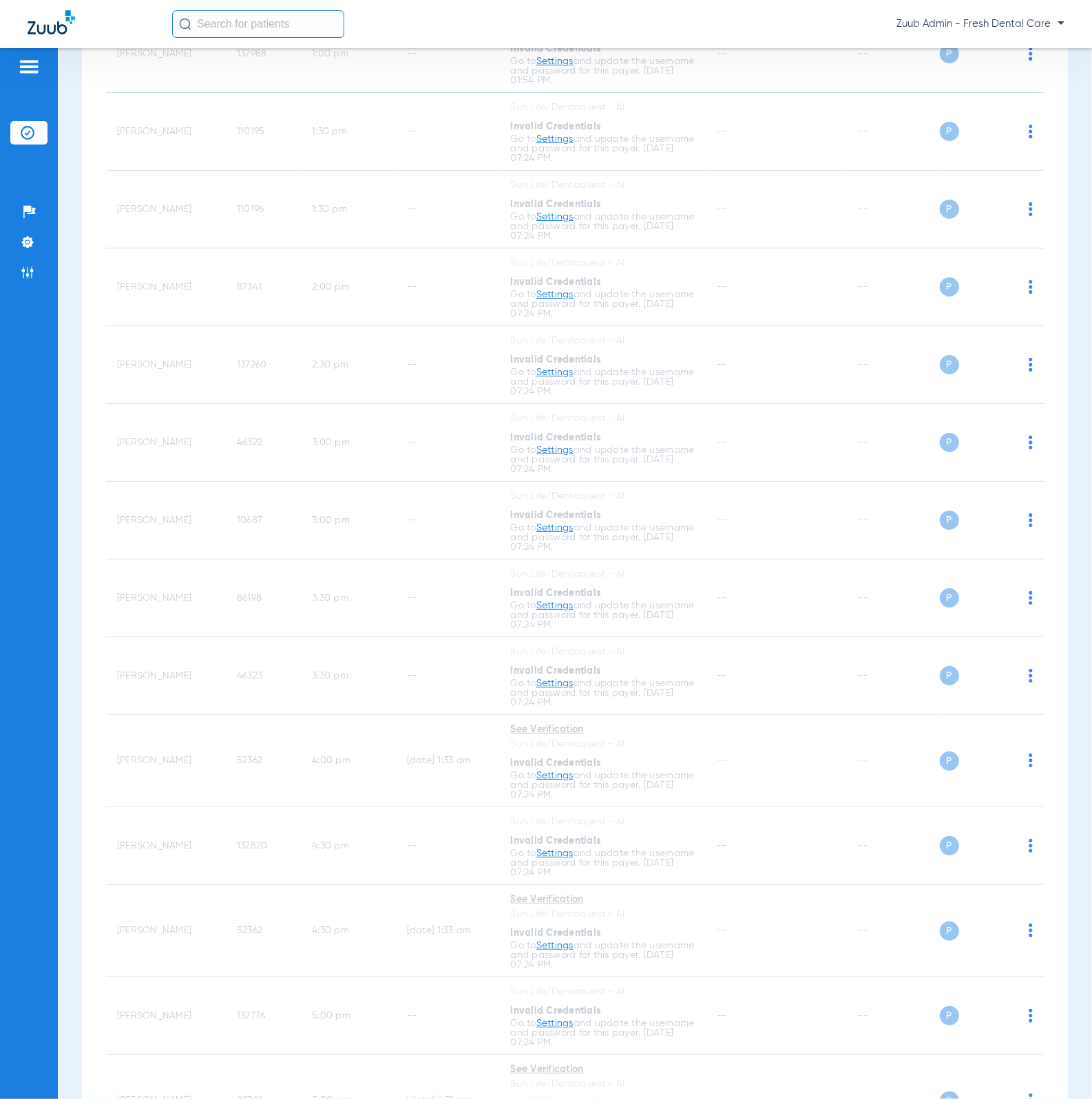
scroll to position [1635, 0]
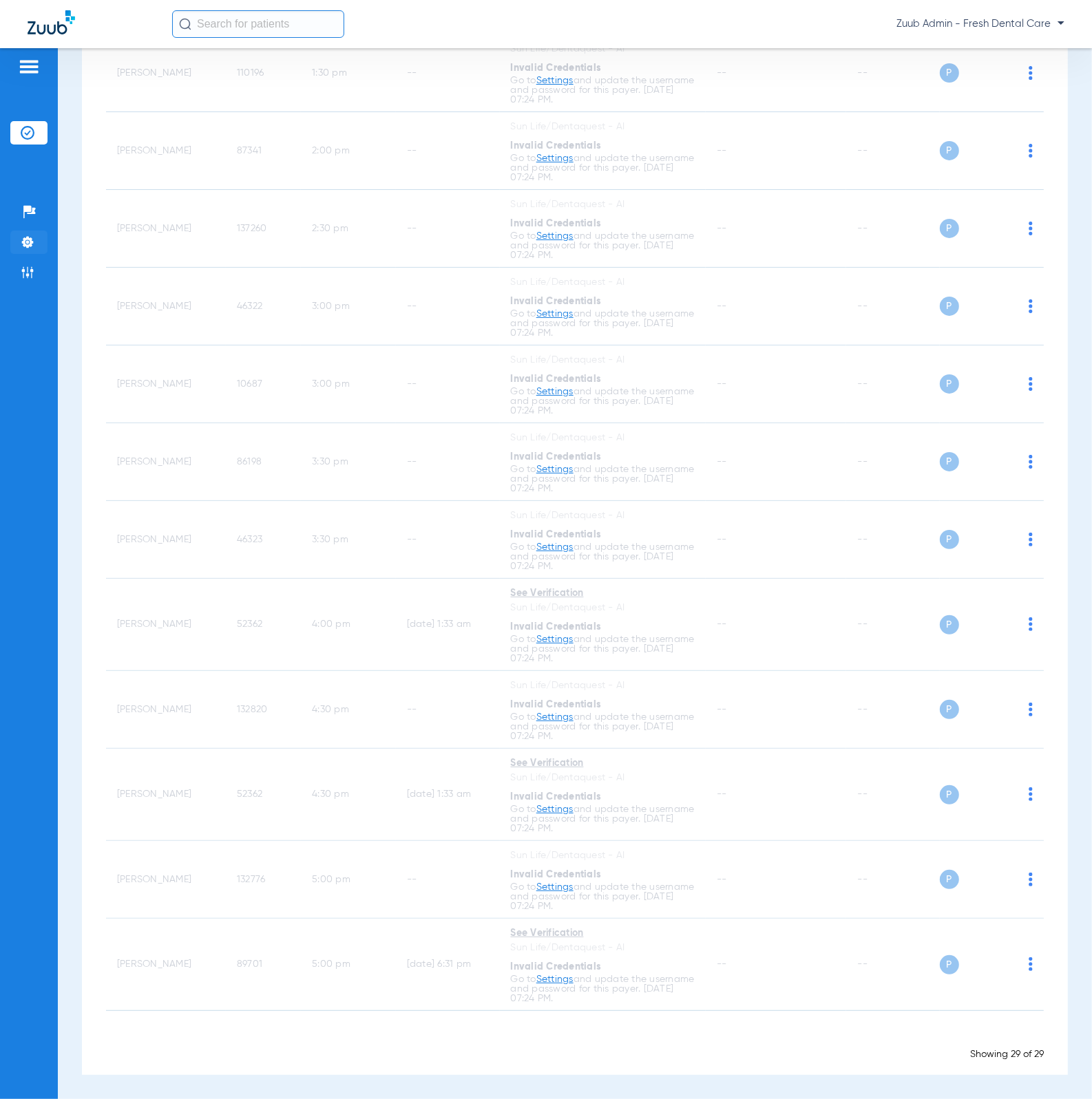
click at [43, 232] on li "Settings" at bounding box center [28, 243] width 37 height 24
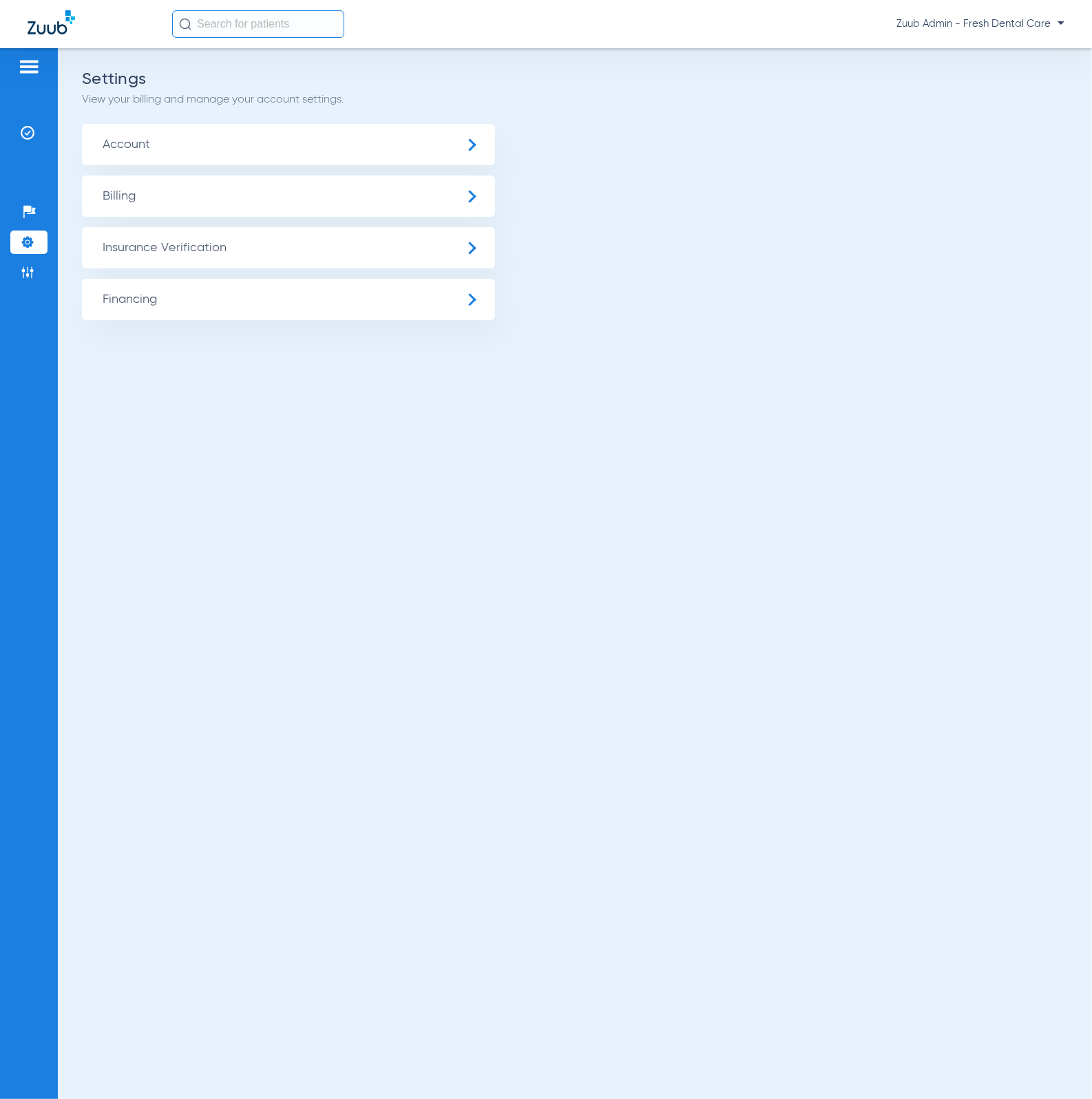
click at [127, 248] on span "Insurance Verification" at bounding box center [288, 248] width 413 height 42
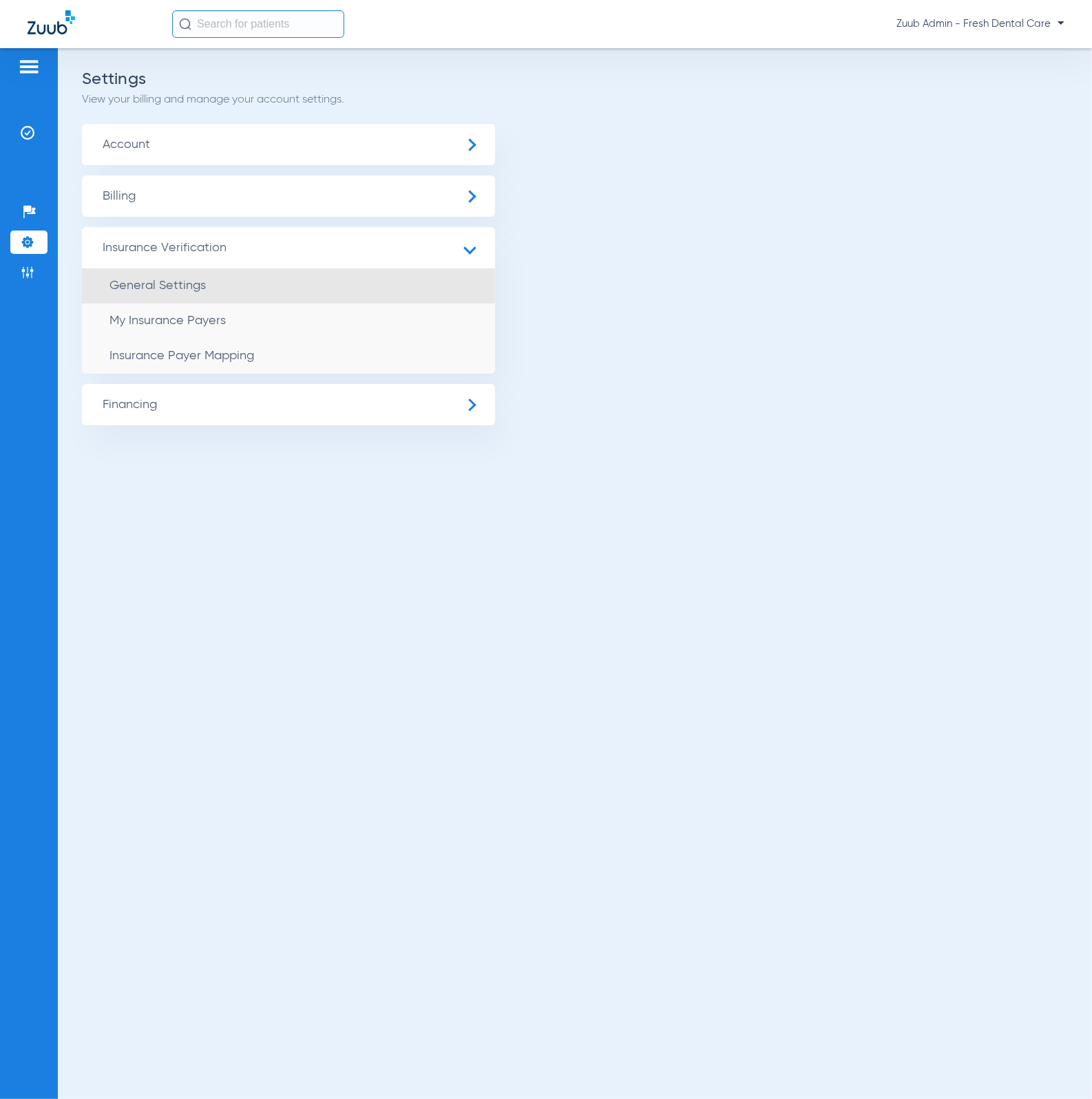
click at [223, 295] on li "General Settings" at bounding box center [288, 285] width 413 height 35
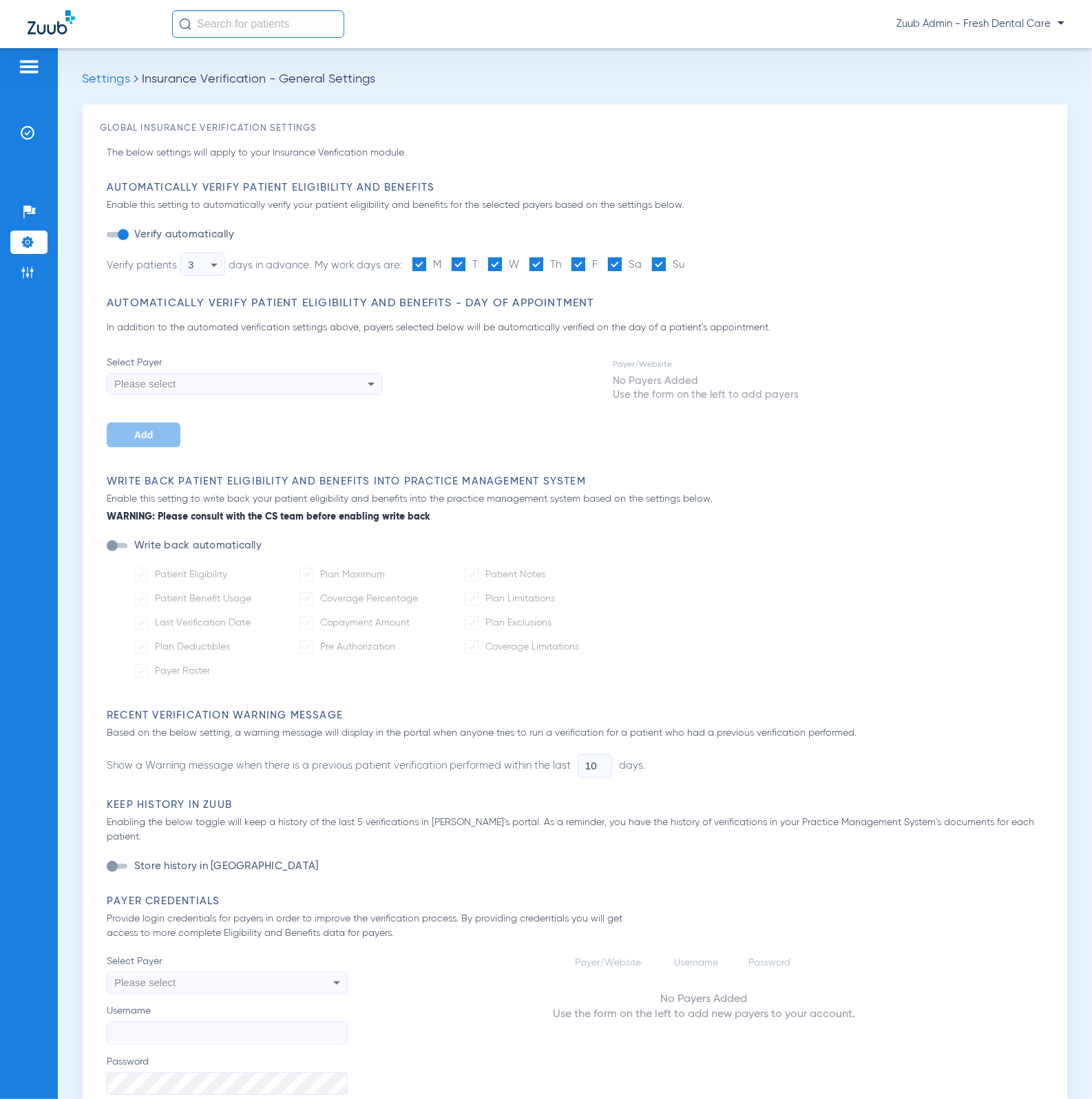
type input "3"
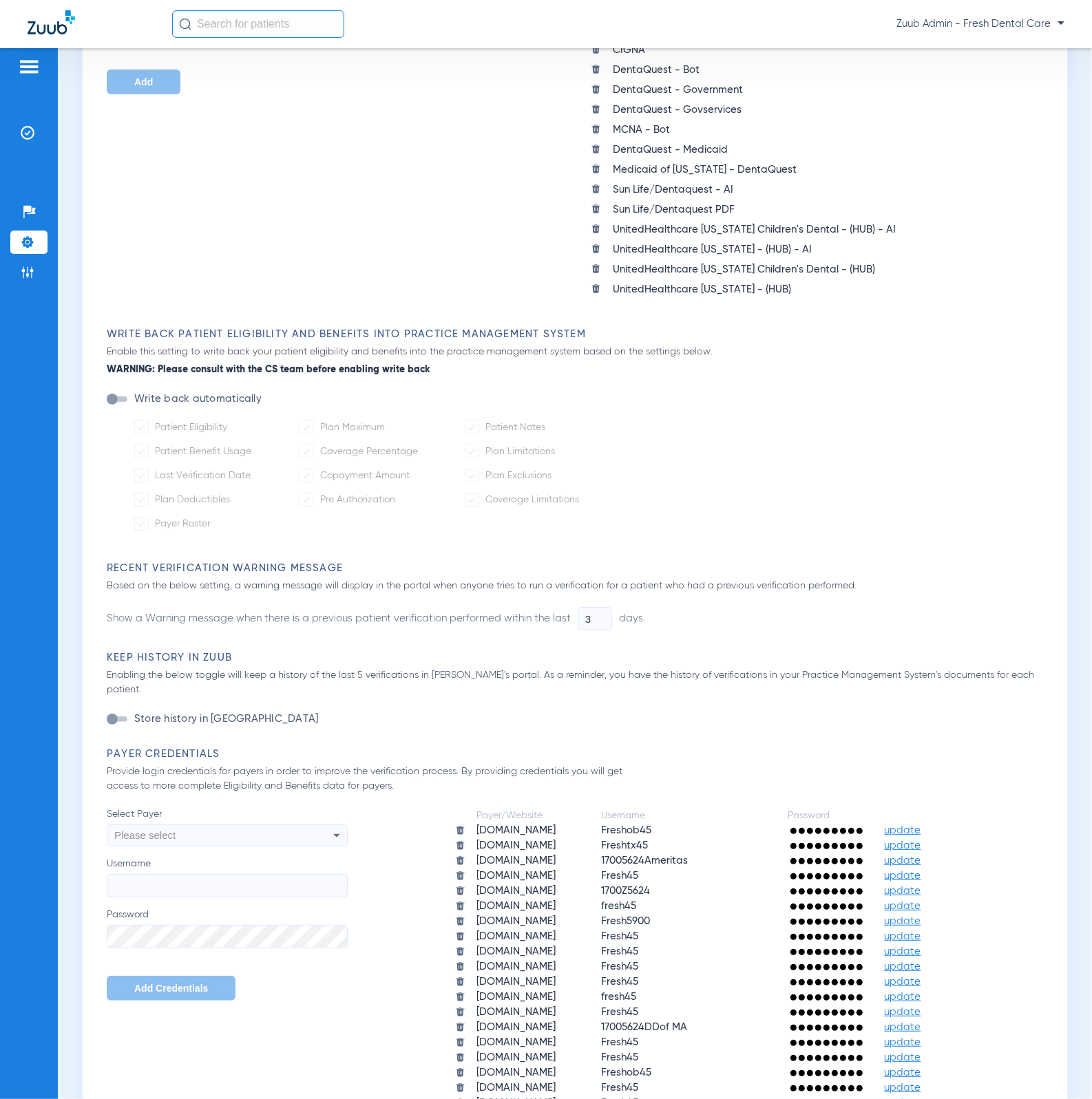
scroll to position [840, 0]
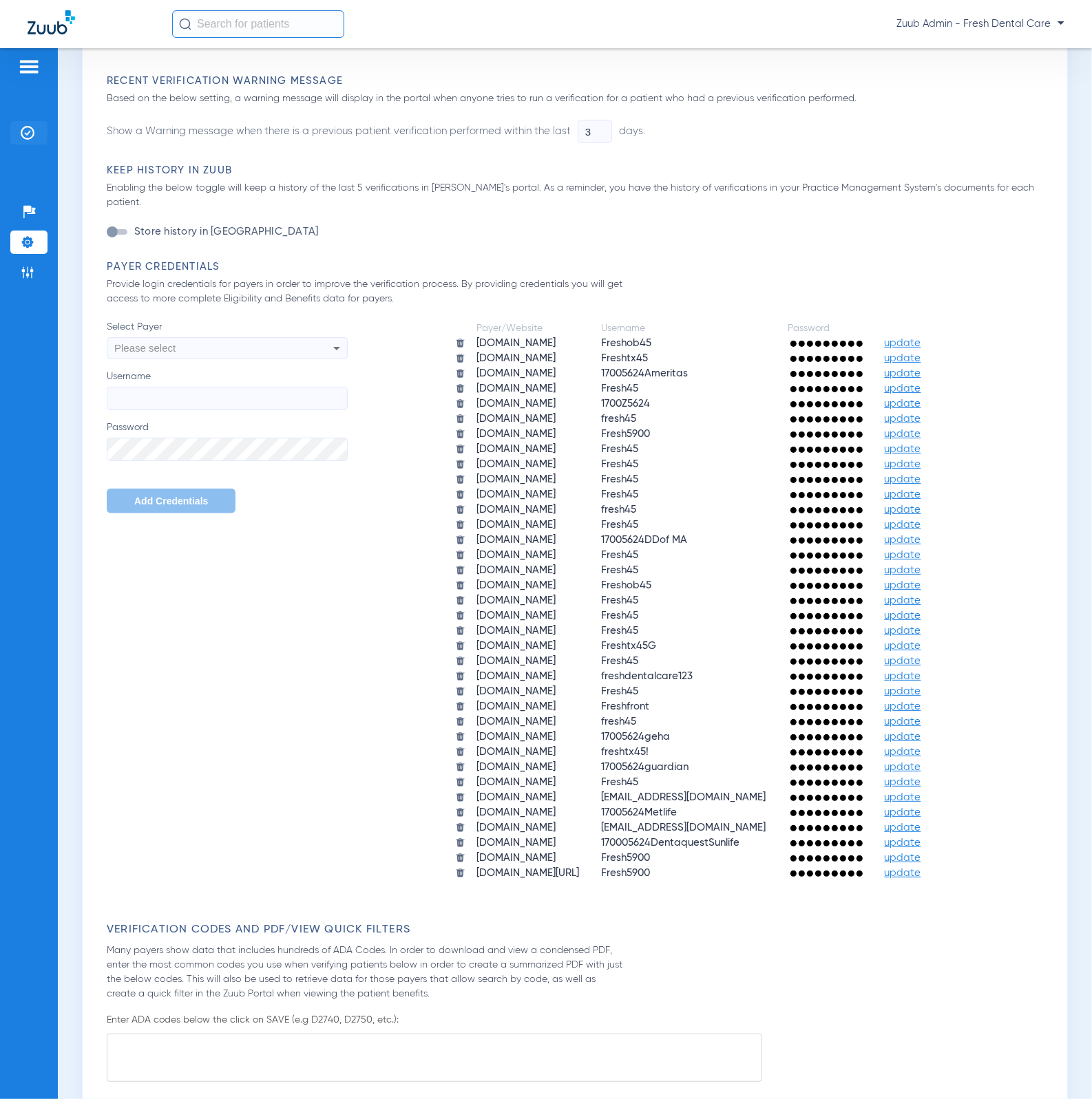
click at [13, 122] on li "Insurance Verification" at bounding box center [28, 133] width 37 height 24
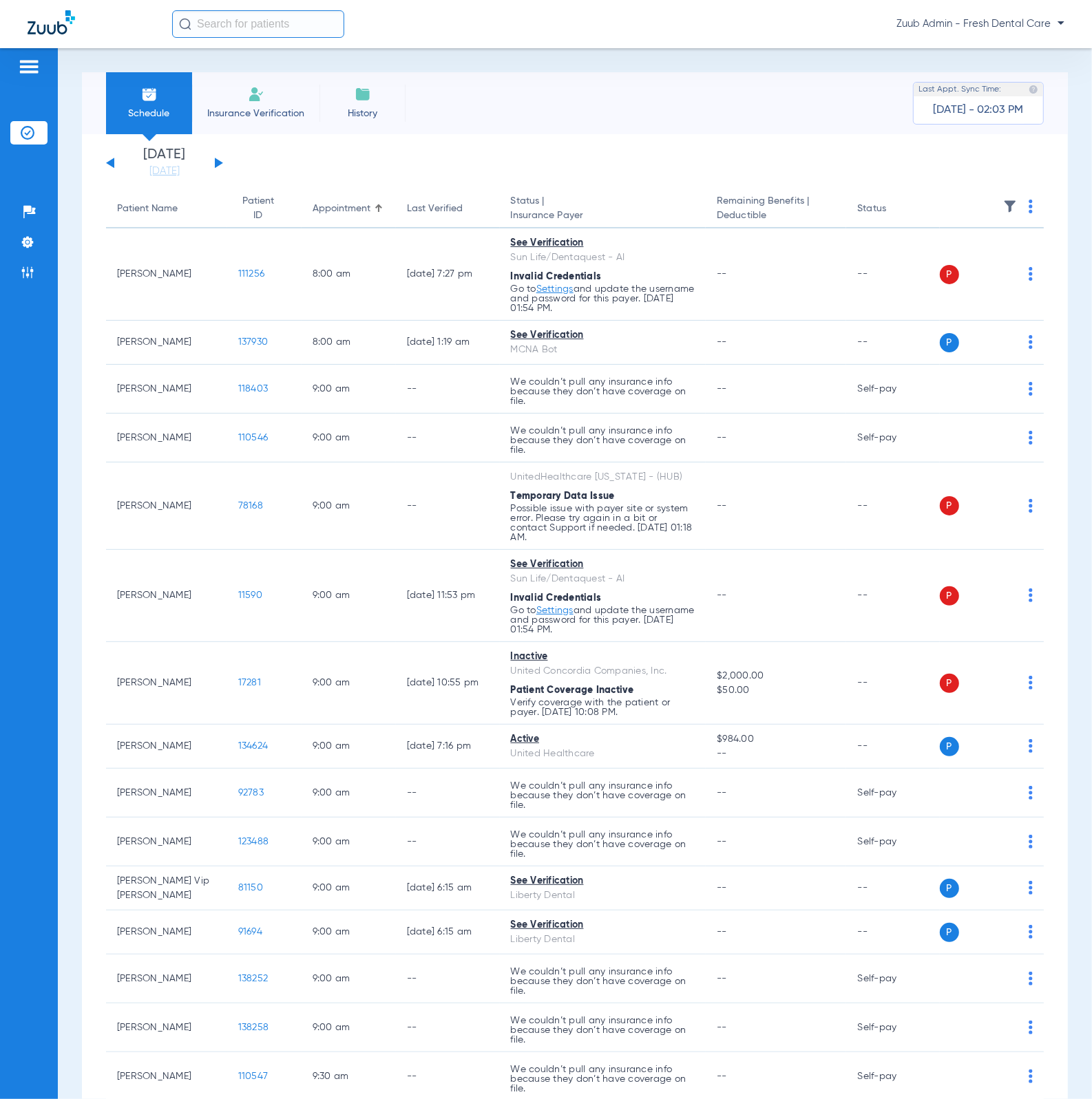
click at [219, 162] on button at bounding box center [218, 162] width 8 height 10
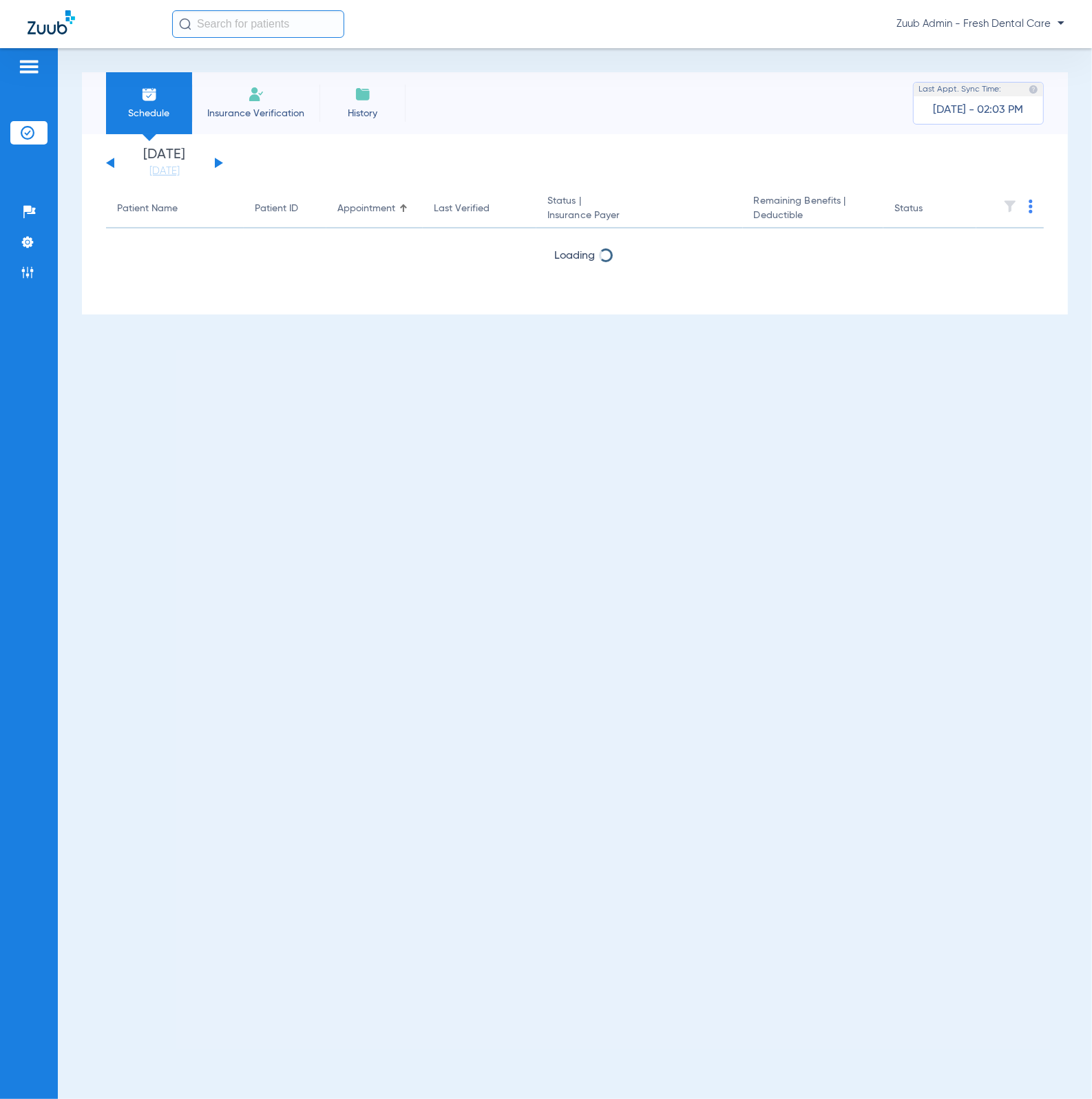
click at [219, 162] on button at bounding box center [218, 162] width 8 height 10
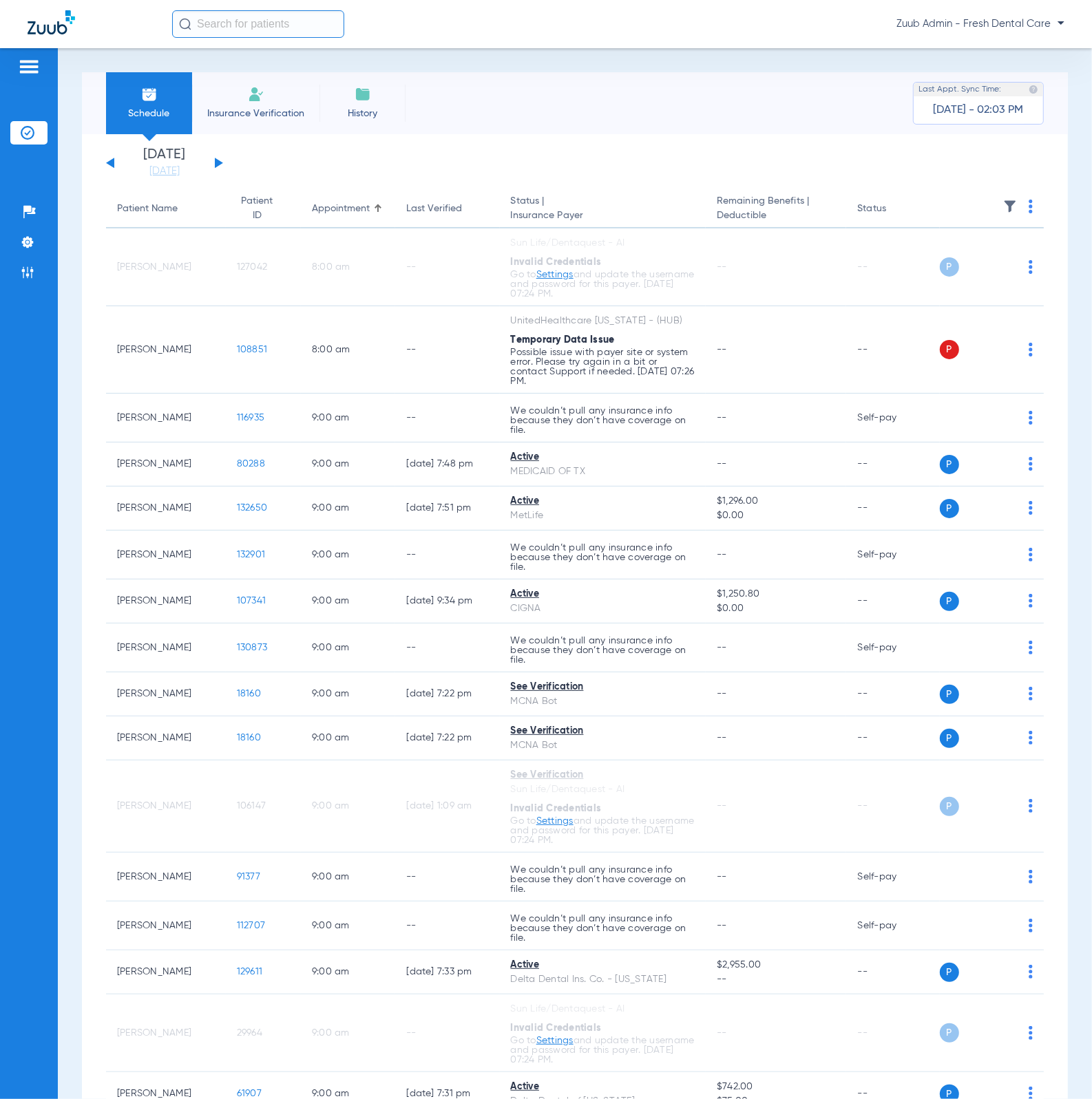
click at [1003, 205] on img at bounding box center [1010, 205] width 14 height 14
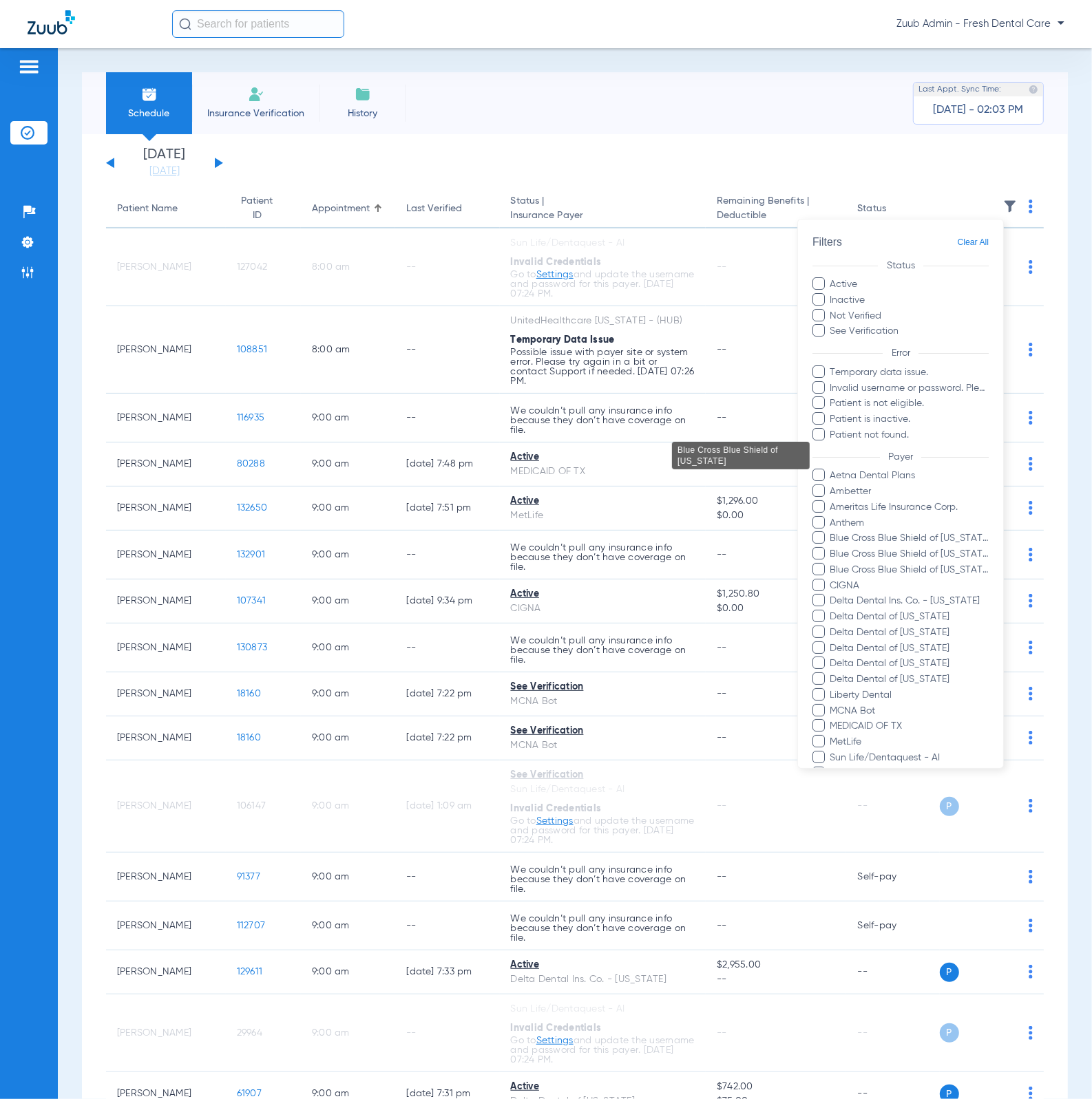
scroll to position [294, 0]
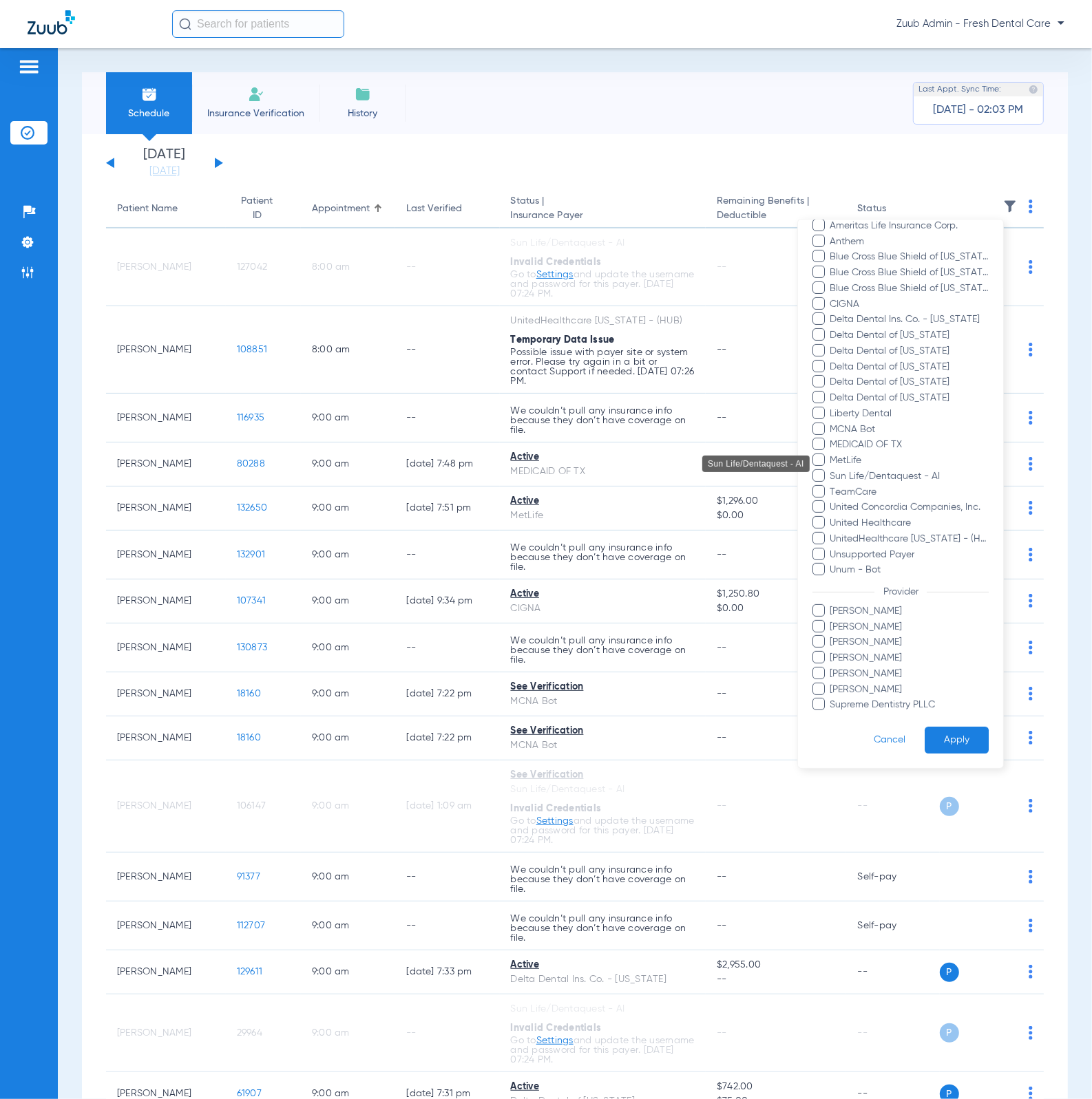
click at [894, 469] on span "Sun Life/Dentaquest - AI" at bounding box center [909, 476] width 159 height 14
click at [832, 486] on input "Sun Life/Dentaquest - AI" at bounding box center [832, 486] width 0 height 0
click at [941, 731] on button "Apply" at bounding box center [956, 741] width 64 height 27
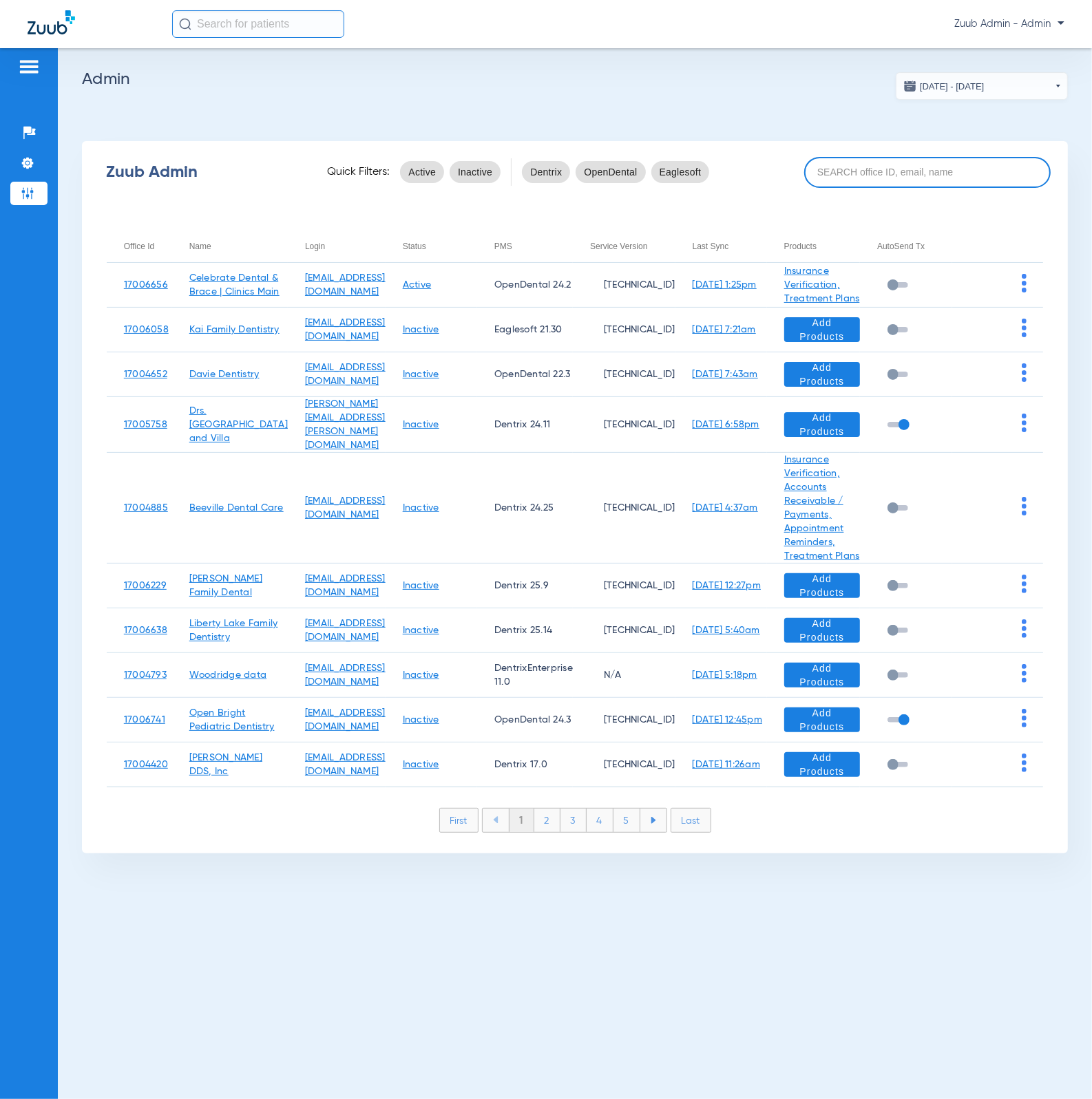
click at [882, 174] on input at bounding box center [927, 172] width 246 height 31
paste input "17006900"
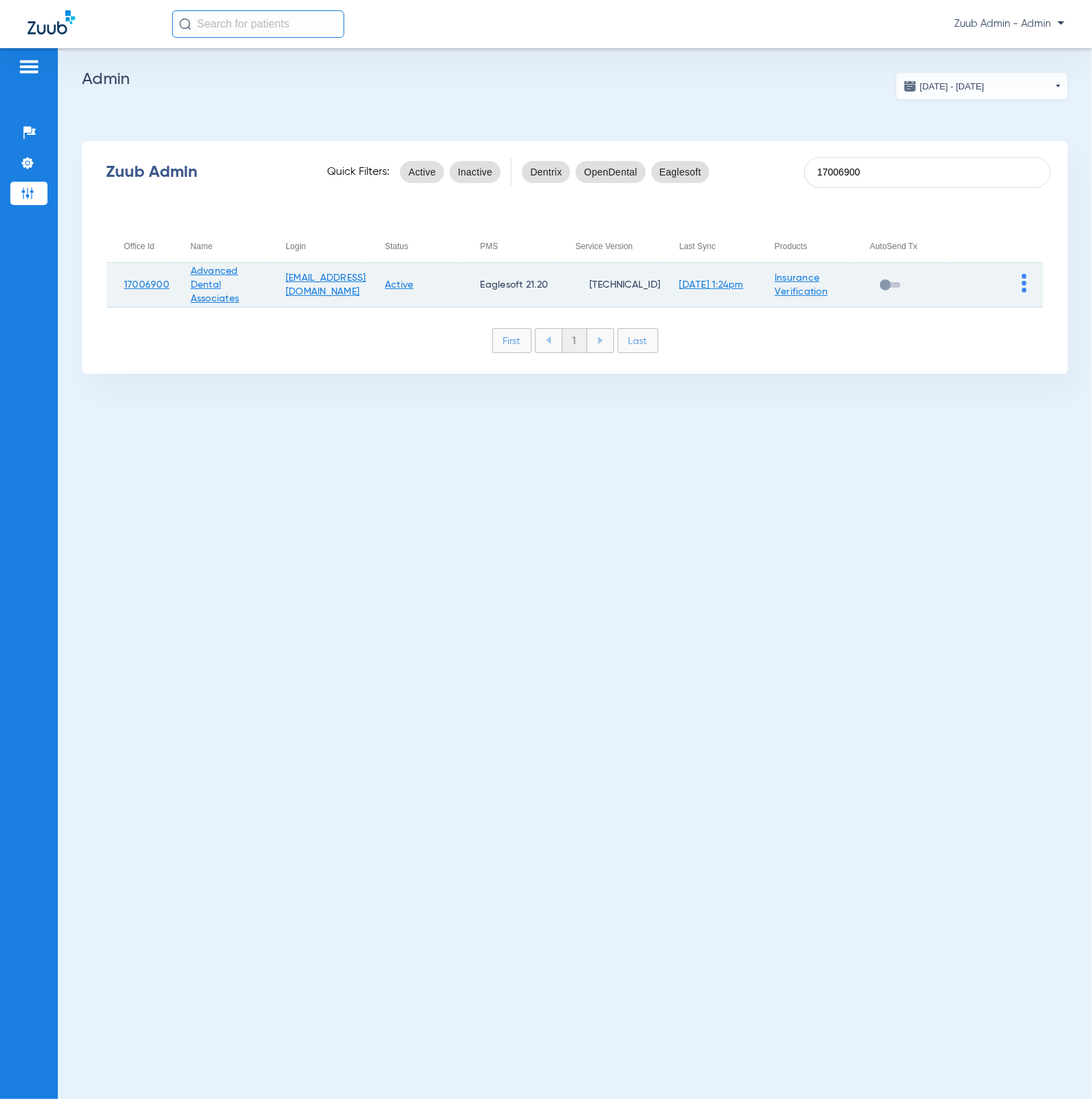
type input "17006900"
click at [1026, 276] on img at bounding box center [1023, 283] width 5 height 19
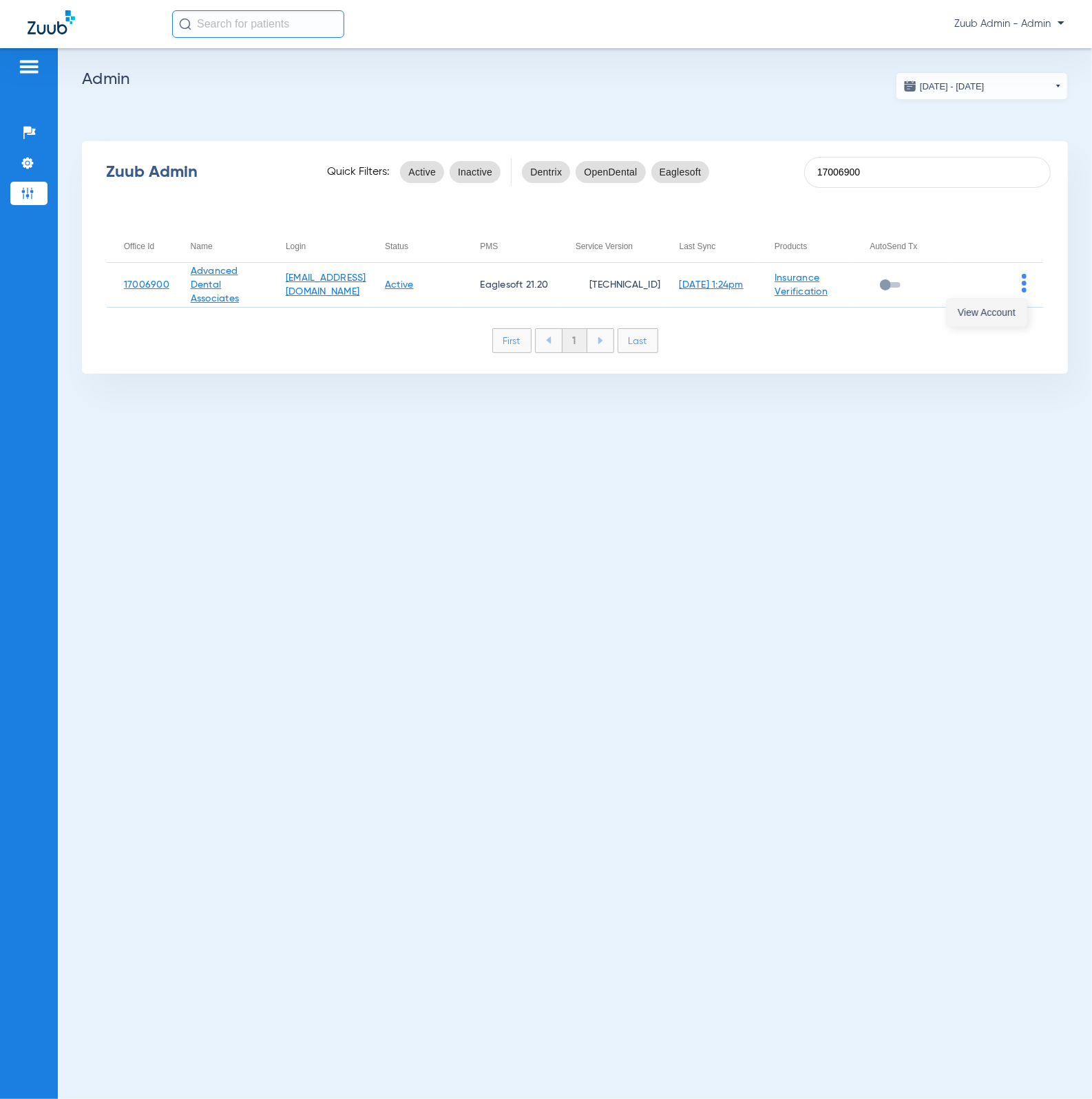
click at [1008, 308] on span "View Account" at bounding box center [986, 312] width 58 height 10
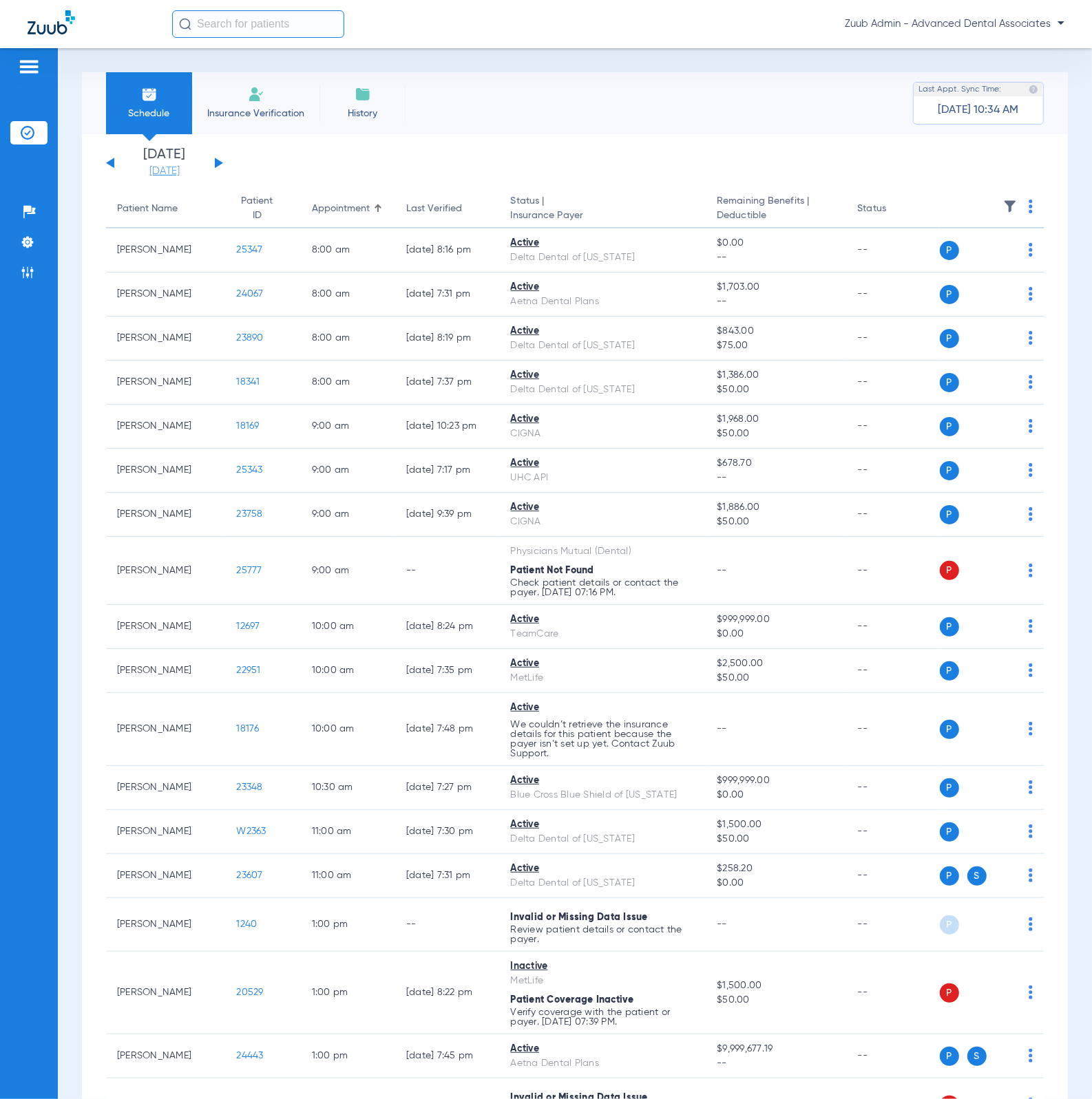
click at [169, 165] on link "[DATE]" at bounding box center [164, 171] width 82 height 14
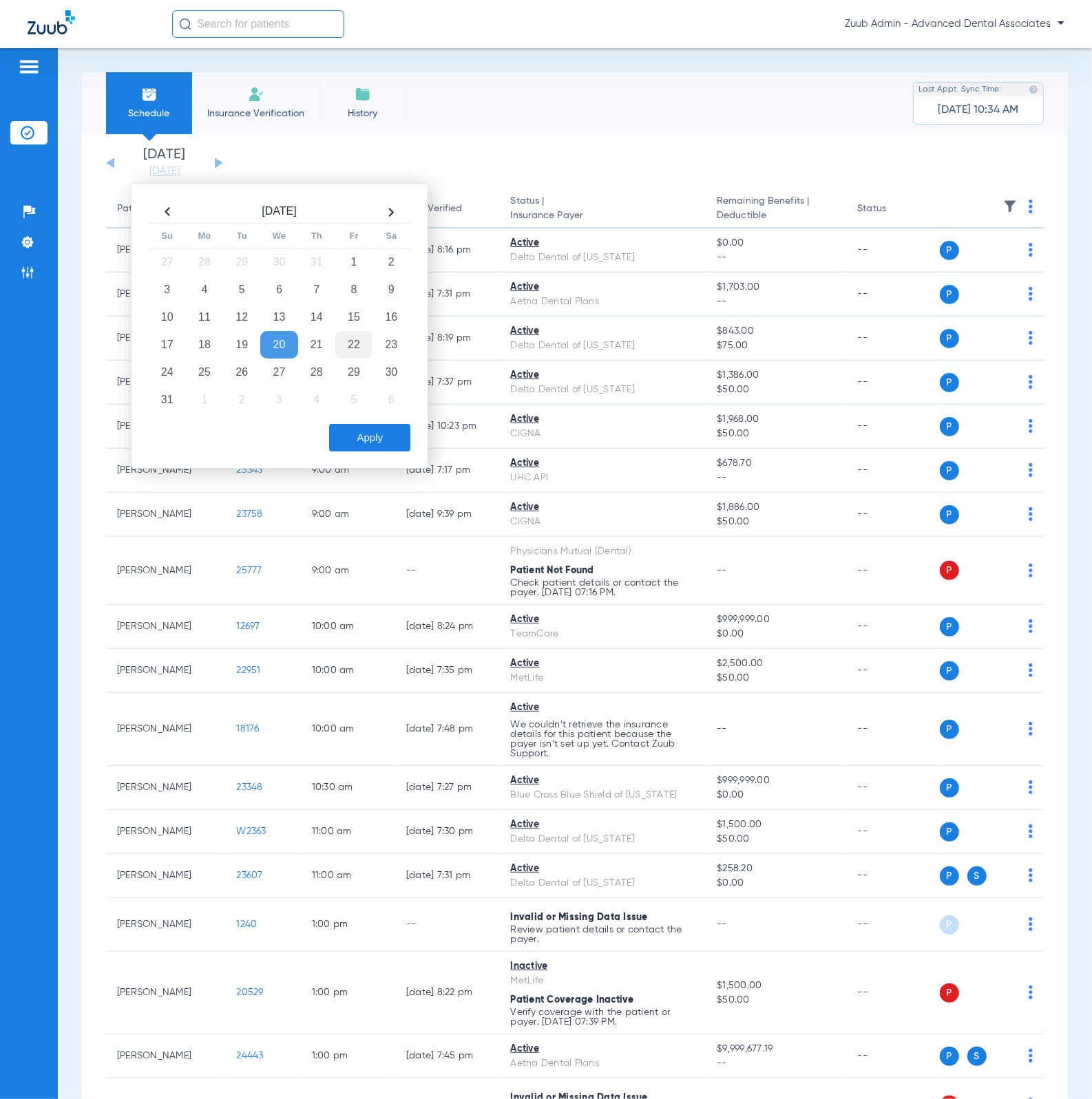
click at [341, 343] on td "22" at bounding box center [353, 345] width 37 height 27
click at [391, 437] on button "Apply" at bounding box center [369, 437] width 81 height 27
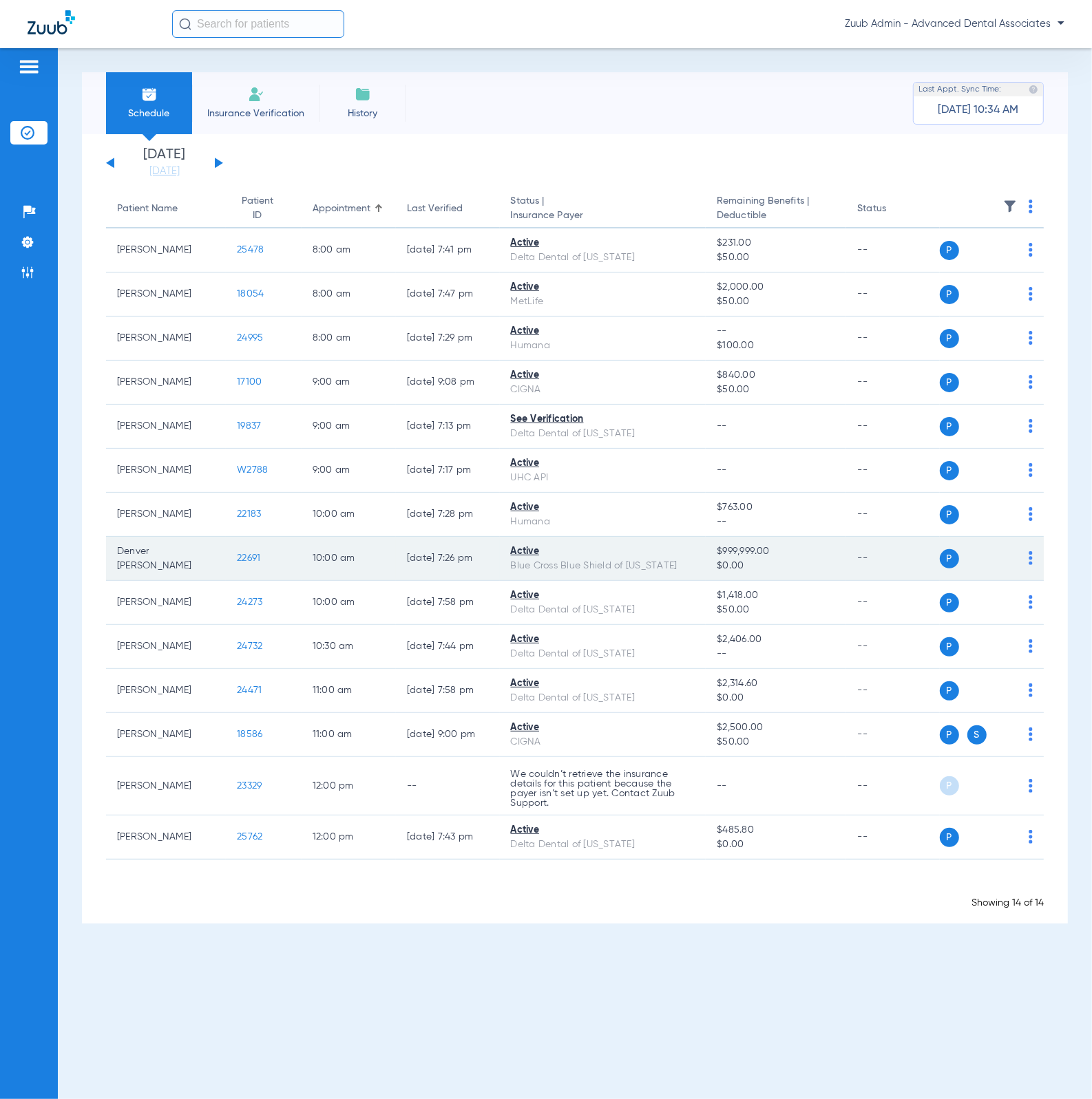
click at [237, 562] on span "22691" at bounding box center [249, 558] width 24 height 10
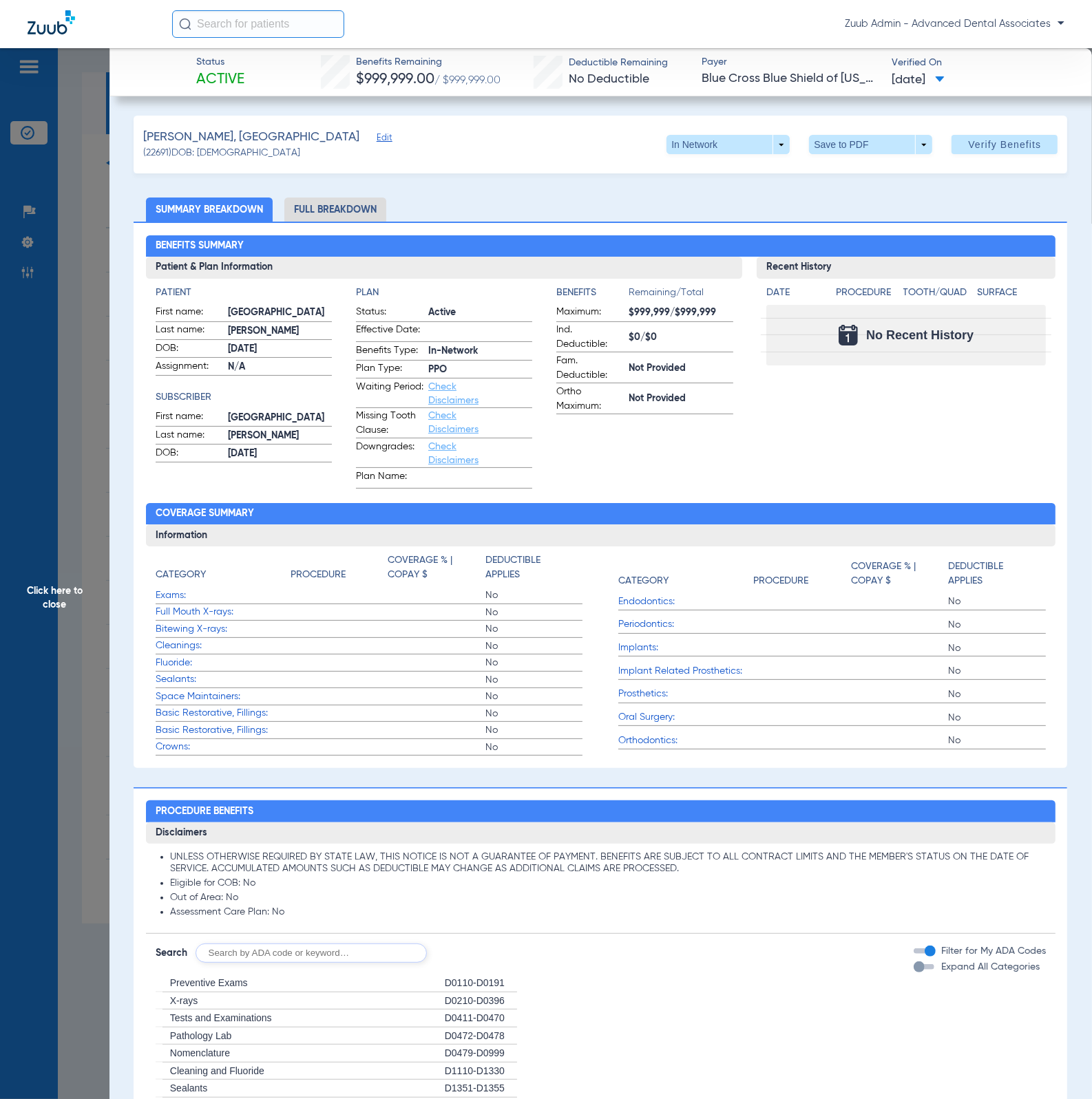
click at [340, 209] on li "Full Breakdown" at bounding box center [335, 209] width 102 height 24
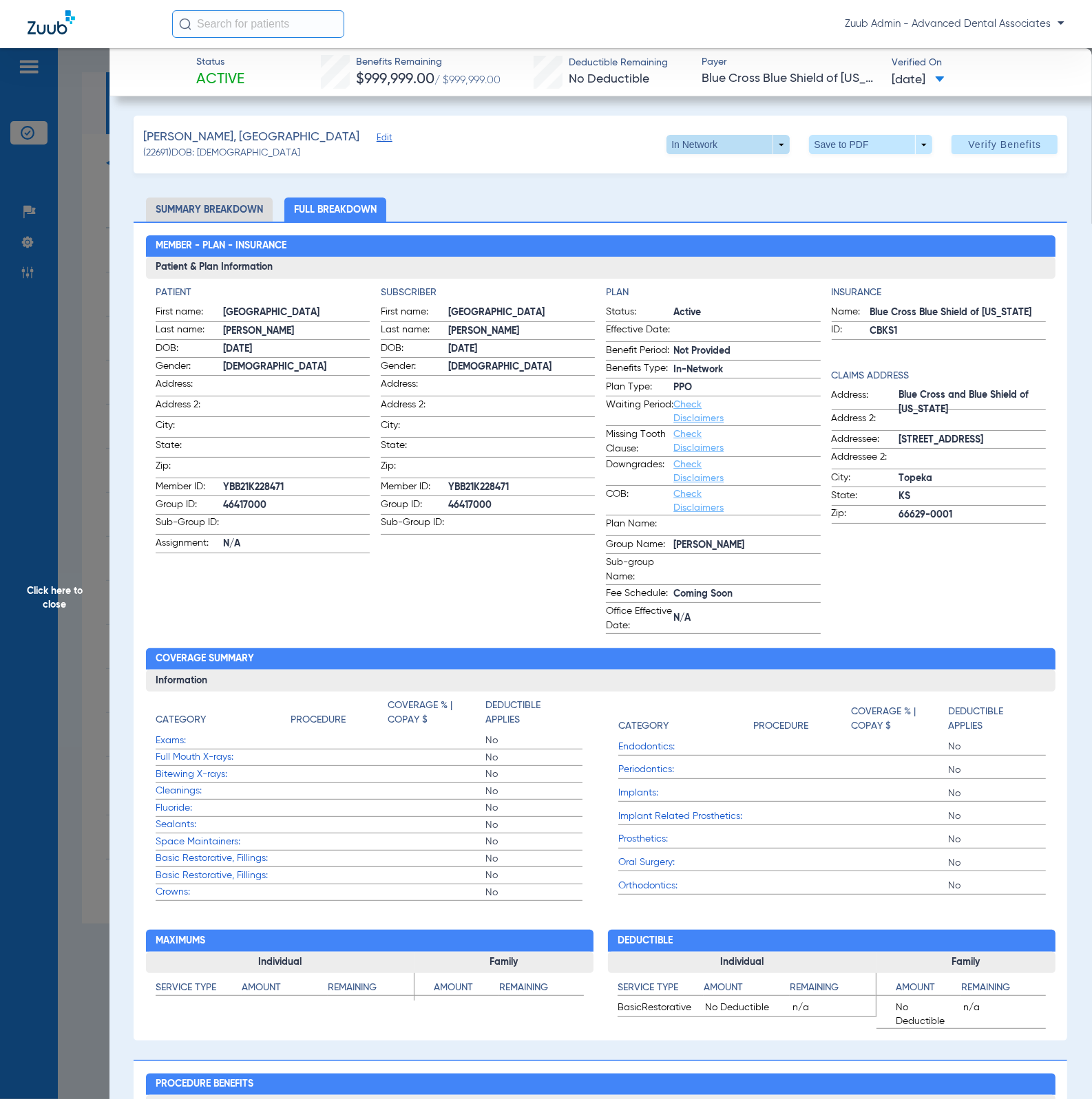
click at [740, 150] on span at bounding box center [728, 144] width 123 height 19
click at [774, 184] on div "In Network" at bounding box center [769, 170] width 231 height 33
click at [886, 205] on div at bounding box center [546, 550] width 1092 height 1099
click at [262, 132] on div "LATIMORE, DENVER Edit" at bounding box center [265, 137] width 245 height 17
click at [377, 133] on span "Edit" at bounding box center [383, 139] width 13 height 13
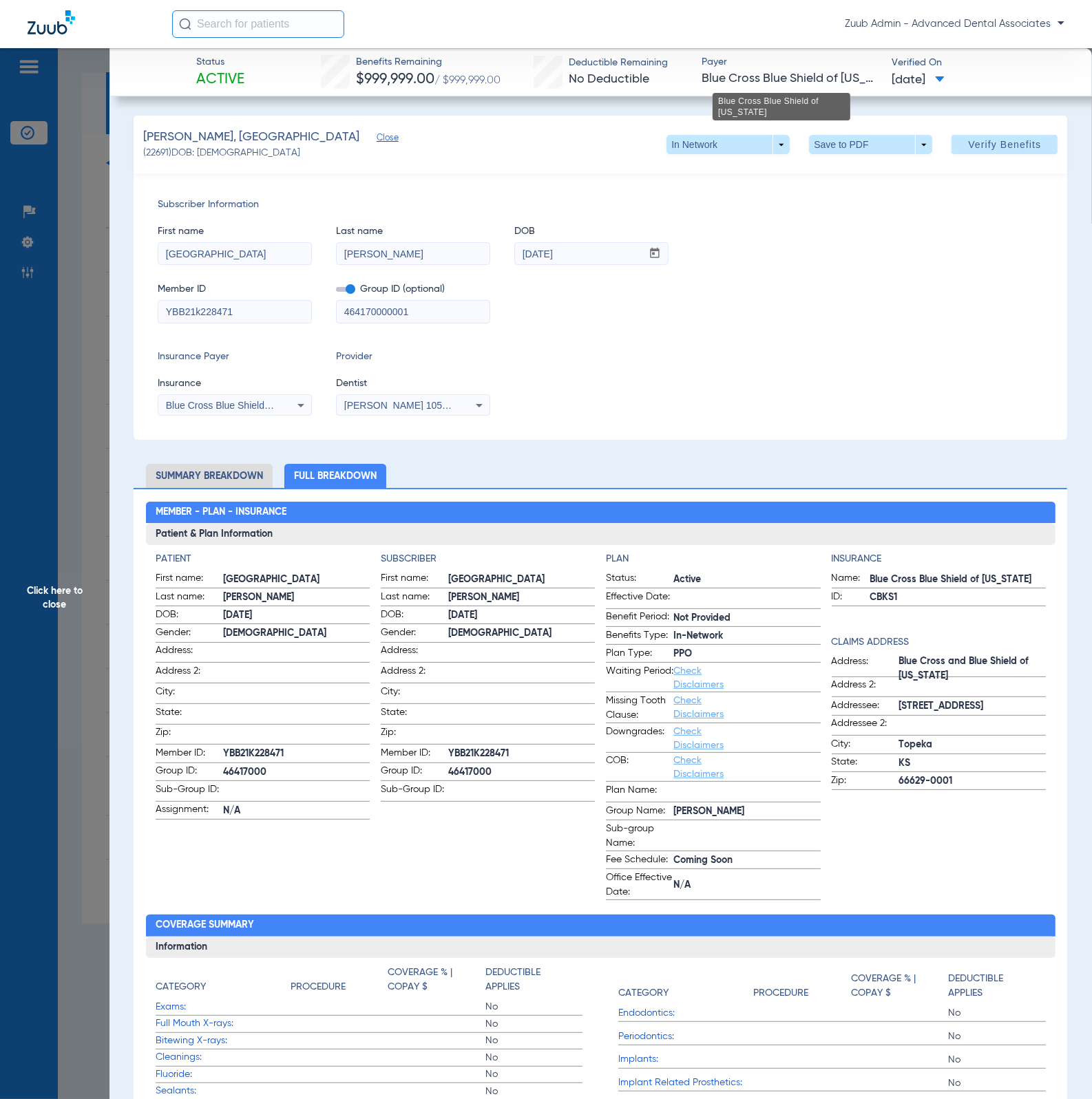
click at [788, 82] on span "Blue Cross Blue Shield of Kansas" at bounding box center [790, 79] width 177 height 17
click at [787, 82] on span "Blue Cross Blue Shield of Kansas" at bounding box center [790, 79] width 177 height 17
drag, startPoint x: 696, startPoint y: 79, endPoint x: 868, endPoint y: 81, distance: 172.0
click at [868, 81] on span "Blue Cross Blue Shield of Kansas" at bounding box center [790, 79] width 177 height 17
copy span "Blue Cross Blue Shield of Kansa"
